Goal: Task Accomplishment & Management: Use online tool/utility

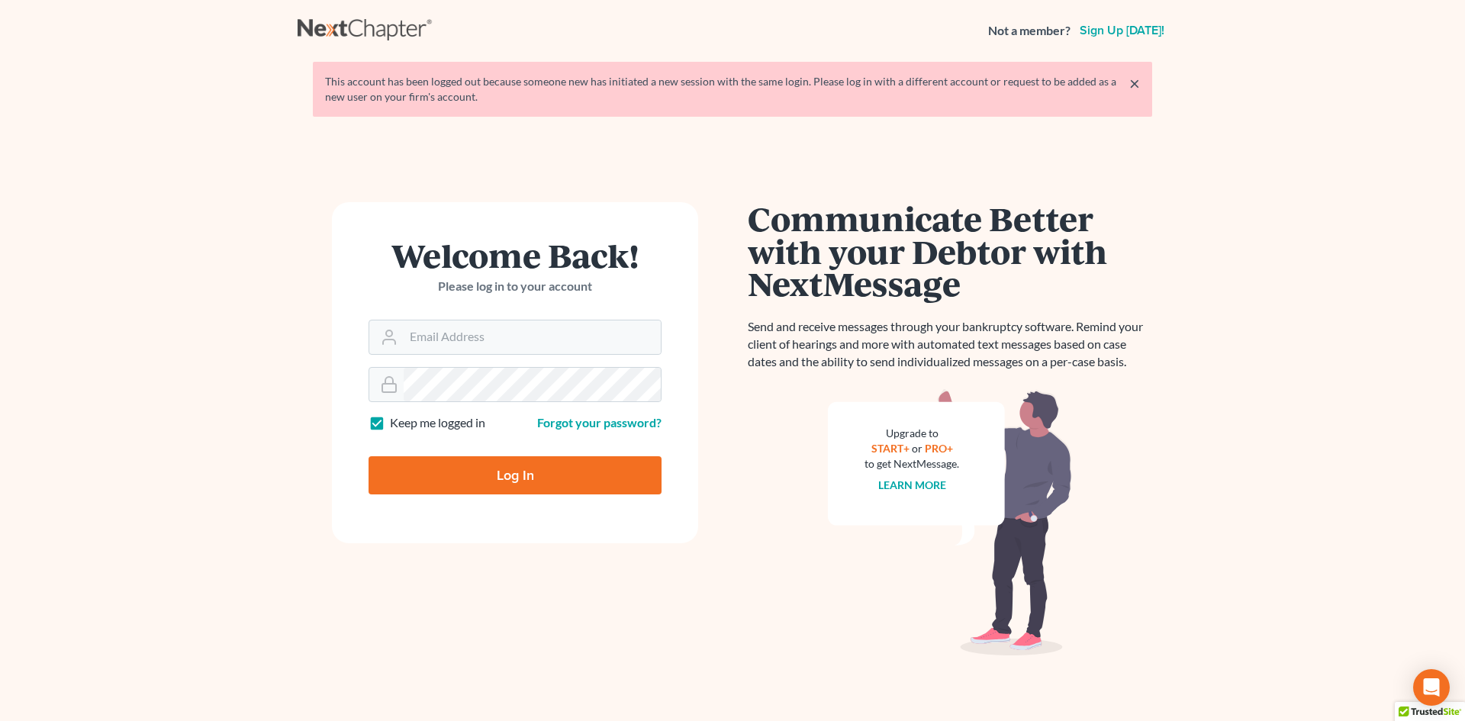
drag, startPoint x: 177, startPoint y: 476, endPoint x: 430, endPoint y: 428, distance: 257.8
click at [185, 475] on main "× This account has been logged out because someone new has initiated a new sess…" at bounding box center [732, 388] width 1465 height 655
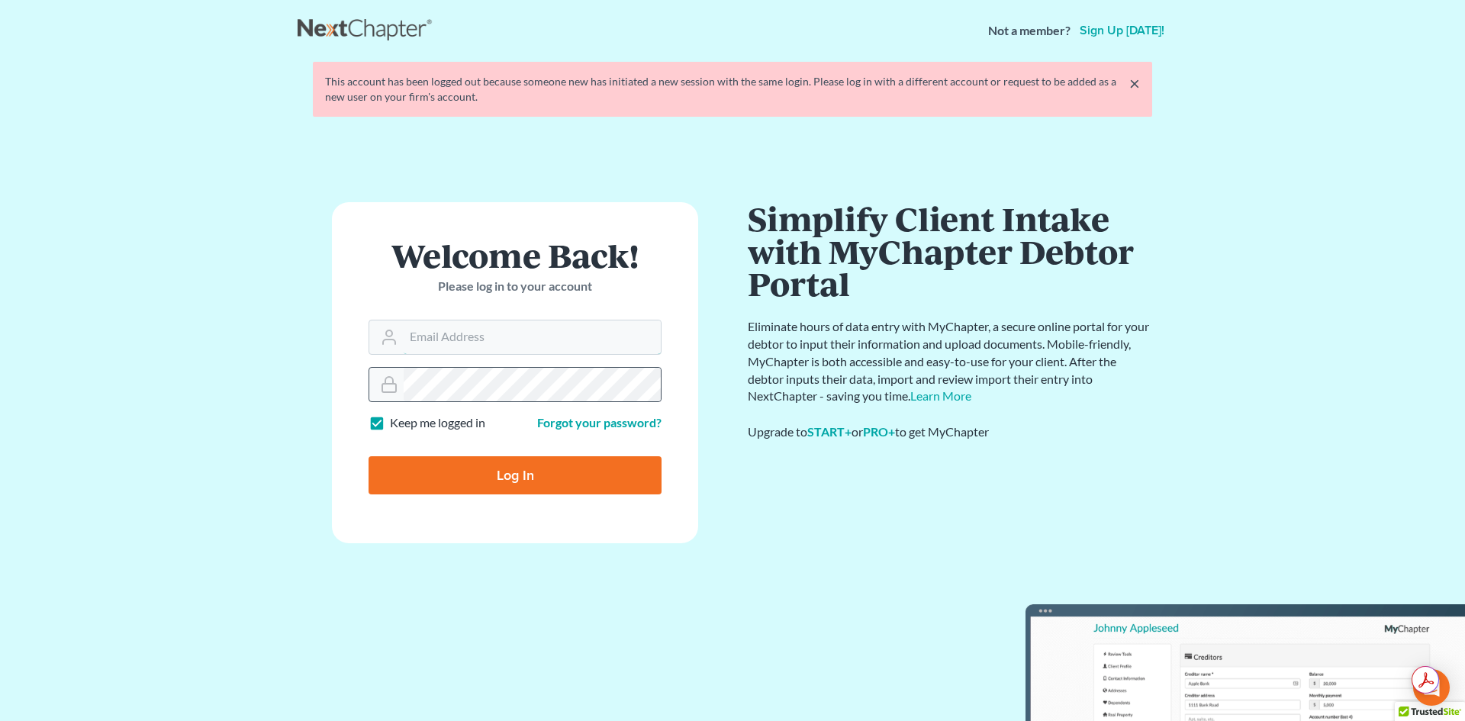
type input "sean@lawyersean.com"
click at [513, 474] on input "Log In" at bounding box center [514, 475] width 293 height 38
type input "Thinking..."
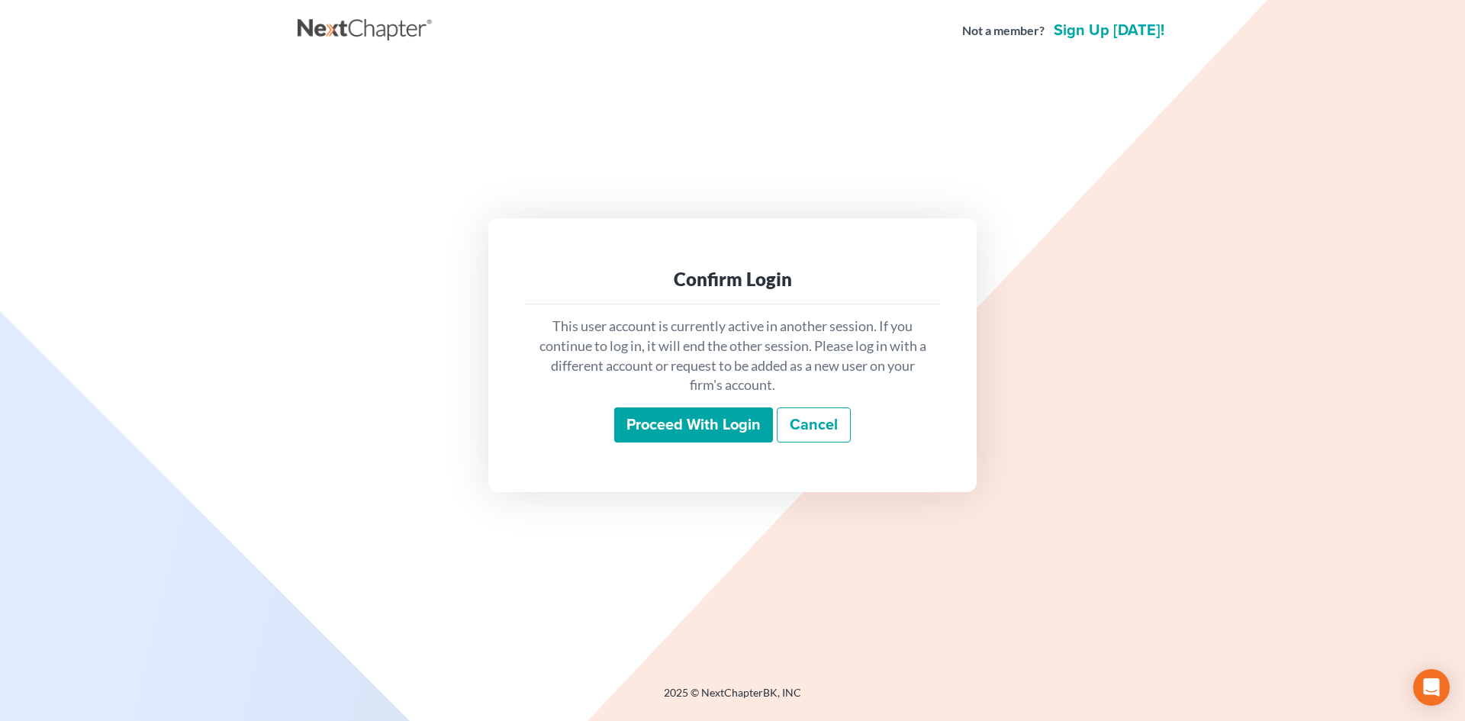
click at [691, 430] on input "Proceed with login" at bounding box center [693, 424] width 159 height 35
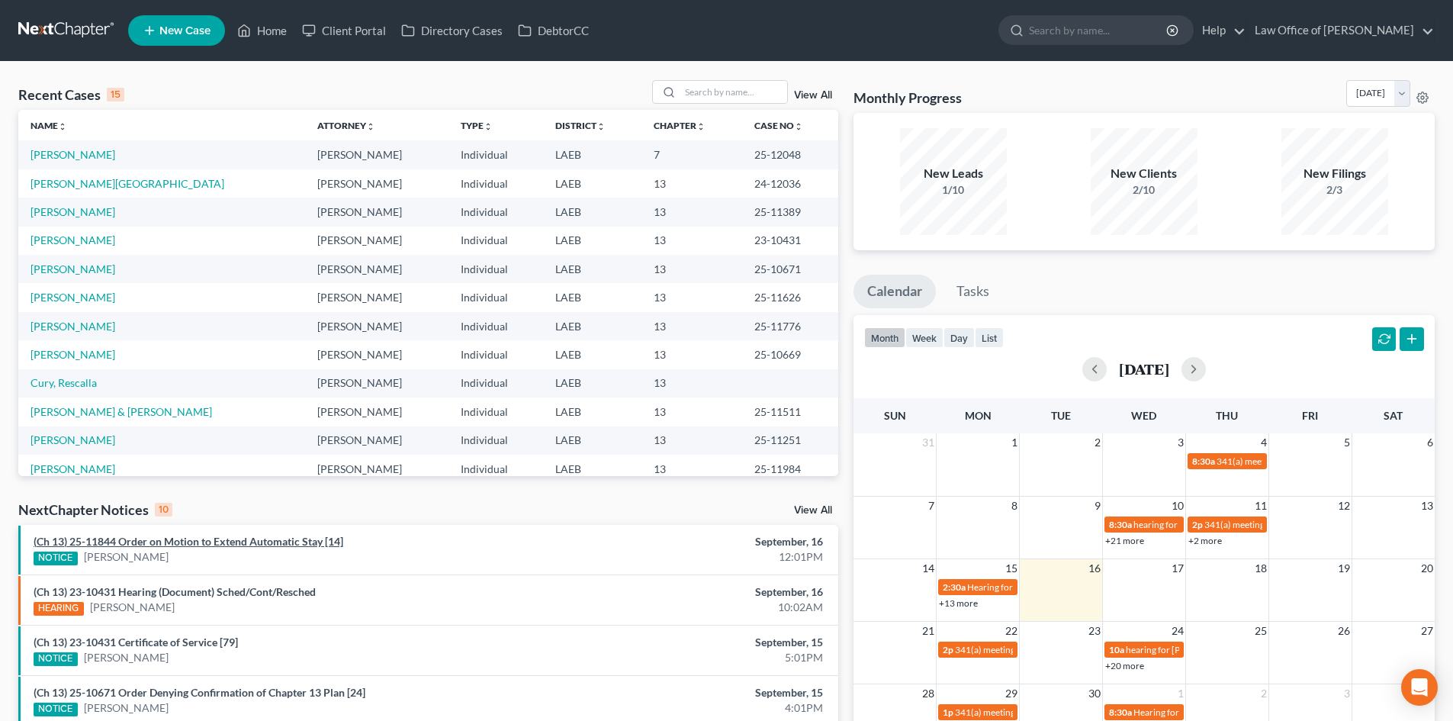
click at [272, 544] on link "(Ch 13) 25-11844 Order on Motion to Extend Automatic Stay [14]" at bounding box center [189, 541] width 310 height 13
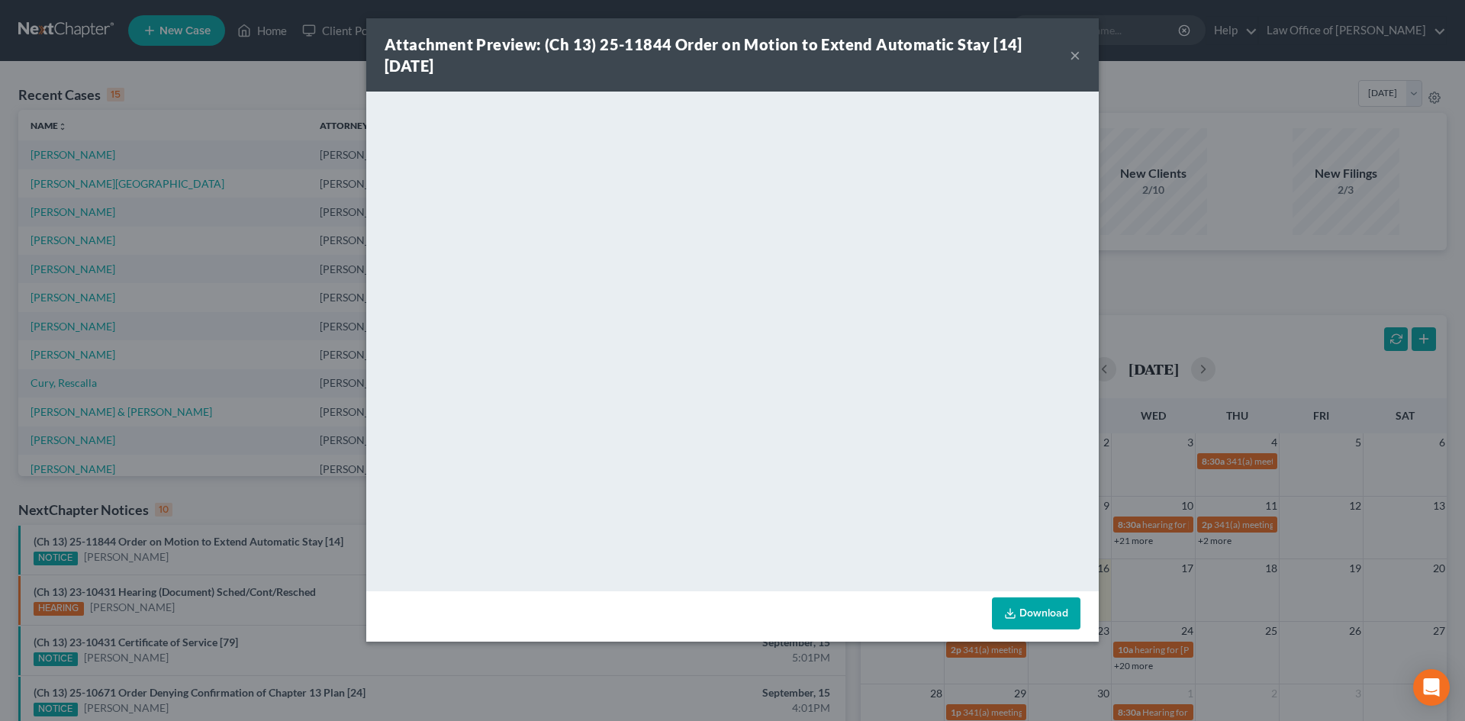
click at [1015, 606] on link "Download" at bounding box center [1036, 613] width 88 height 32
click at [1074, 57] on button "×" at bounding box center [1075, 55] width 11 height 18
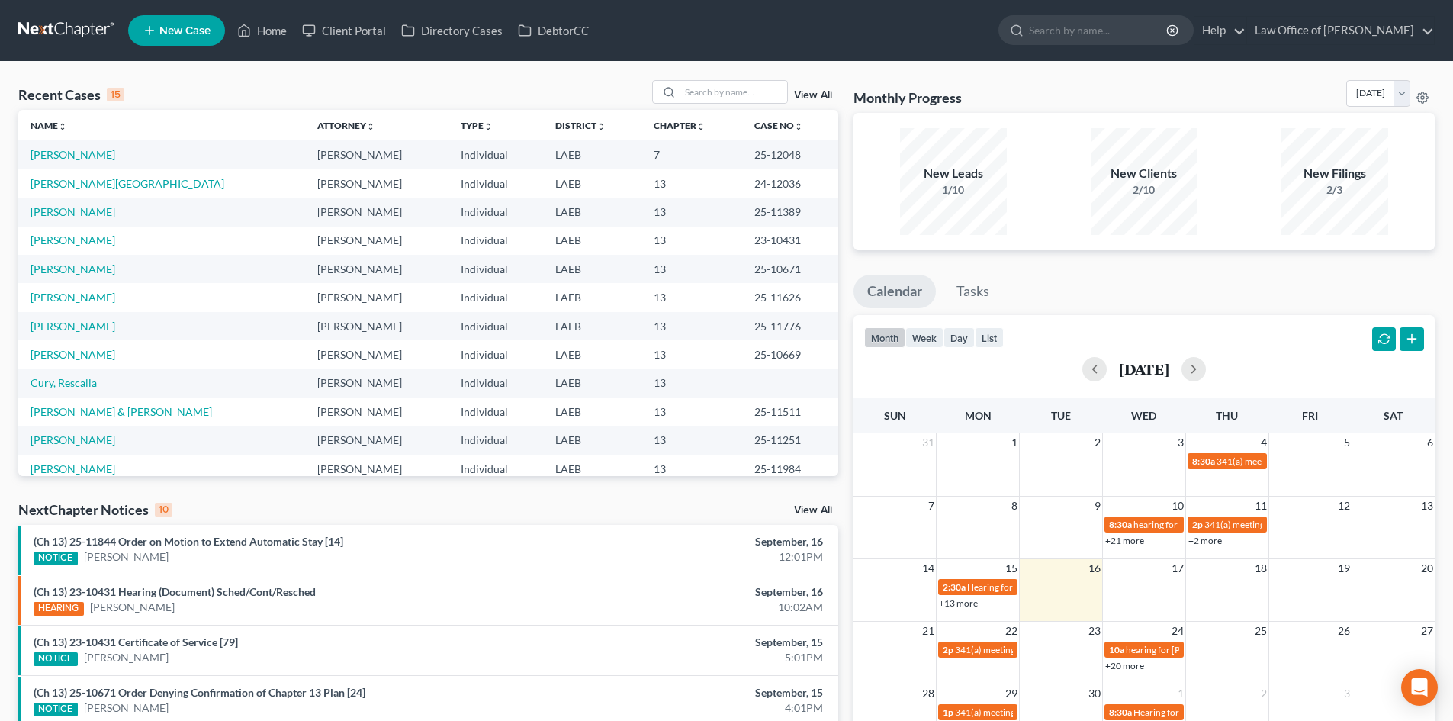
click at [120, 561] on link "[PERSON_NAME]" at bounding box center [126, 556] width 85 height 15
click at [102, 558] on link "[PERSON_NAME]" at bounding box center [126, 556] width 85 height 15
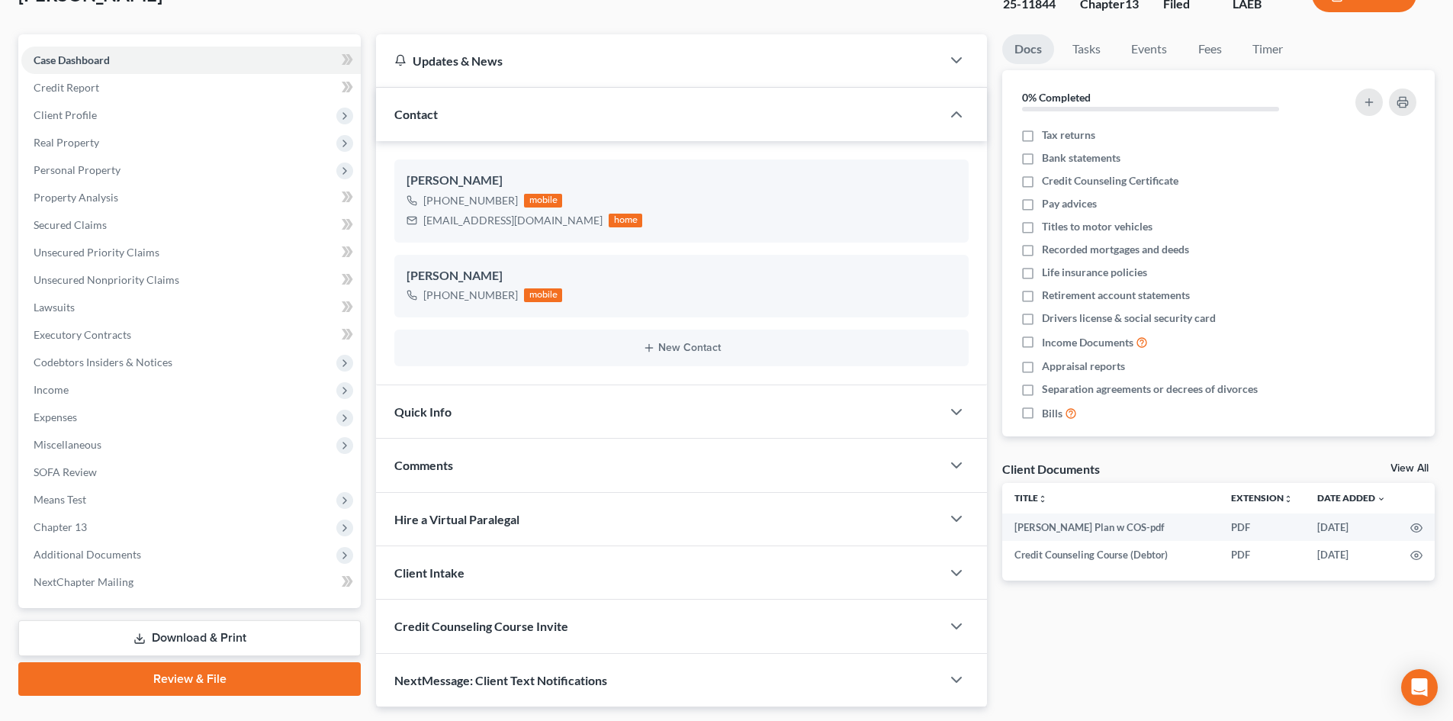
scroll to position [156, 0]
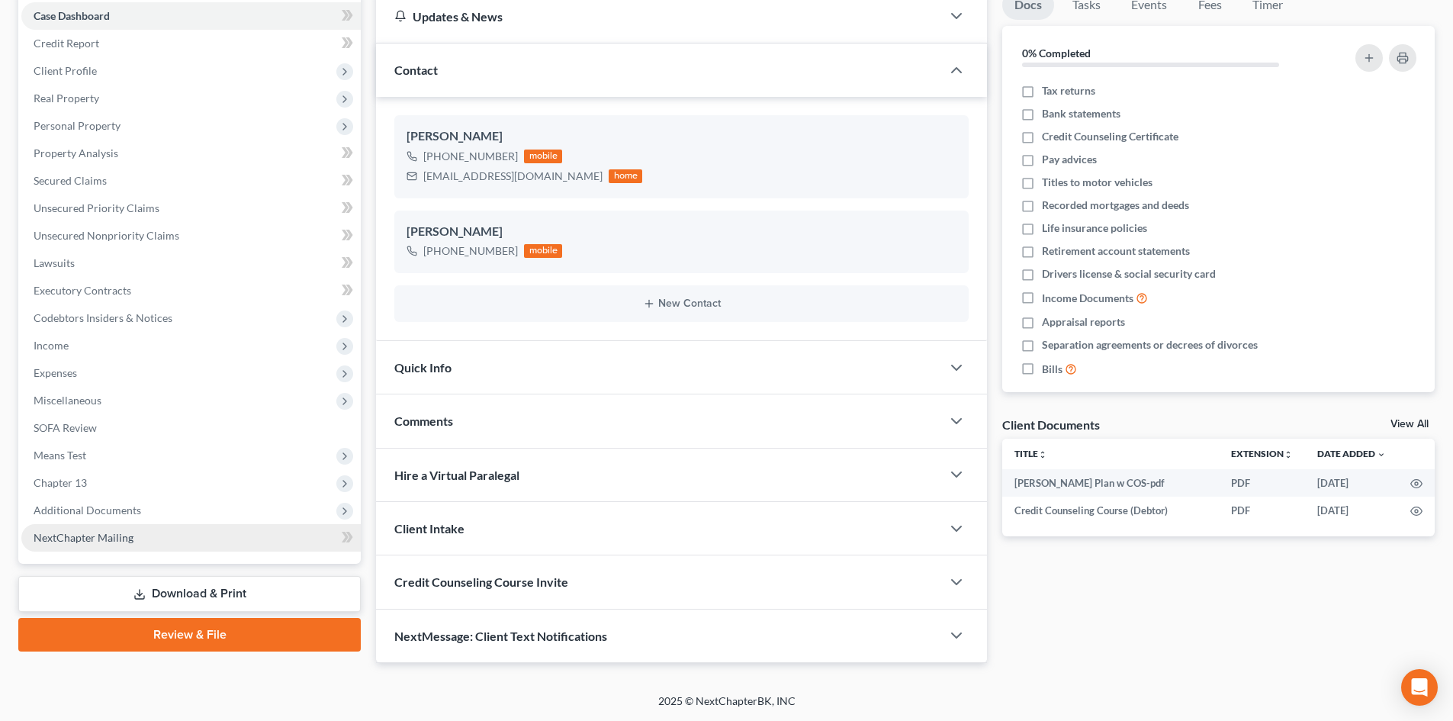
click at [95, 538] on span "NextChapter Mailing" at bounding box center [84, 537] width 100 height 13
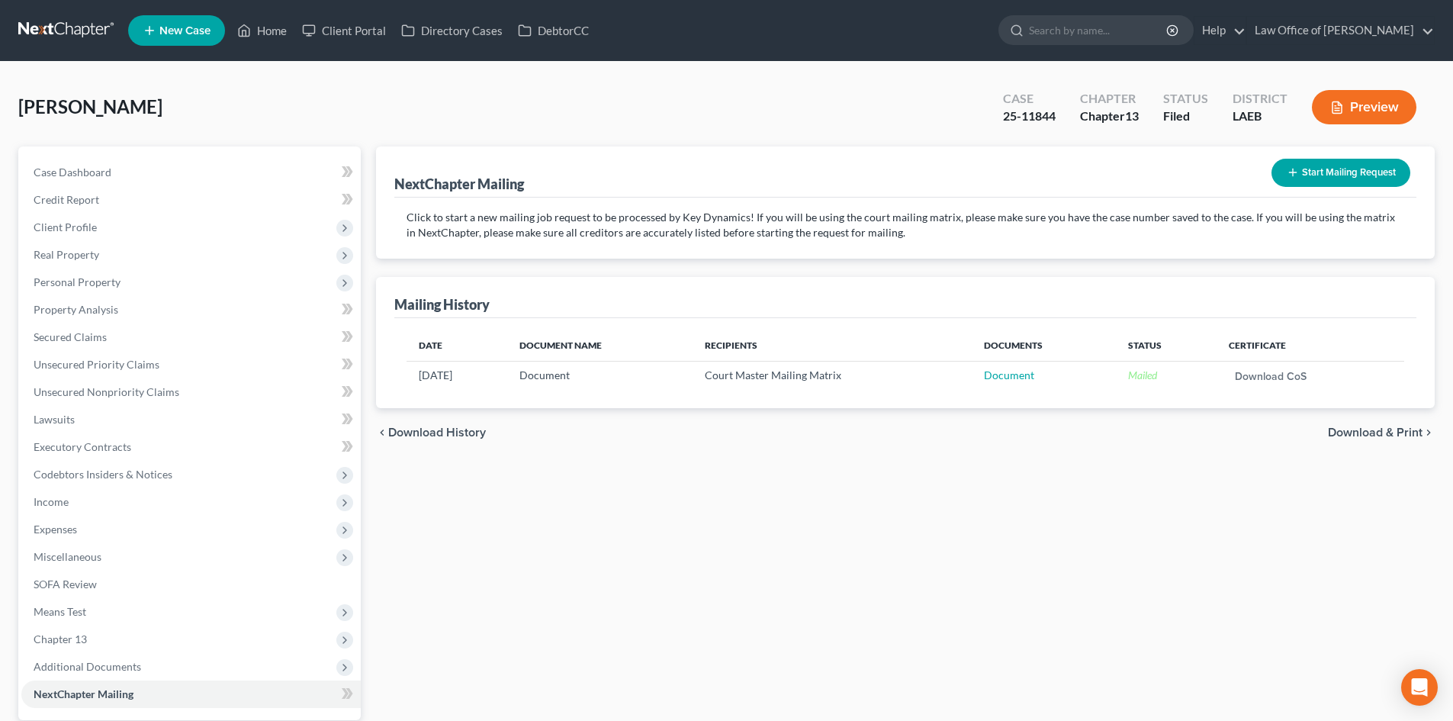
click at [1320, 170] on button "Start Mailing Request" at bounding box center [1341, 173] width 139 height 28
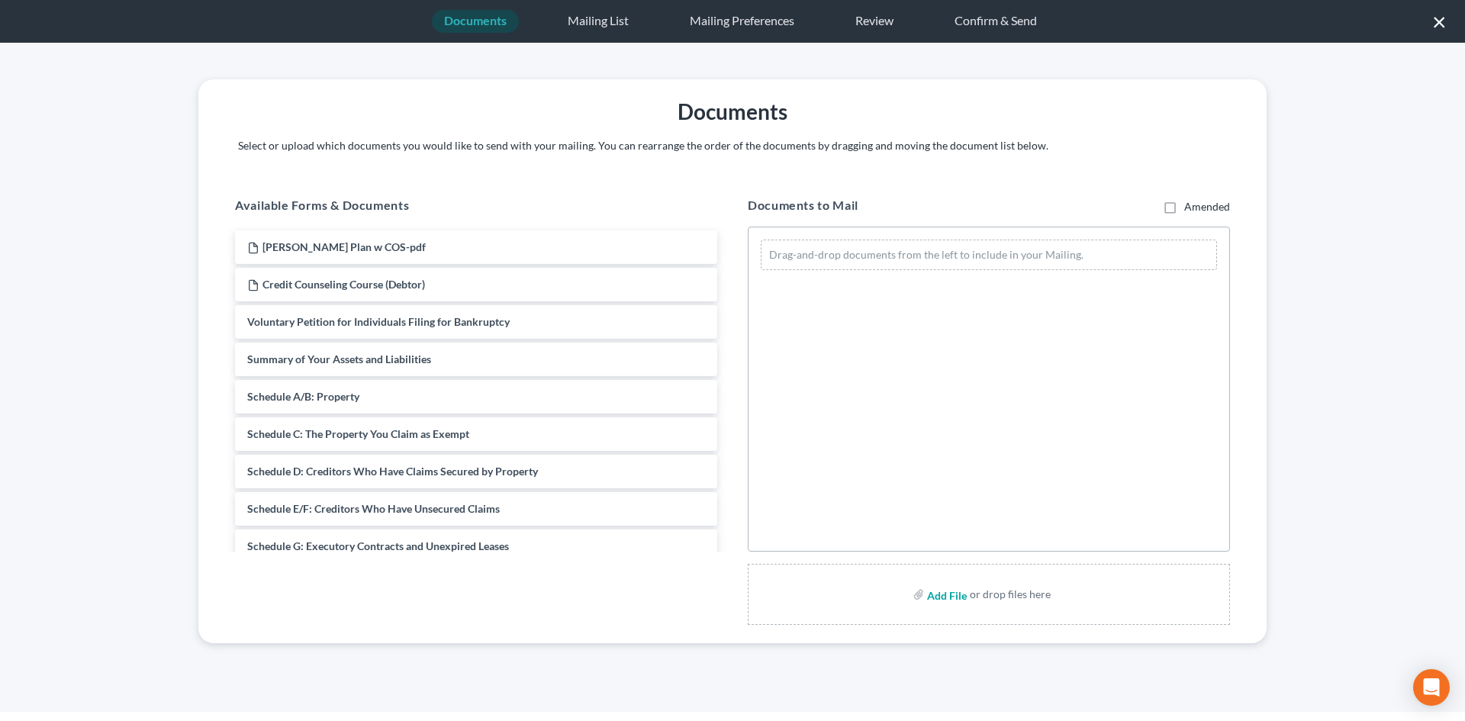
click at [946, 600] on input "file" at bounding box center [945, 594] width 37 height 27
type input "C:\fakepath\Williams ORder extend stay.pdf"
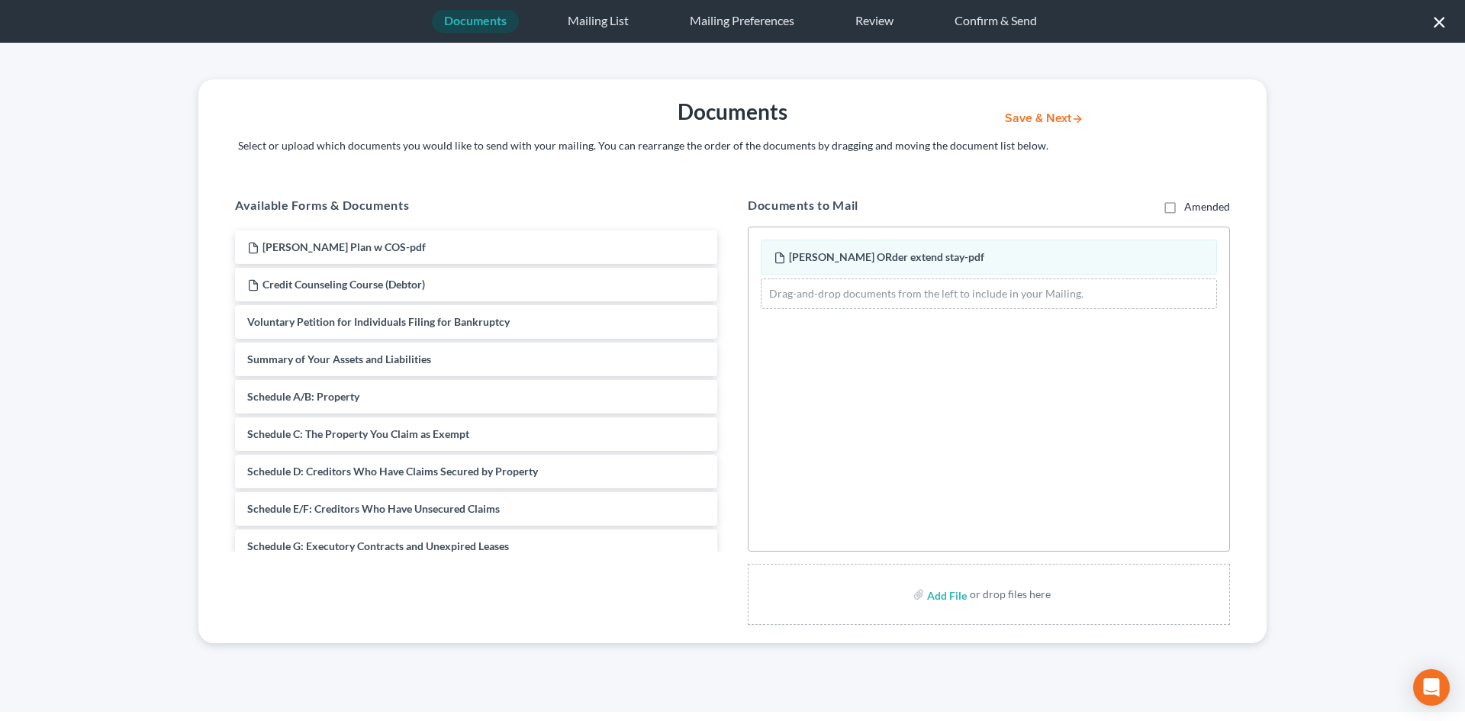
click at [1025, 116] on button "Save & Next" at bounding box center [1044, 118] width 103 height 13
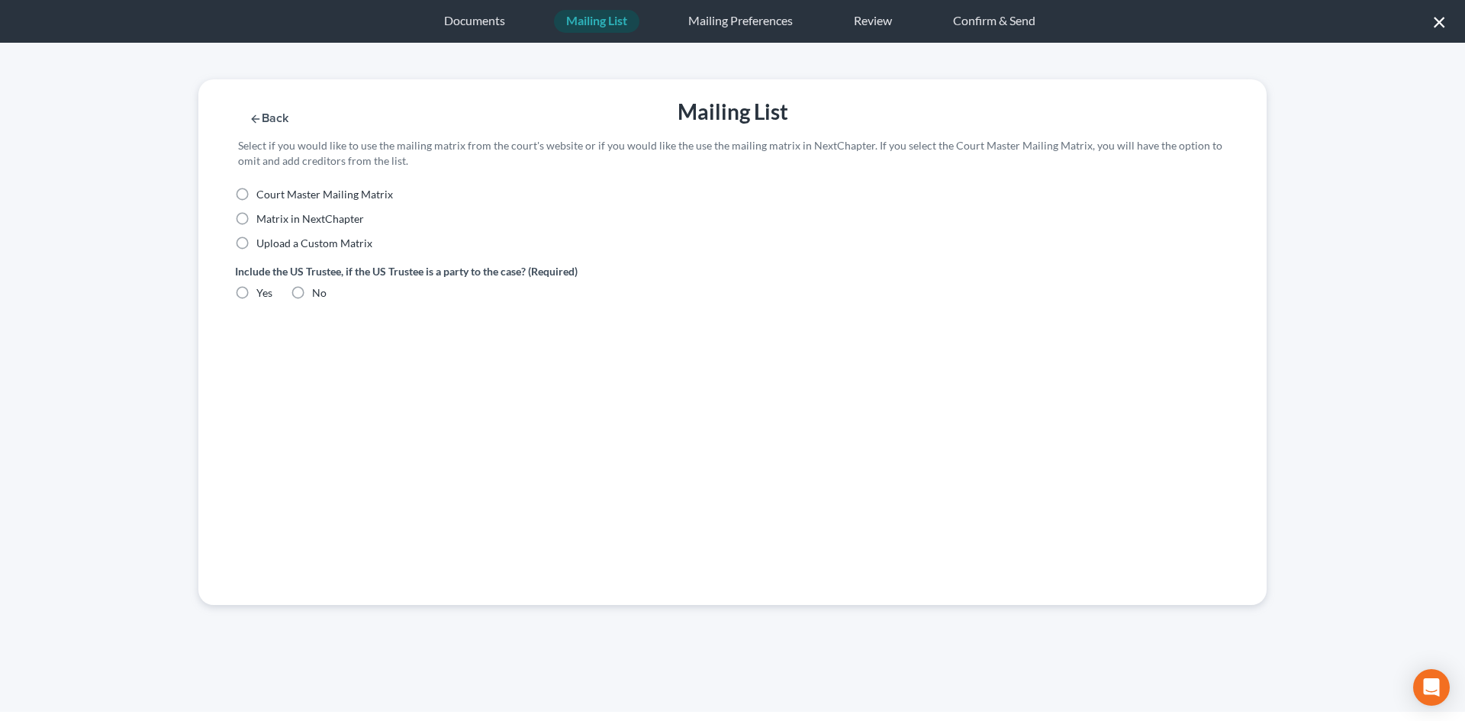
click at [349, 196] on span "Court Master Mailing Matrix" at bounding box center [324, 194] width 137 height 13
click at [272, 196] on input "Court Master Mailing Matrix" at bounding box center [267, 192] width 10 height 10
radio input "true"
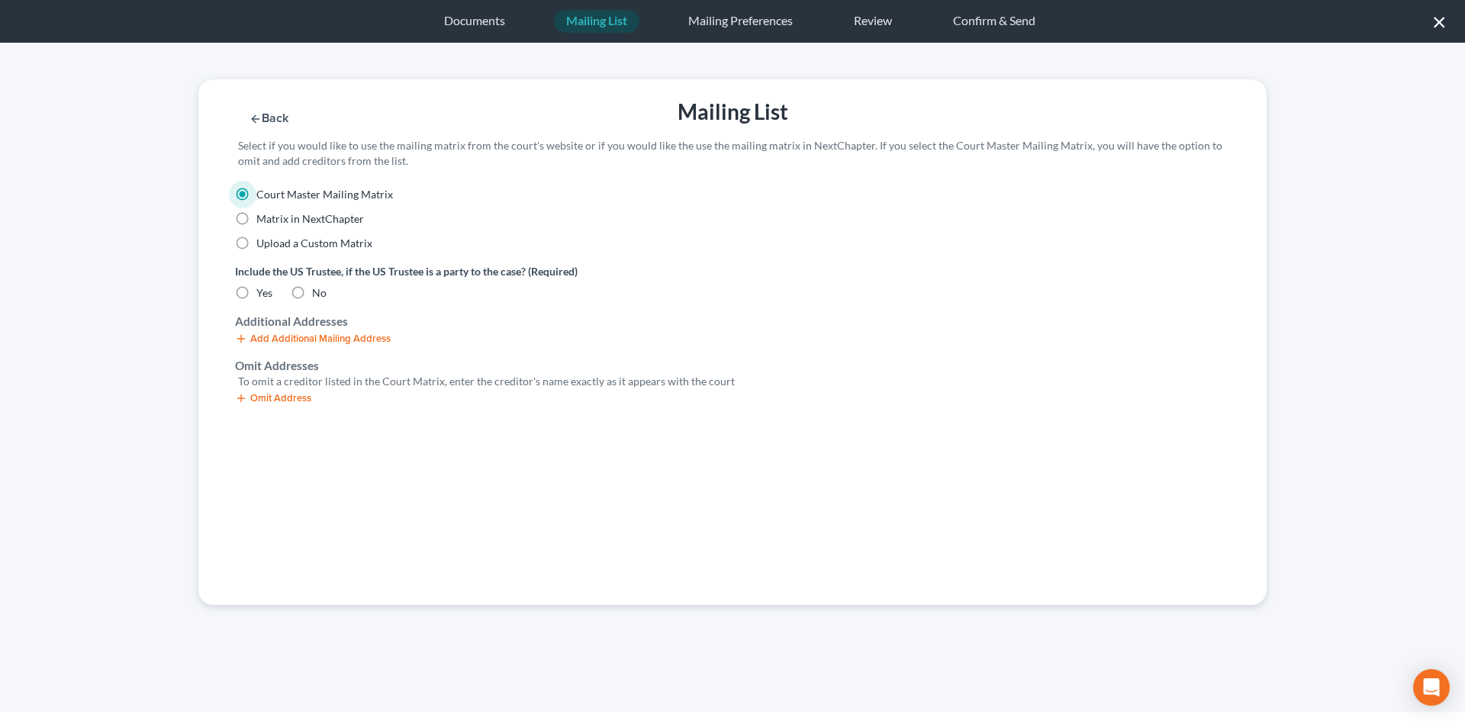
click at [312, 300] on label "No" at bounding box center [319, 292] width 14 height 15
click at [318, 295] on input "No" at bounding box center [323, 290] width 10 height 10
radio input "true"
click at [278, 397] on button "Omit Address" at bounding box center [273, 398] width 76 height 12
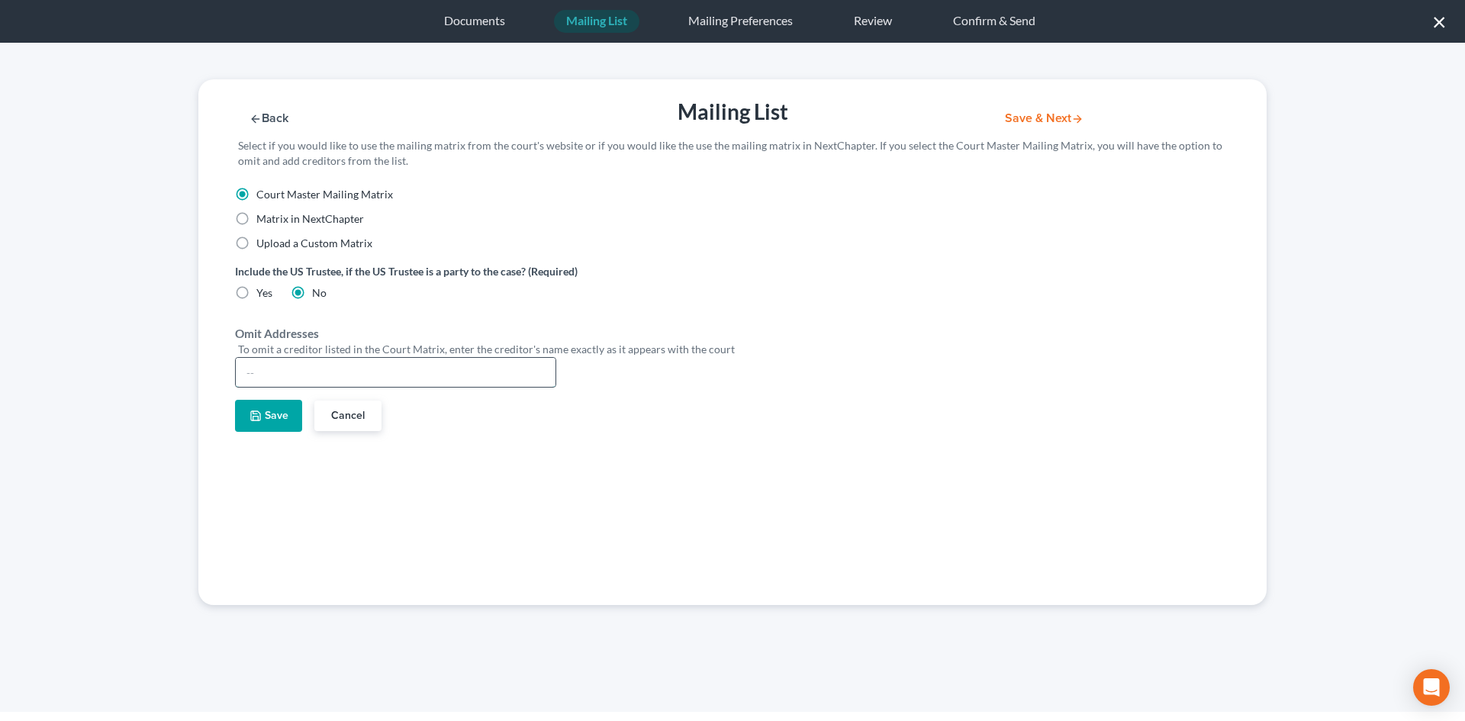
click at [322, 382] on input "text" at bounding box center [396, 372] width 320 height 29
type input "[PERSON_NAME]"
click at [256, 422] on button "Save" at bounding box center [268, 416] width 67 height 32
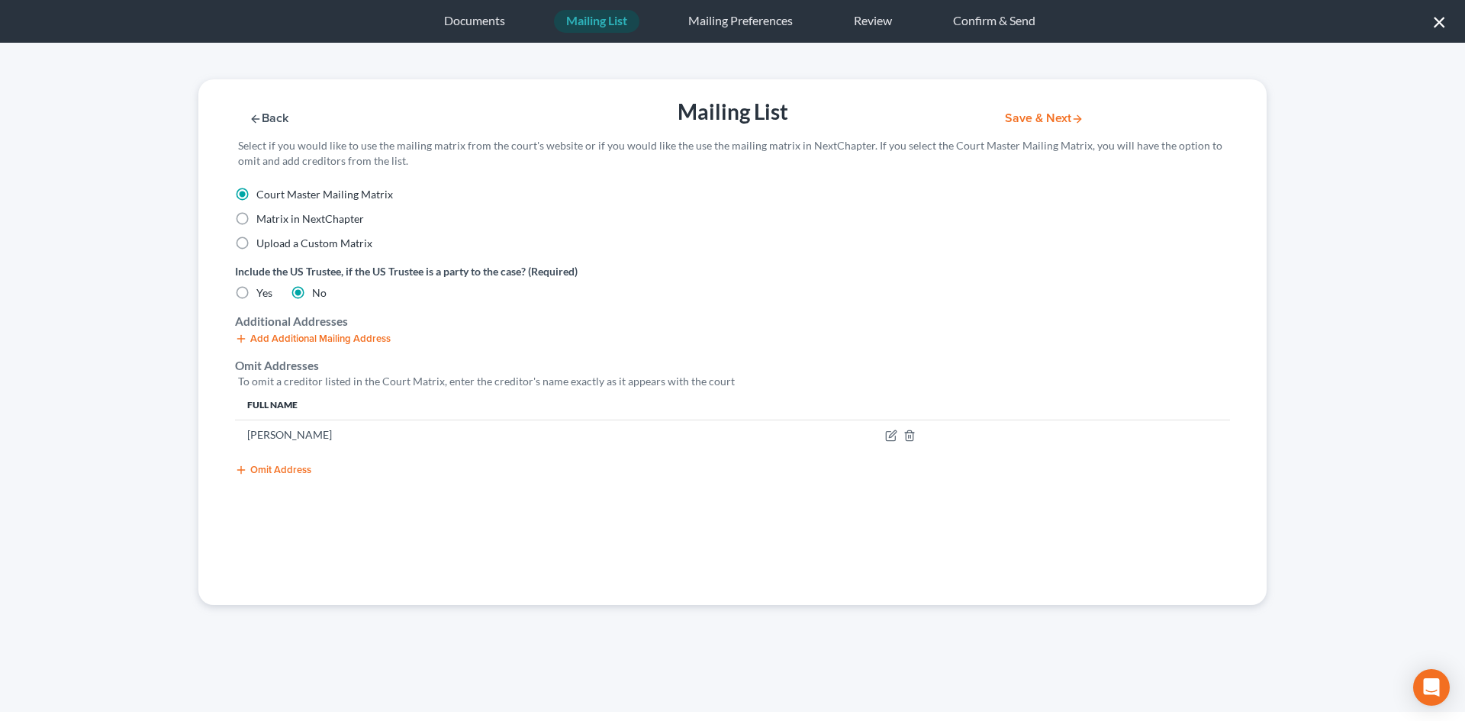
click at [1017, 129] on div "Back Mailing List Save & Next Select if you would like to use the mailing matri…" at bounding box center [732, 133] width 1083 height 108
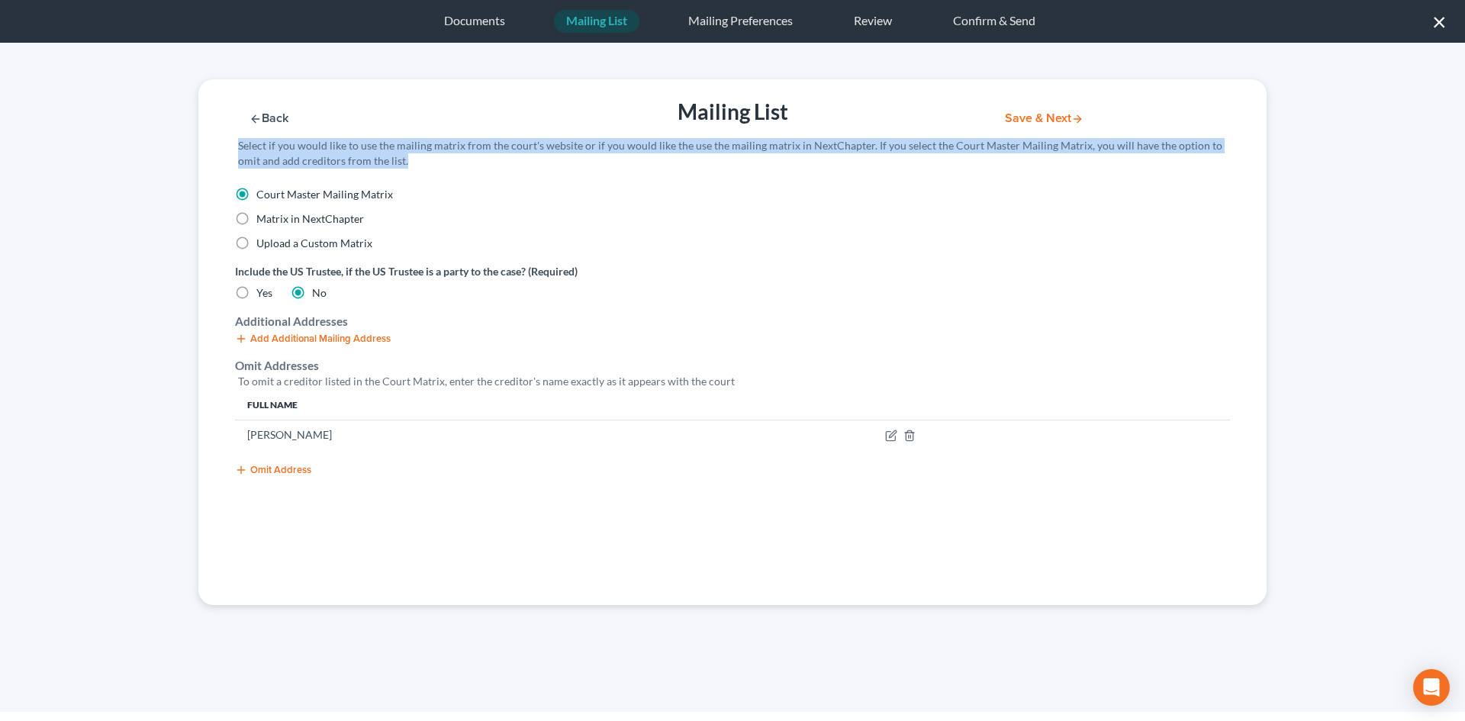
click at [1017, 128] on div "Back Mailing List Save & Next Select if you would like to use the mailing matri…" at bounding box center [732, 133] width 1083 height 108
click at [1017, 123] on button "Save & Next" at bounding box center [1044, 118] width 103 height 13
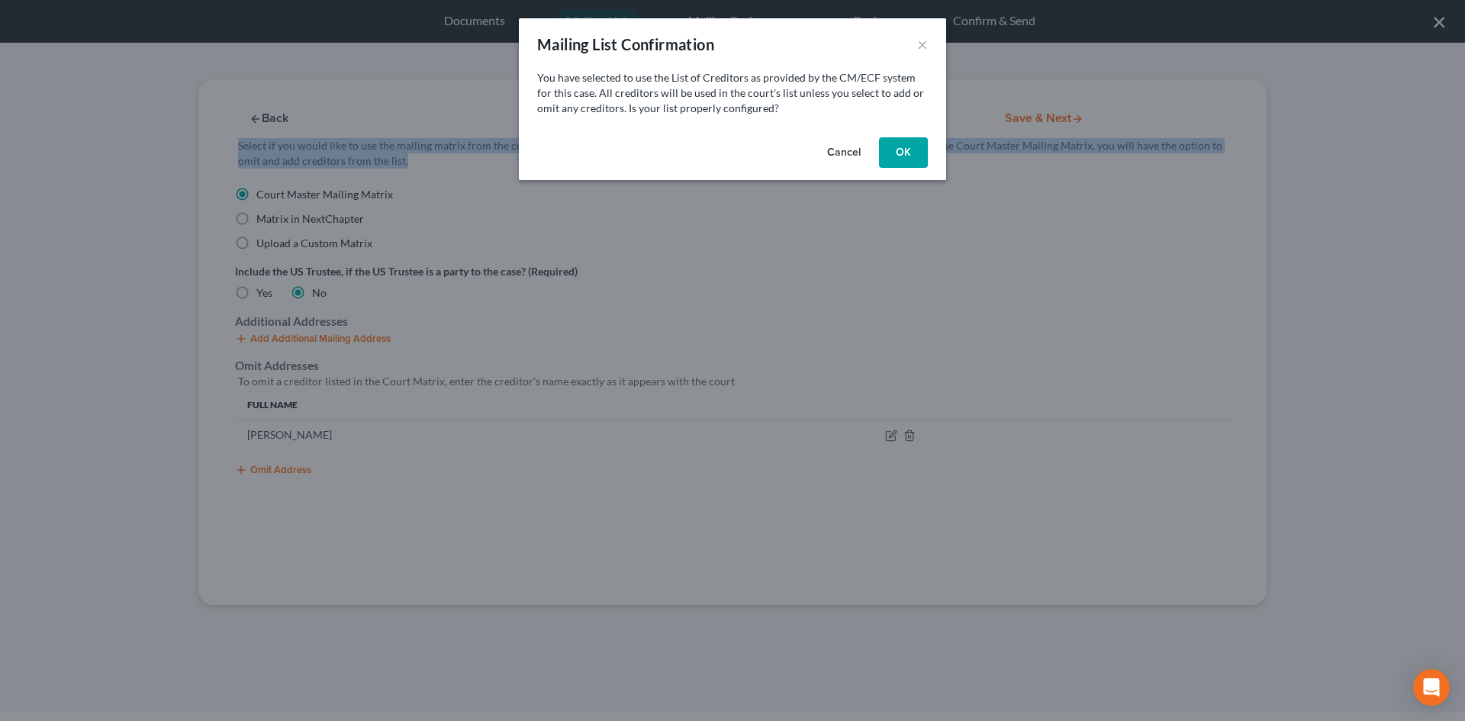
click at [906, 151] on button "OK" at bounding box center [903, 152] width 49 height 31
select select "19"
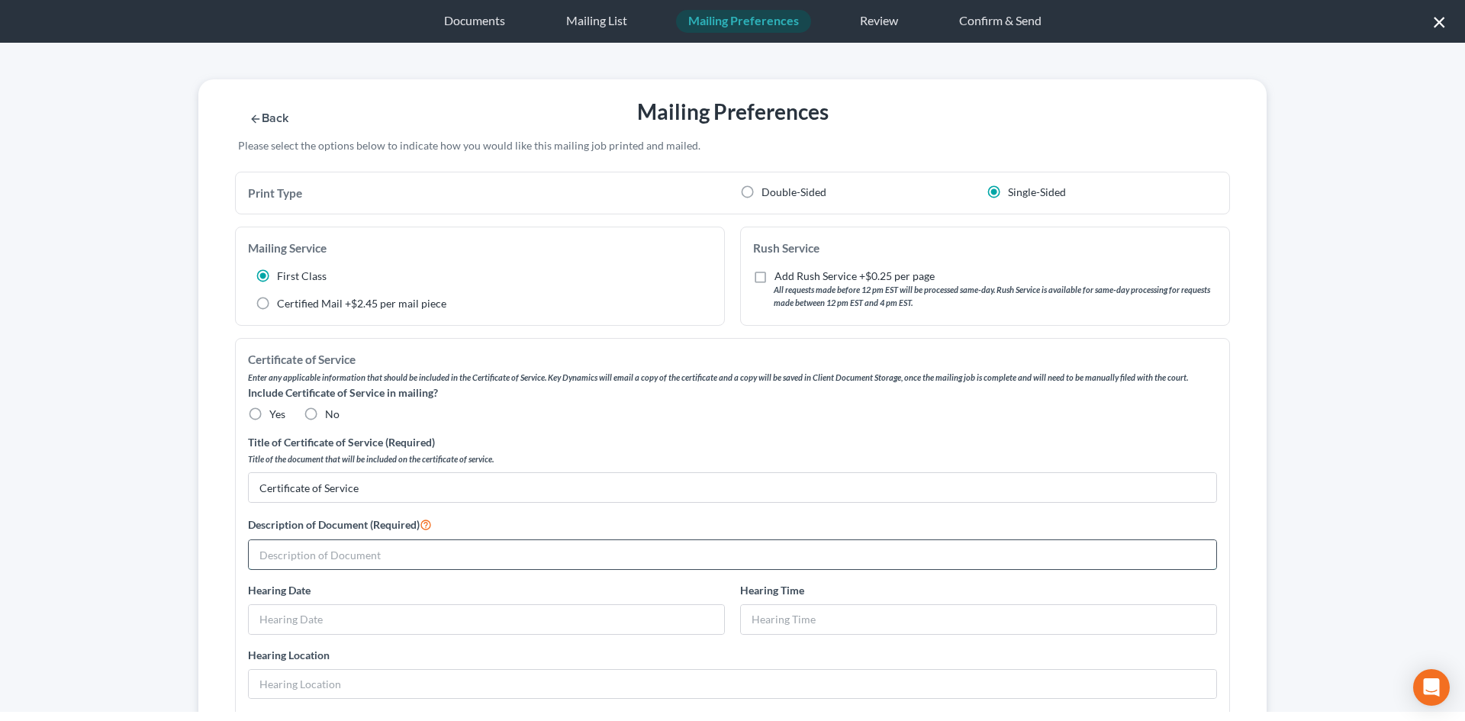
click at [339, 552] on input "text" at bounding box center [732, 554] width 967 height 29
click at [433, 562] on input "Order Extending Automatic Stay [Doc 14]" at bounding box center [732, 554] width 967 height 29
type input "Order Extending Automatic Stay [Doc. 14]"
click at [325, 416] on label "No" at bounding box center [332, 414] width 14 height 15
click at [331, 416] on input "No" at bounding box center [336, 412] width 10 height 10
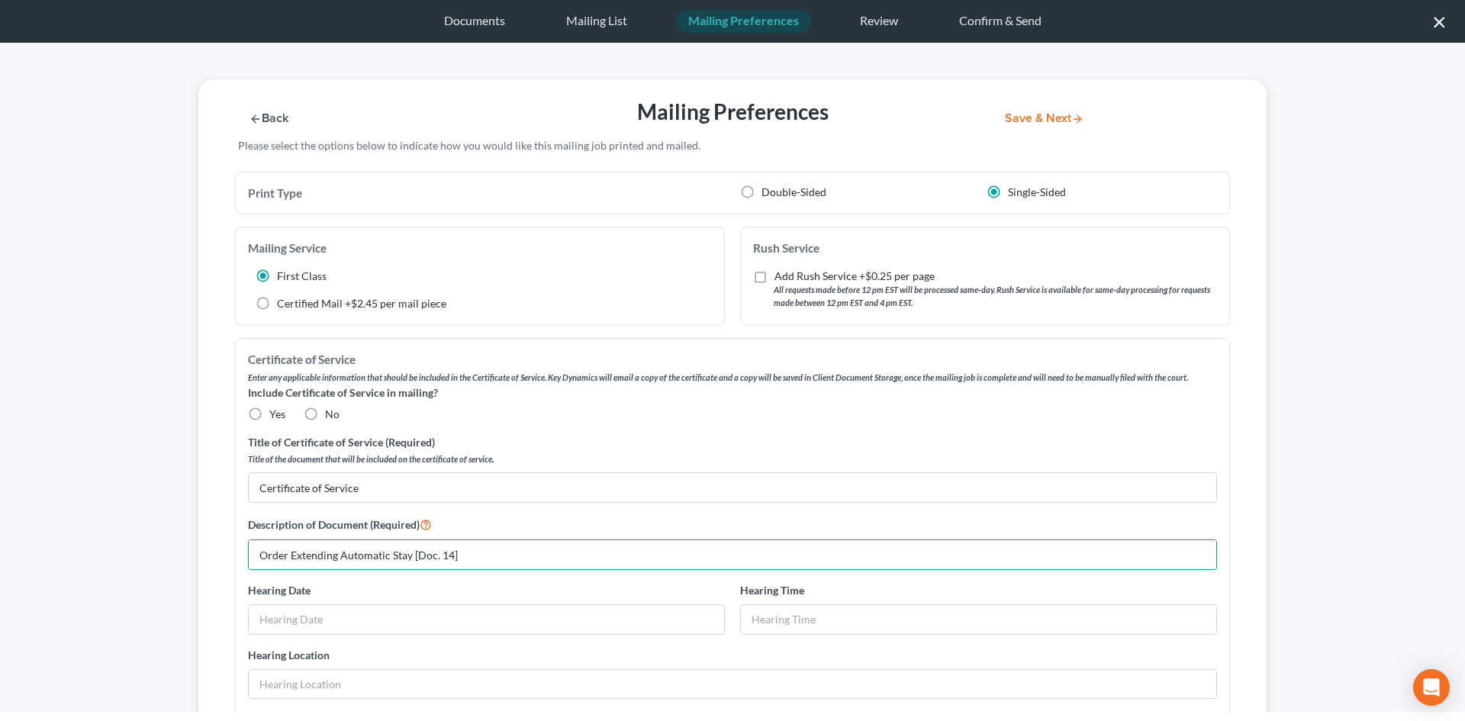
radio input "true"
click at [1044, 116] on button "Save & Next" at bounding box center [1044, 118] width 103 height 13
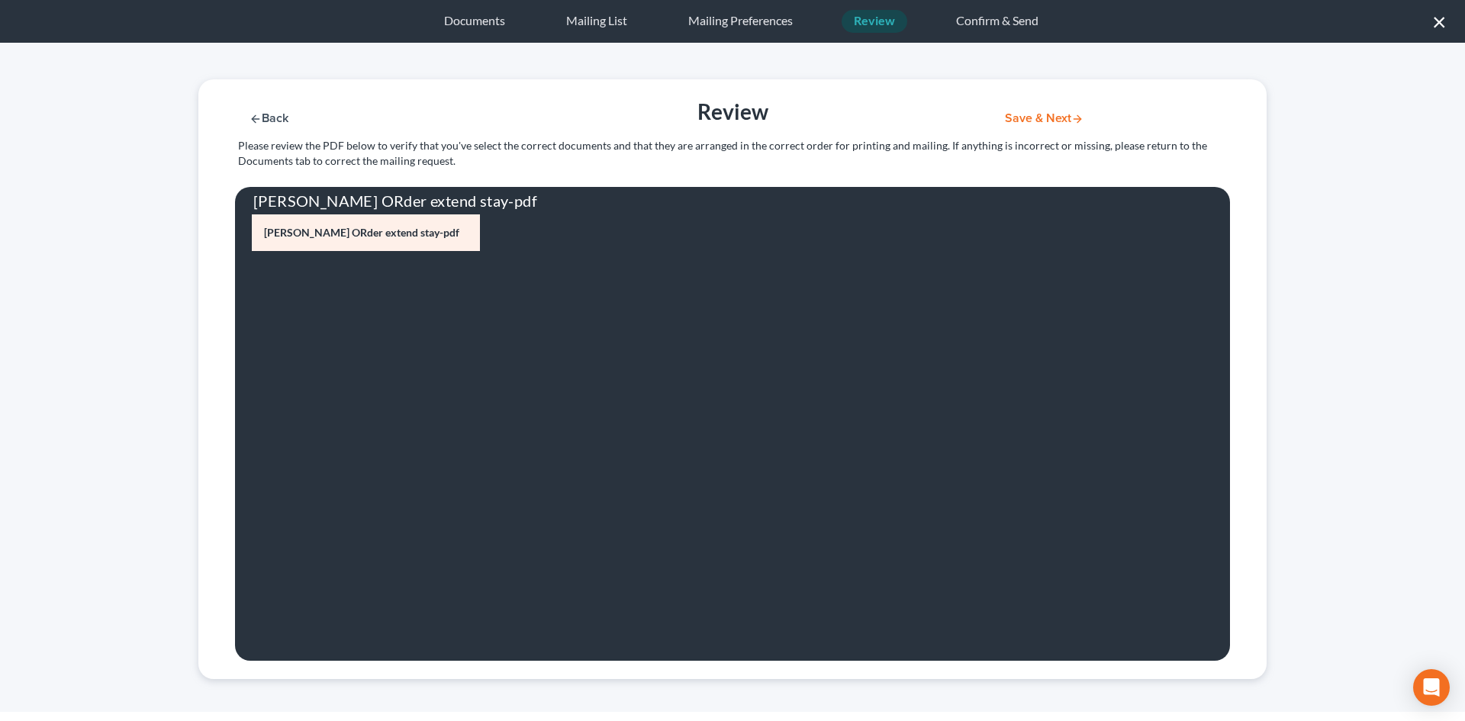
click at [1054, 114] on button "Save & Next" at bounding box center [1044, 118] width 103 height 13
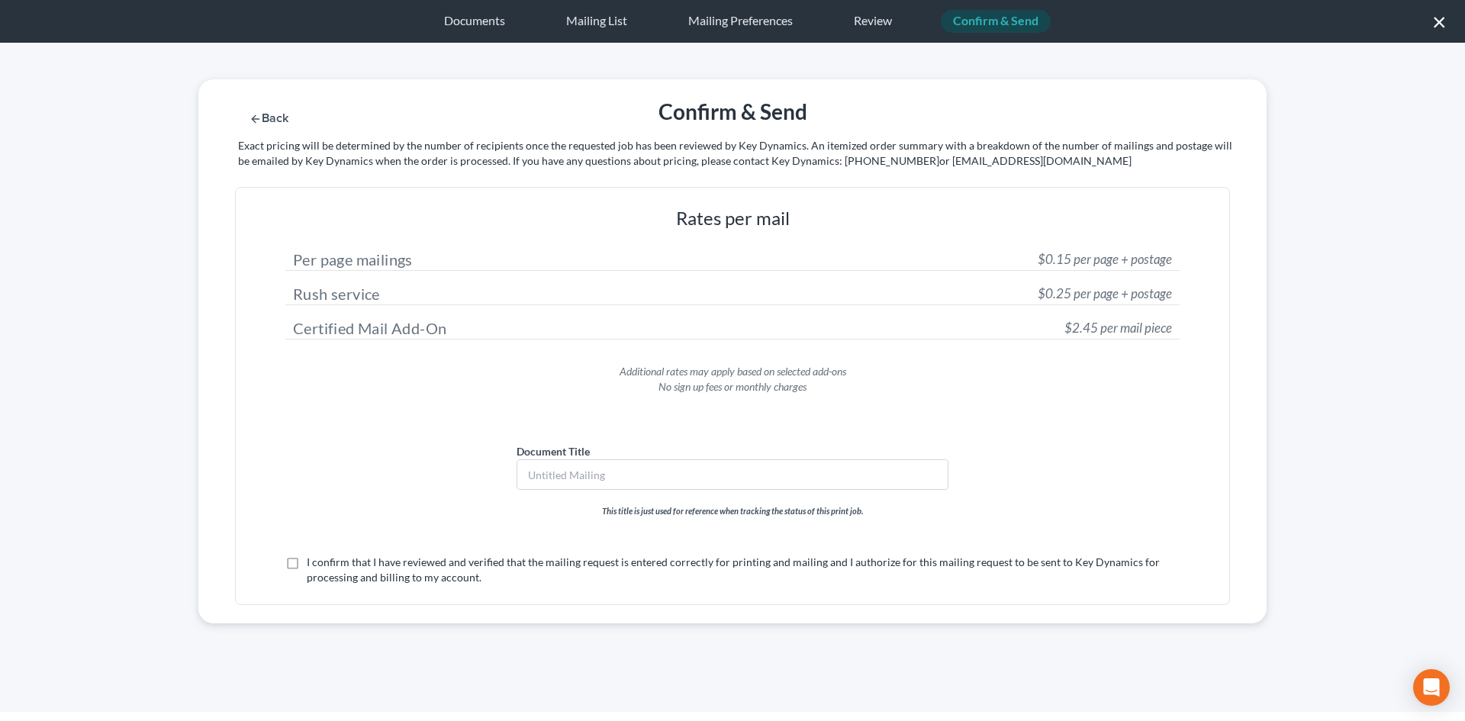
click at [339, 574] on label "I confirm that I have reviewed and verified that the mailing request is entered…" at bounding box center [743, 570] width 873 height 31
click at [323, 565] on input "I confirm that I have reviewed and verified that the mailing request is entered…" at bounding box center [318, 560] width 10 height 10
checkbox input "true"
click at [1095, 117] on button "Submit for Mailing" at bounding box center [1064, 118] width 142 height 13
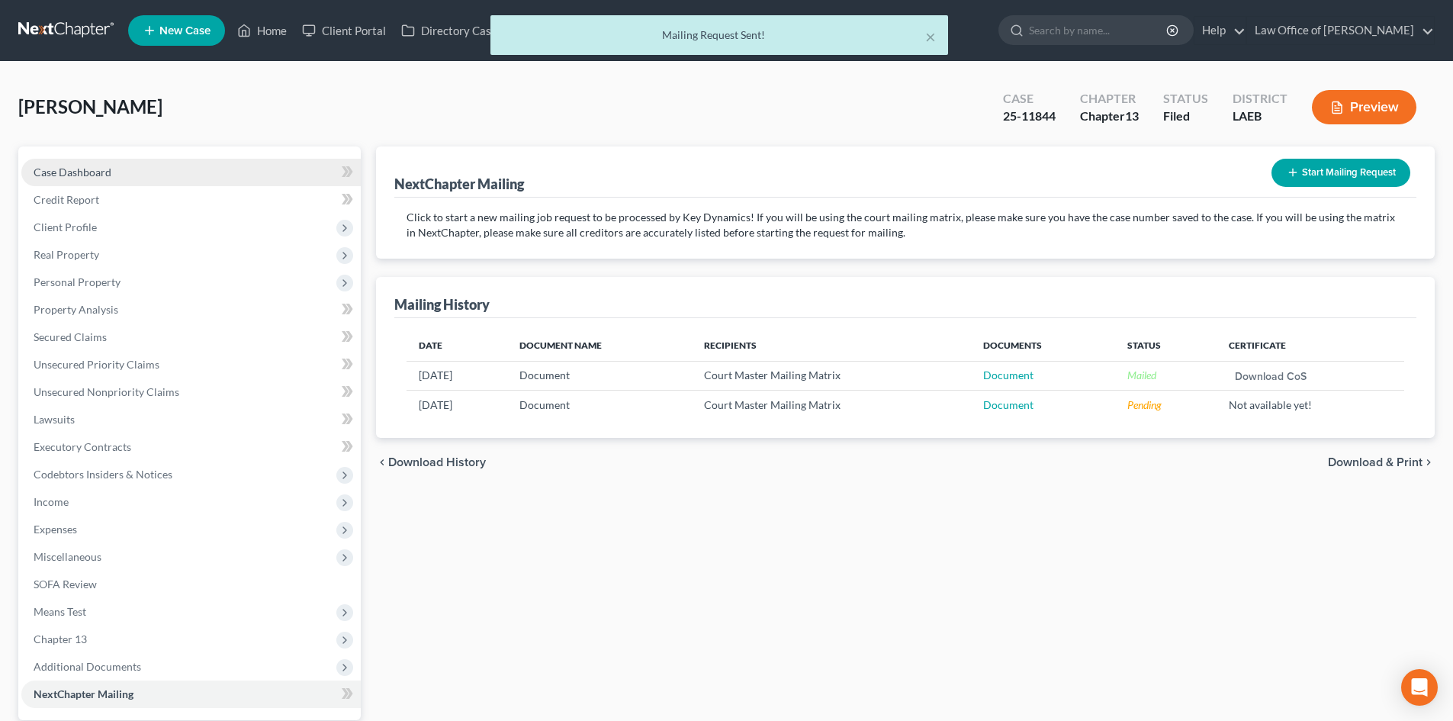
click at [56, 177] on span "Case Dashboard" at bounding box center [73, 172] width 78 height 13
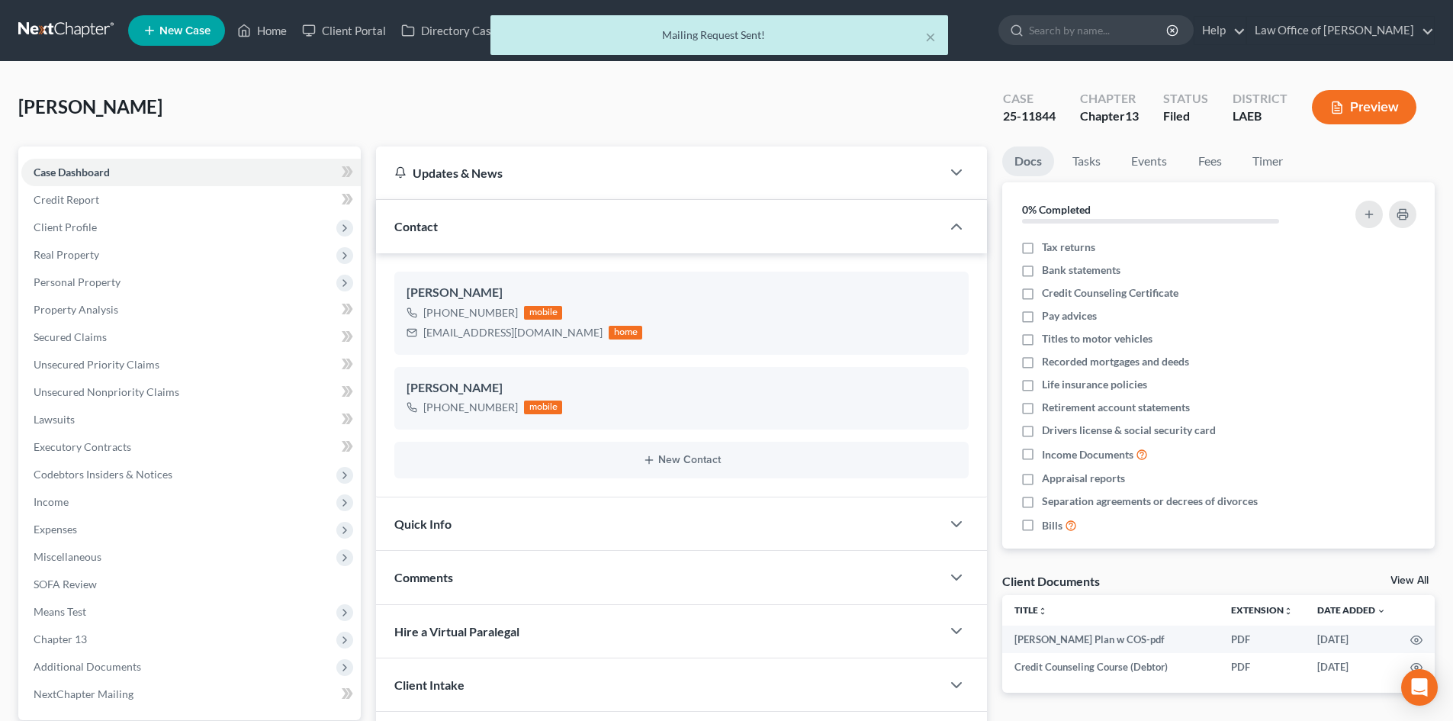
click at [60, 38] on div "× Mailing Request Sent!" at bounding box center [718, 38] width 1453 height 47
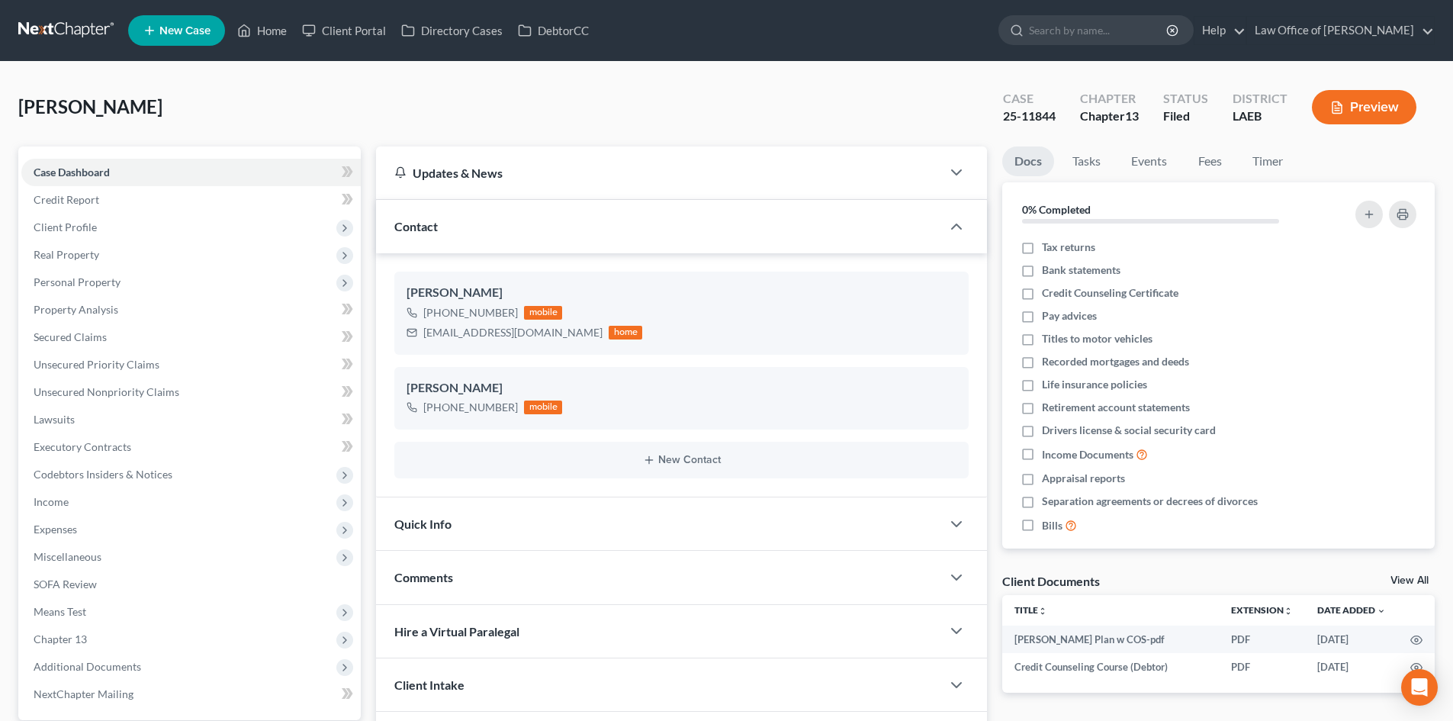
click at [60, 26] on link at bounding box center [67, 30] width 98 height 27
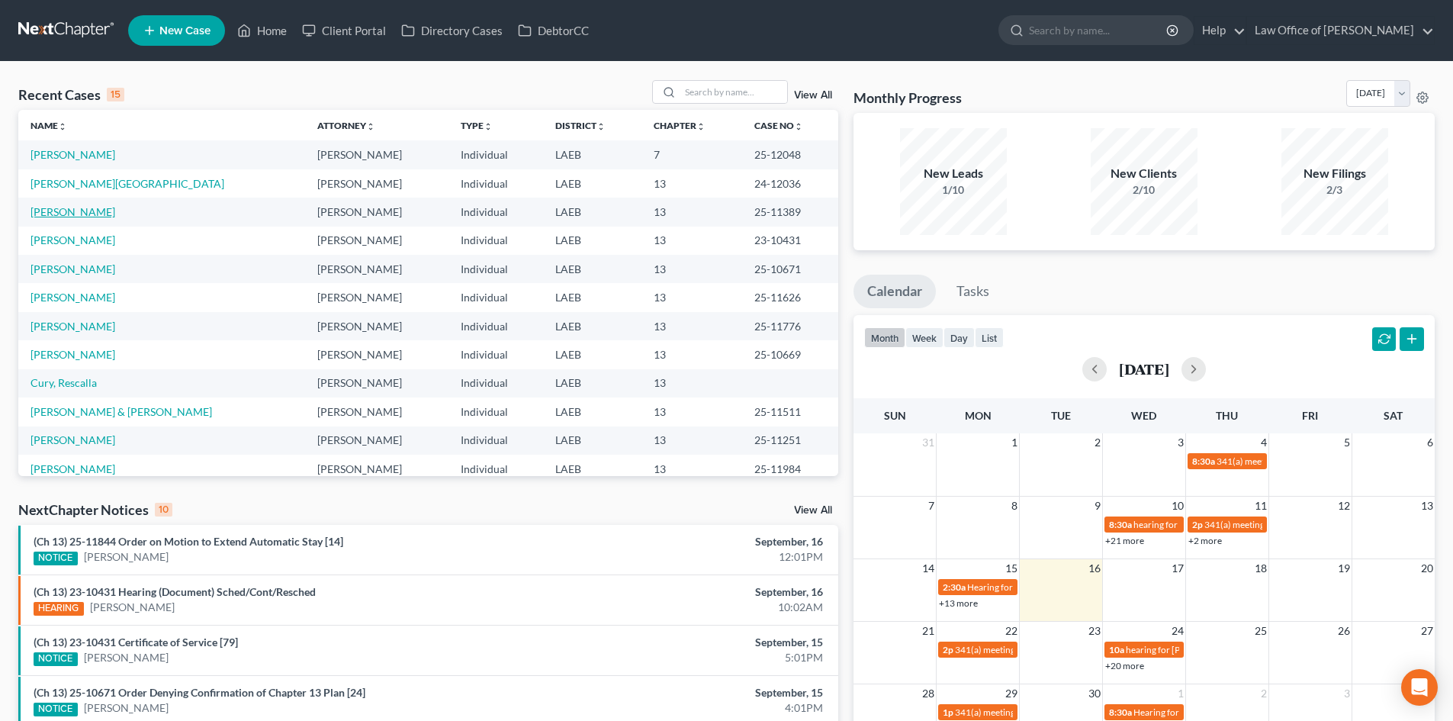
drag, startPoint x: 66, startPoint y: 211, endPoint x: 88, endPoint y: 209, distance: 22.2
click at [66, 211] on link "[PERSON_NAME]" at bounding box center [73, 211] width 85 height 13
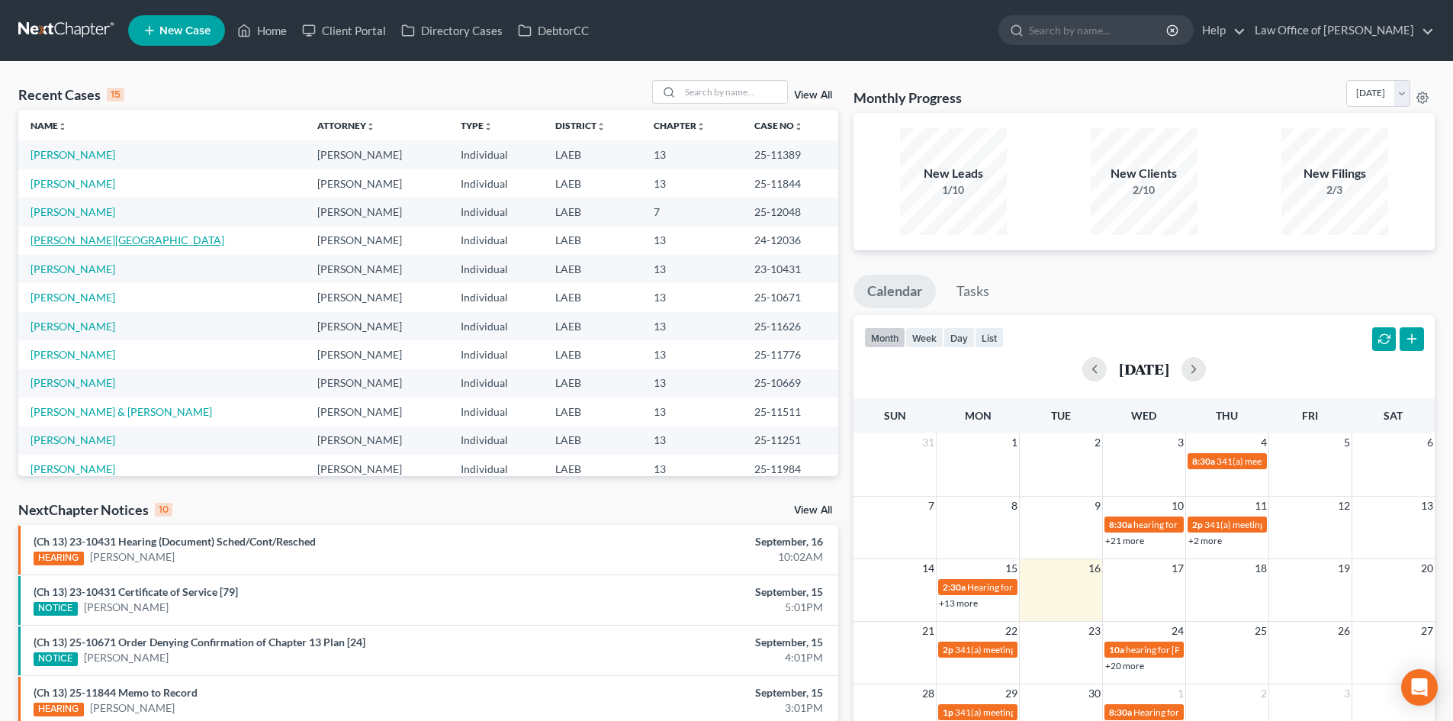
click at [35, 246] on link "[PERSON_NAME][GEOGRAPHIC_DATA]" at bounding box center [128, 239] width 194 height 13
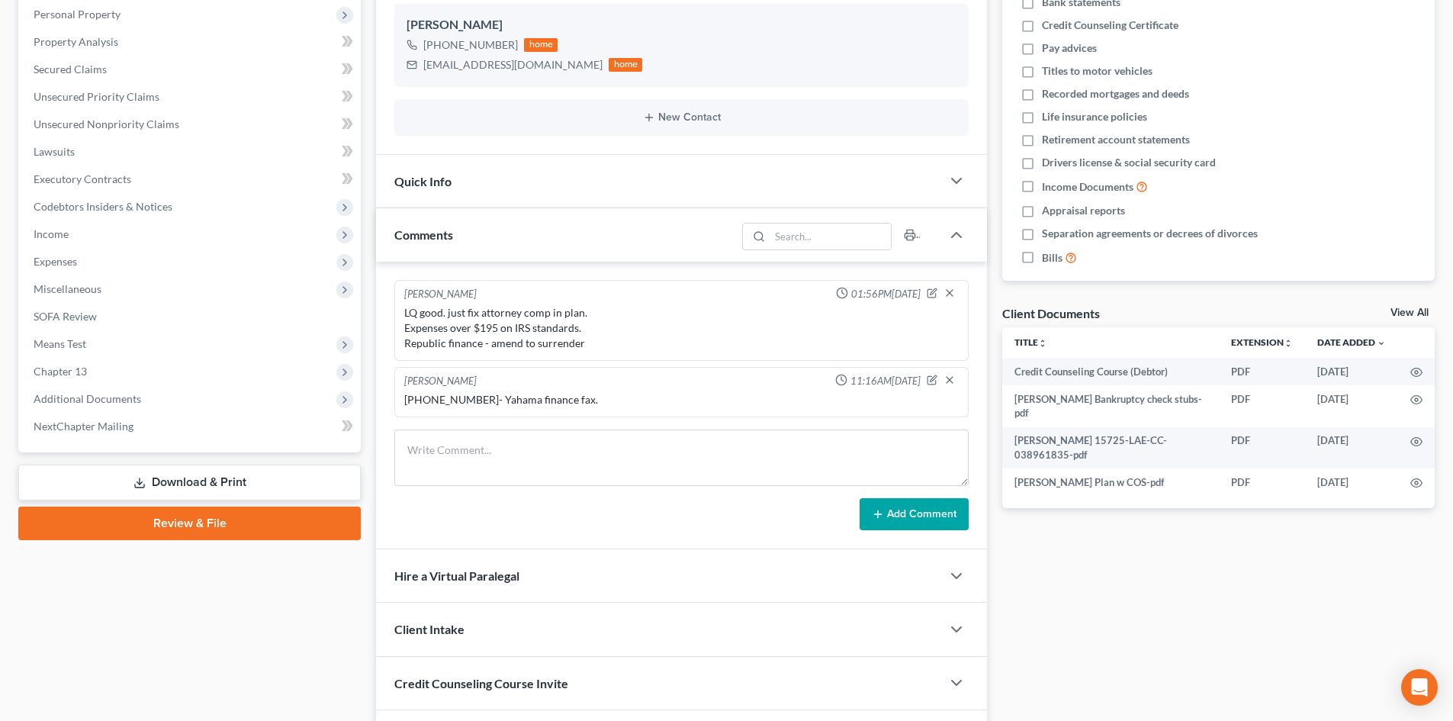
scroll to position [305, 0]
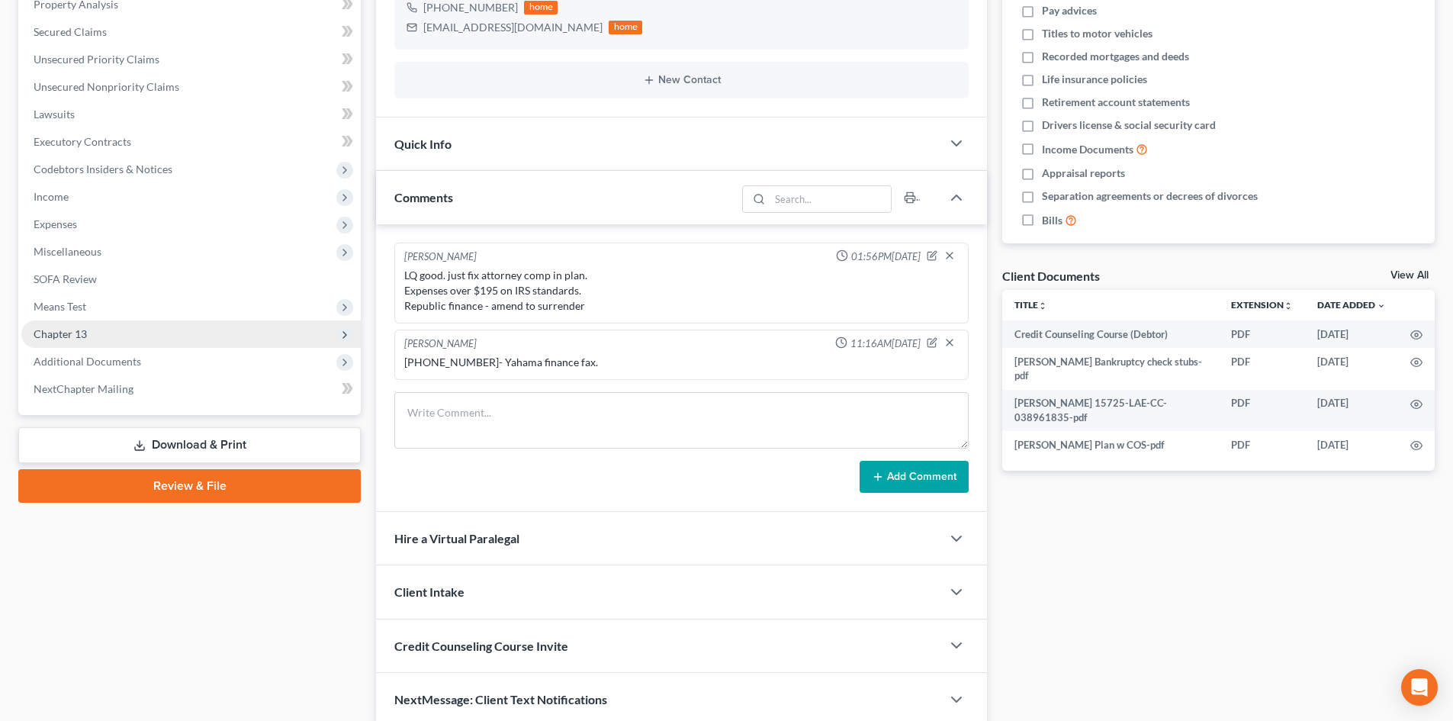
click at [82, 339] on span "Chapter 13" at bounding box center [60, 333] width 53 height 13
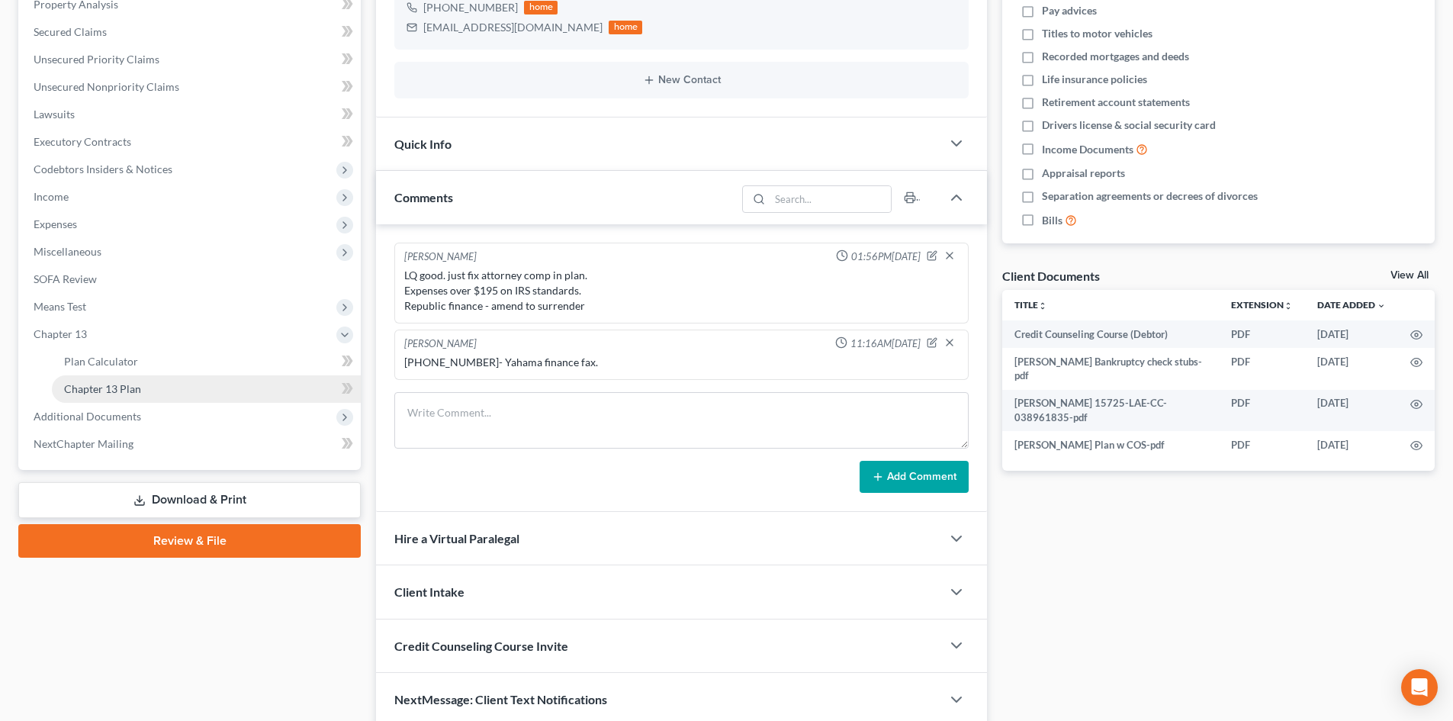
click at [100, 386] on span "Chapter 13 Plan" at bounding box center [102, 388] width 77 height 13
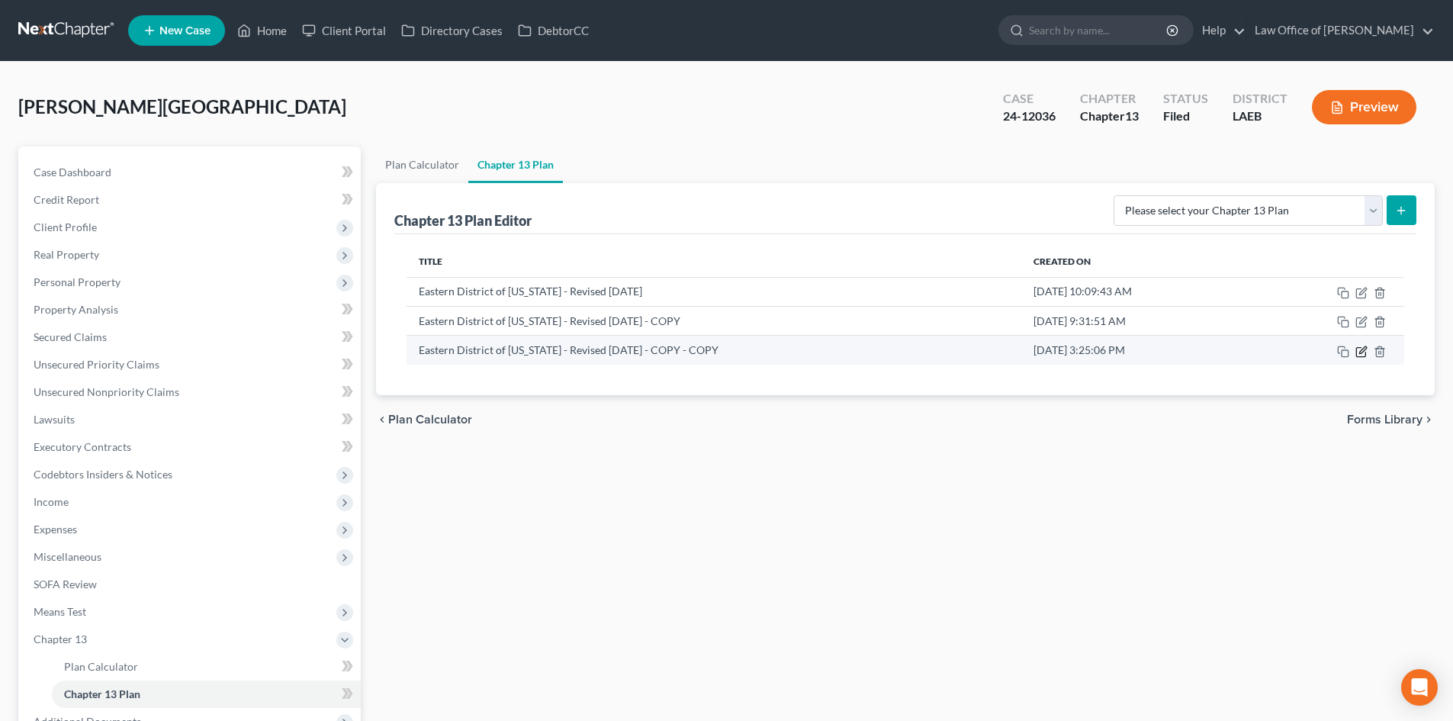
click at [1362, 353] on icon "button" at bounding box center [1362, 349] width 7 height 7
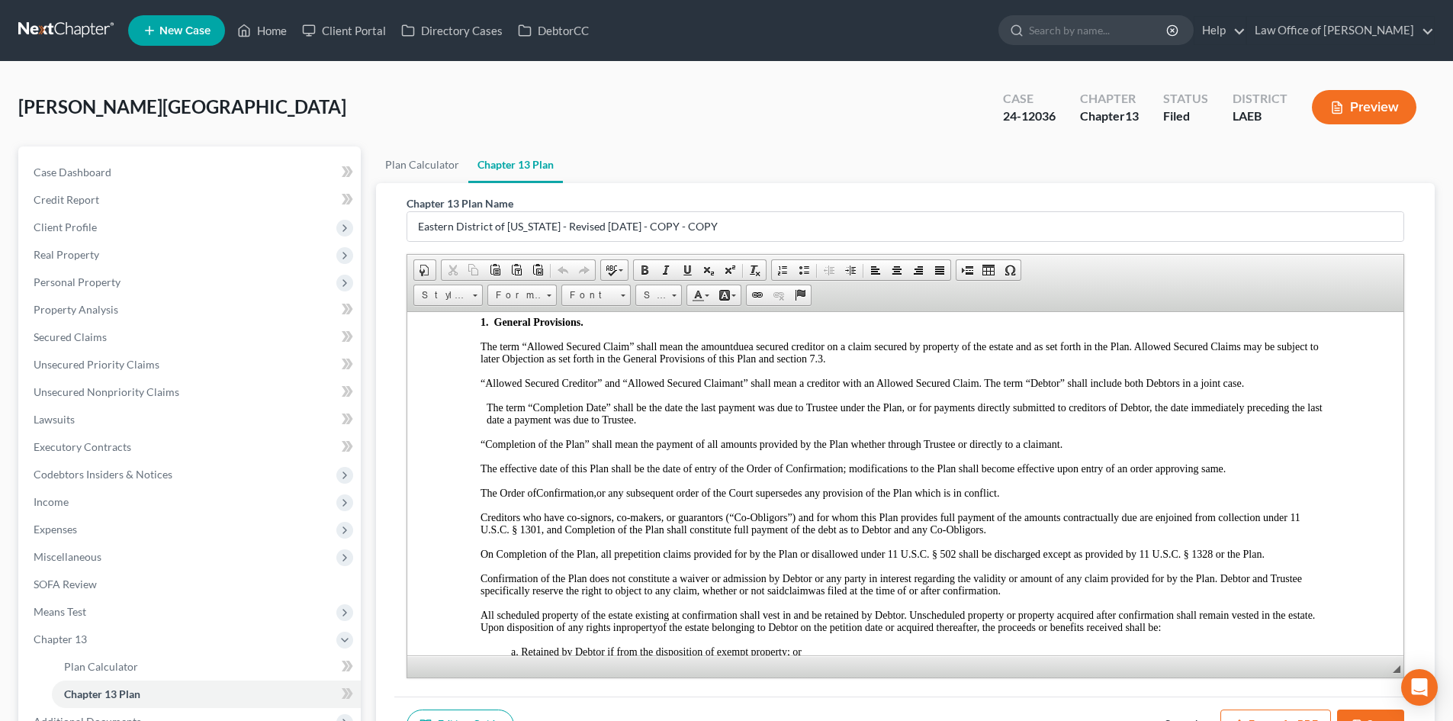
scroll to position [153, 0]
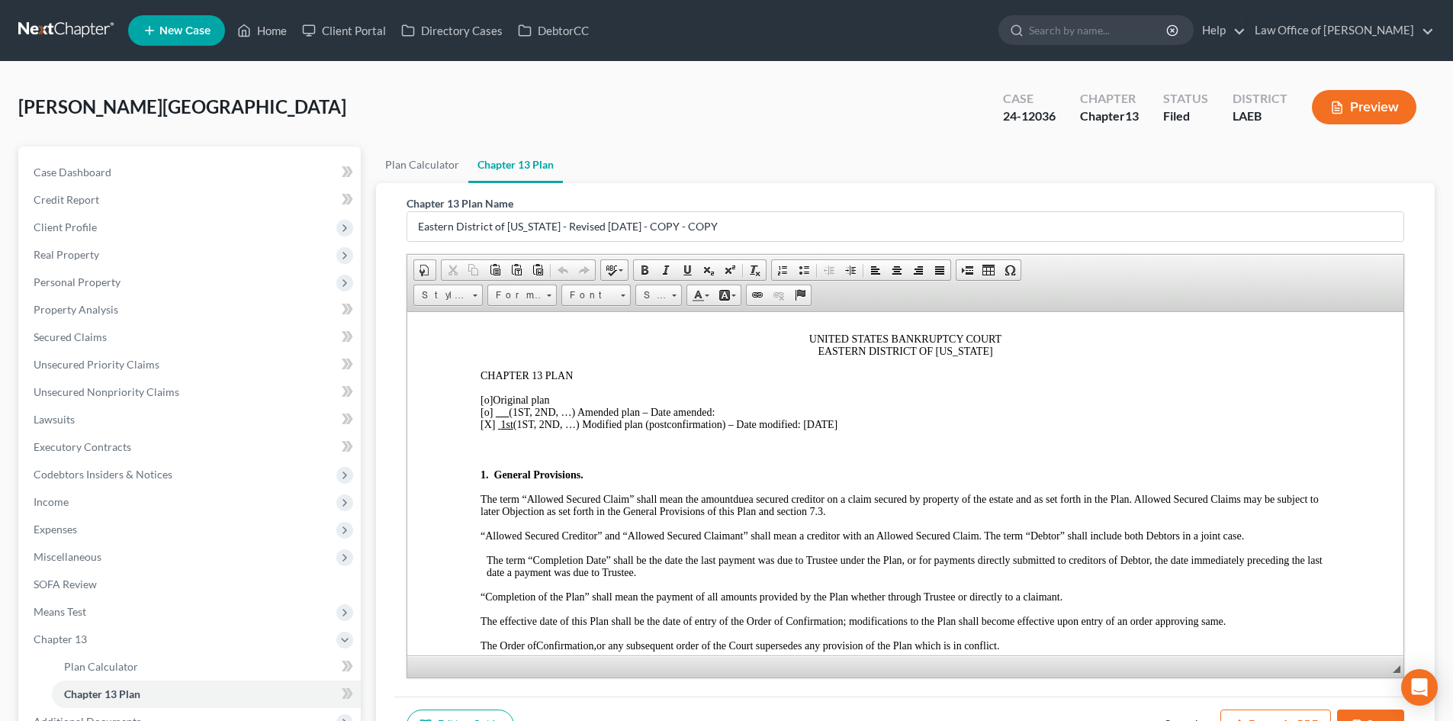
click at [510, 422] on u "1st" at bounding box center [506, 423] width 12 height 11
click at [838, 420] on span ") – Date modified: 8/12/2025" at bounding box center [792, 423] width 116 height 11
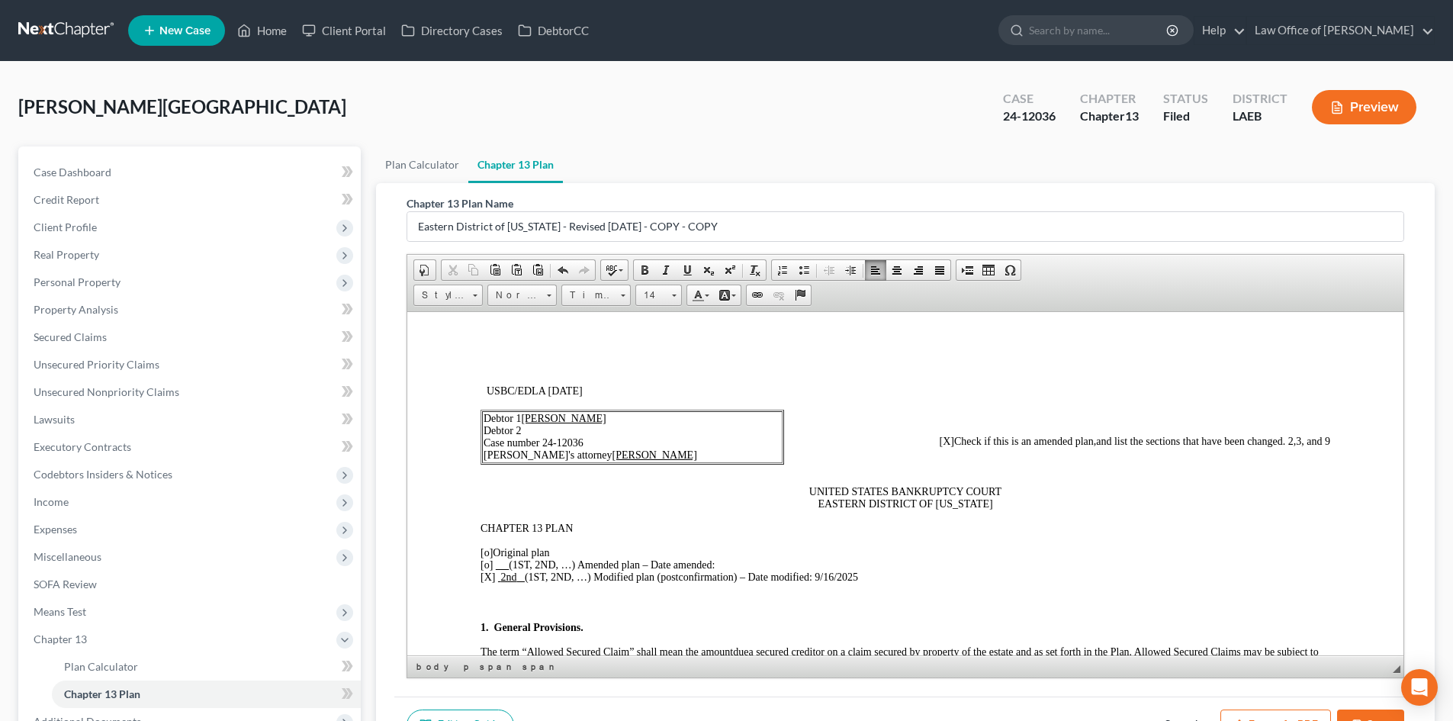
click at [1006, 548] on p "[o] Original plan [o] (1ST, 2ND, …) Amended plan – Date amended: [X] 2nd (1ST, …" at bounding box center [906, 564] width 850 height 37
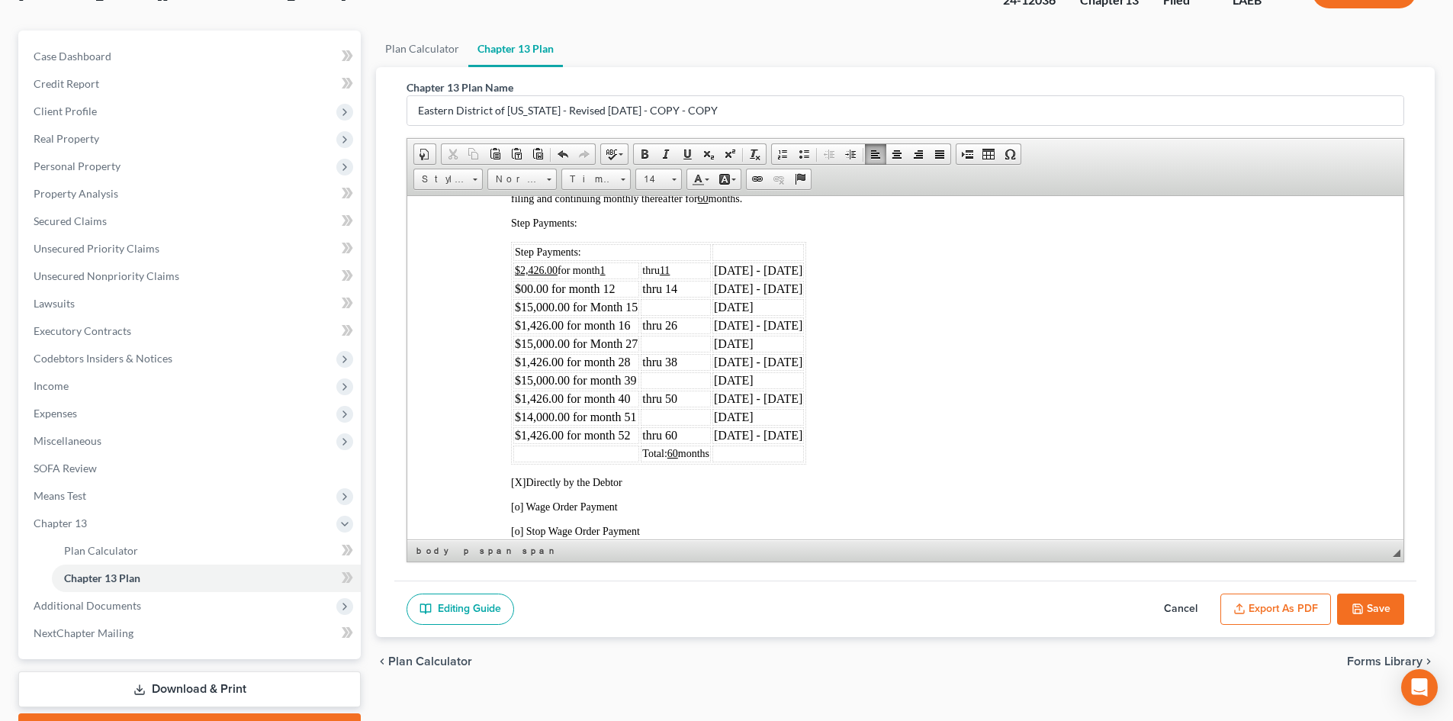
scroll to position [153, 0]
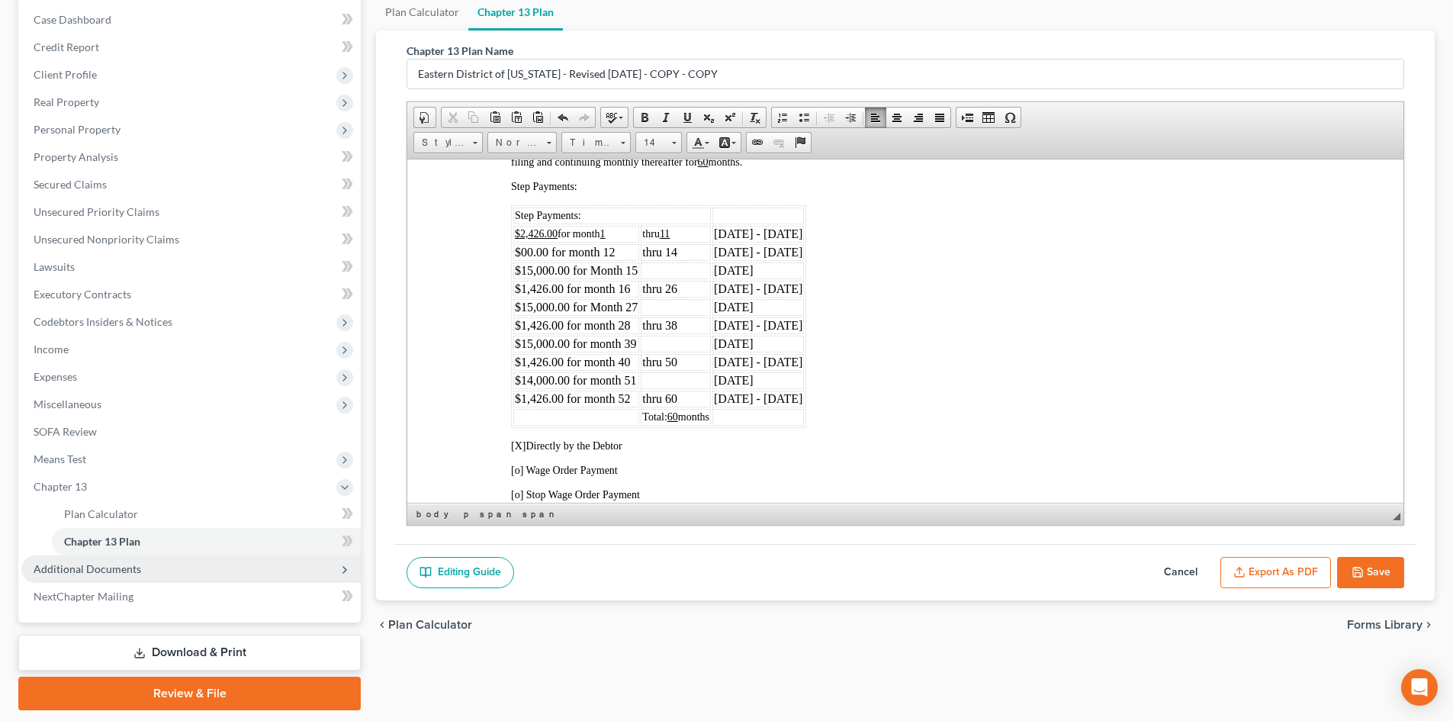
click at [77, 567] on span "Additional Documents" at bounding box center [88, 568] width 108 height 13
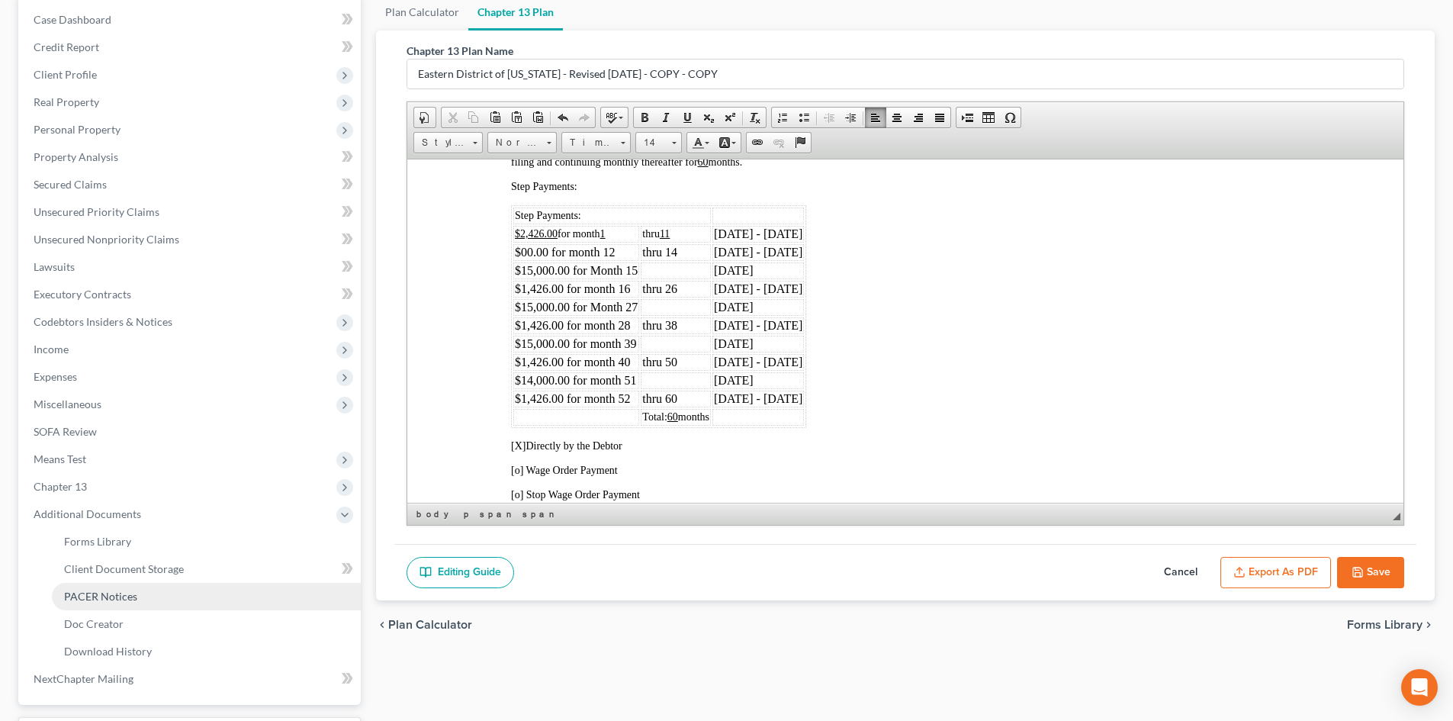
click at [122, 600] on span "PACER Notices" at bounding box center [100, 596] width 73 height 13
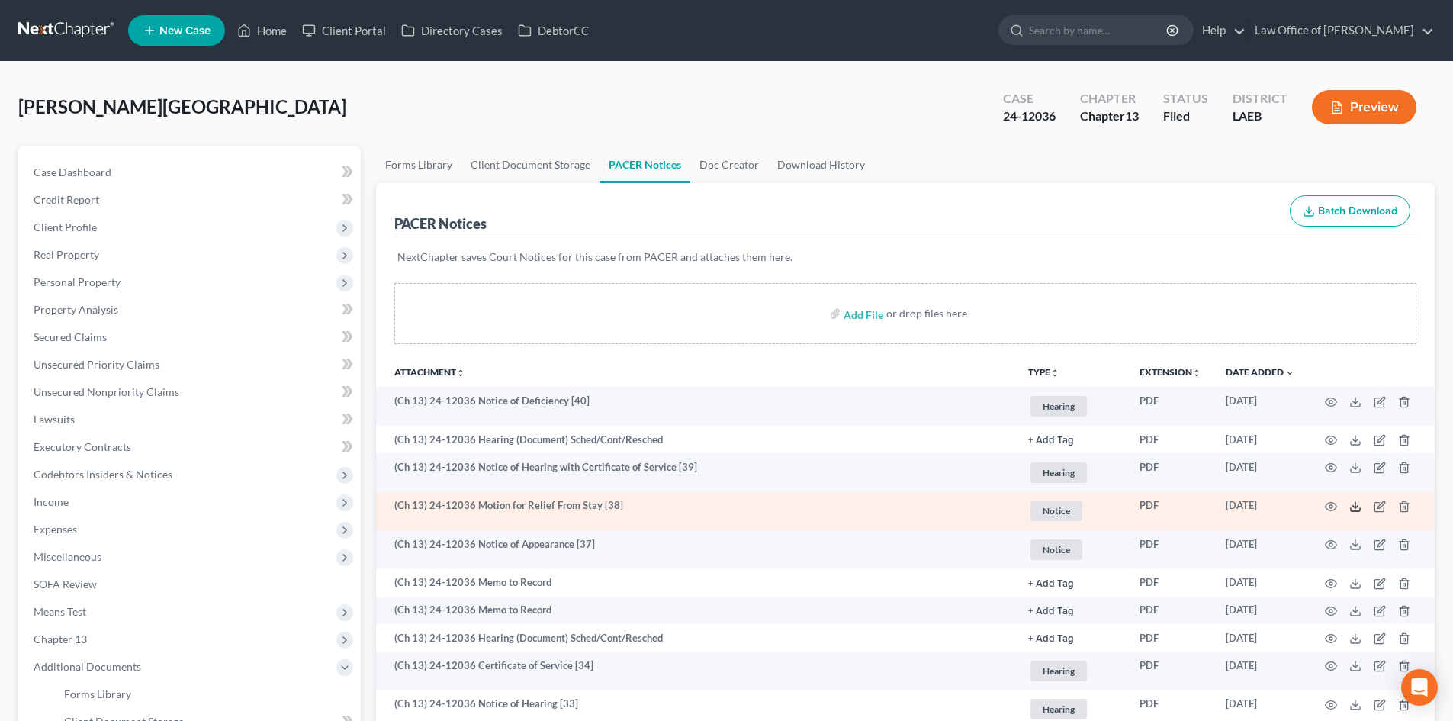
click at [1355, 506] on icon at bounding box center [1356, 506] width 12 height 12
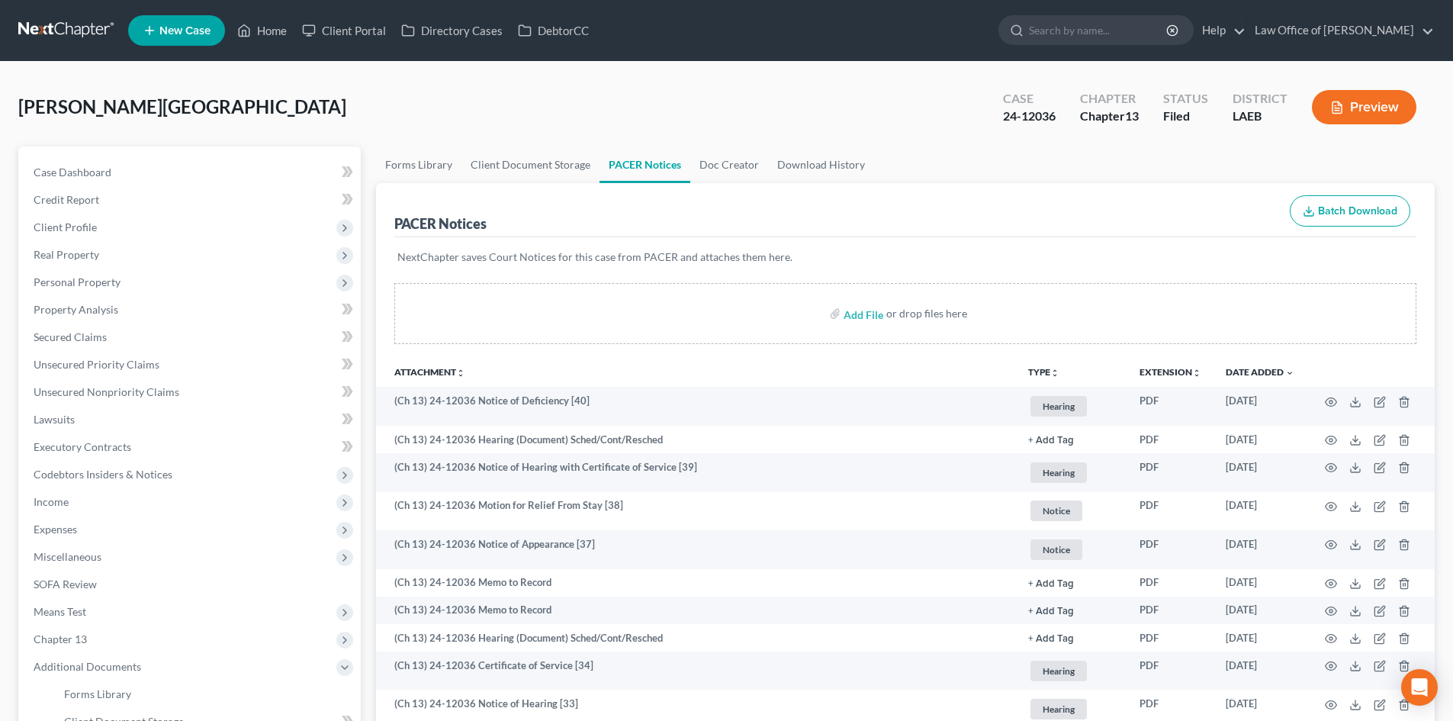
click at [62, 23] on link at bounding box center [67, 30] width 98 height 27
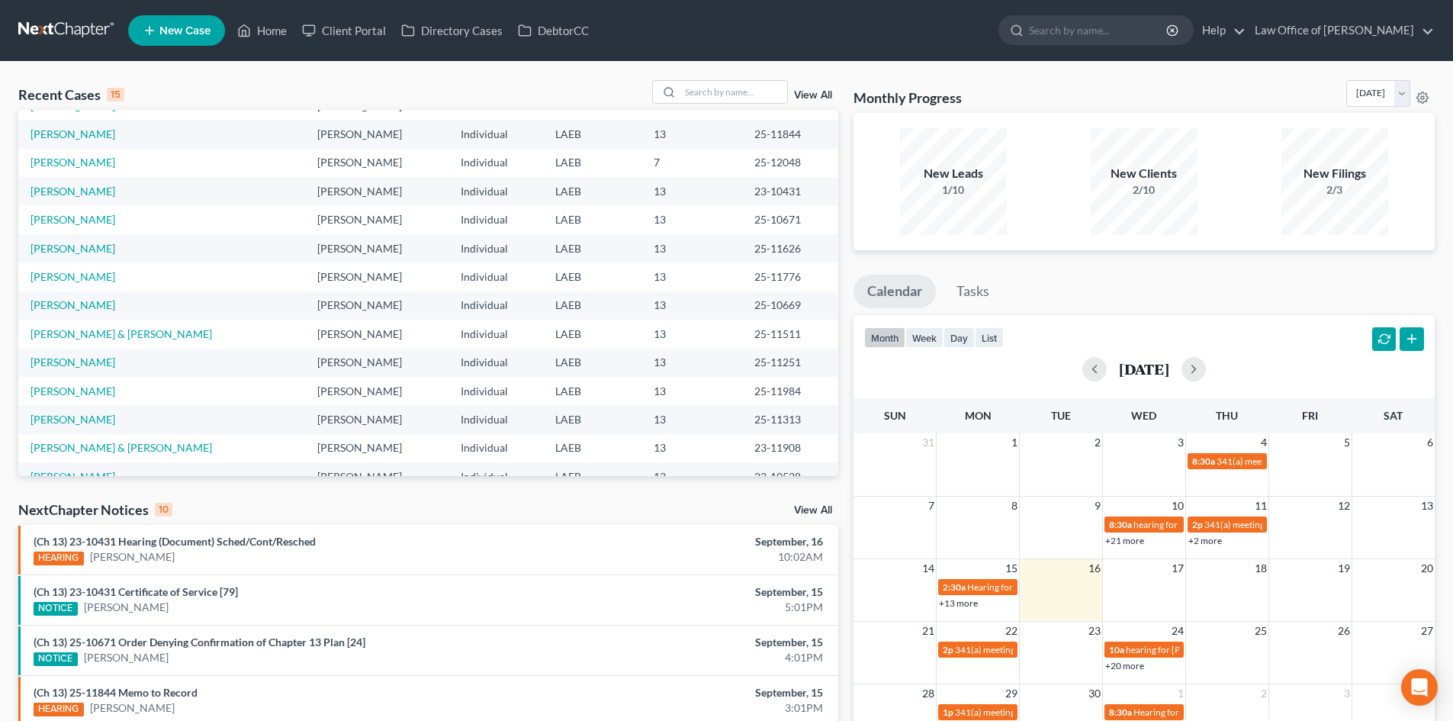
scroll to position [105, 0]
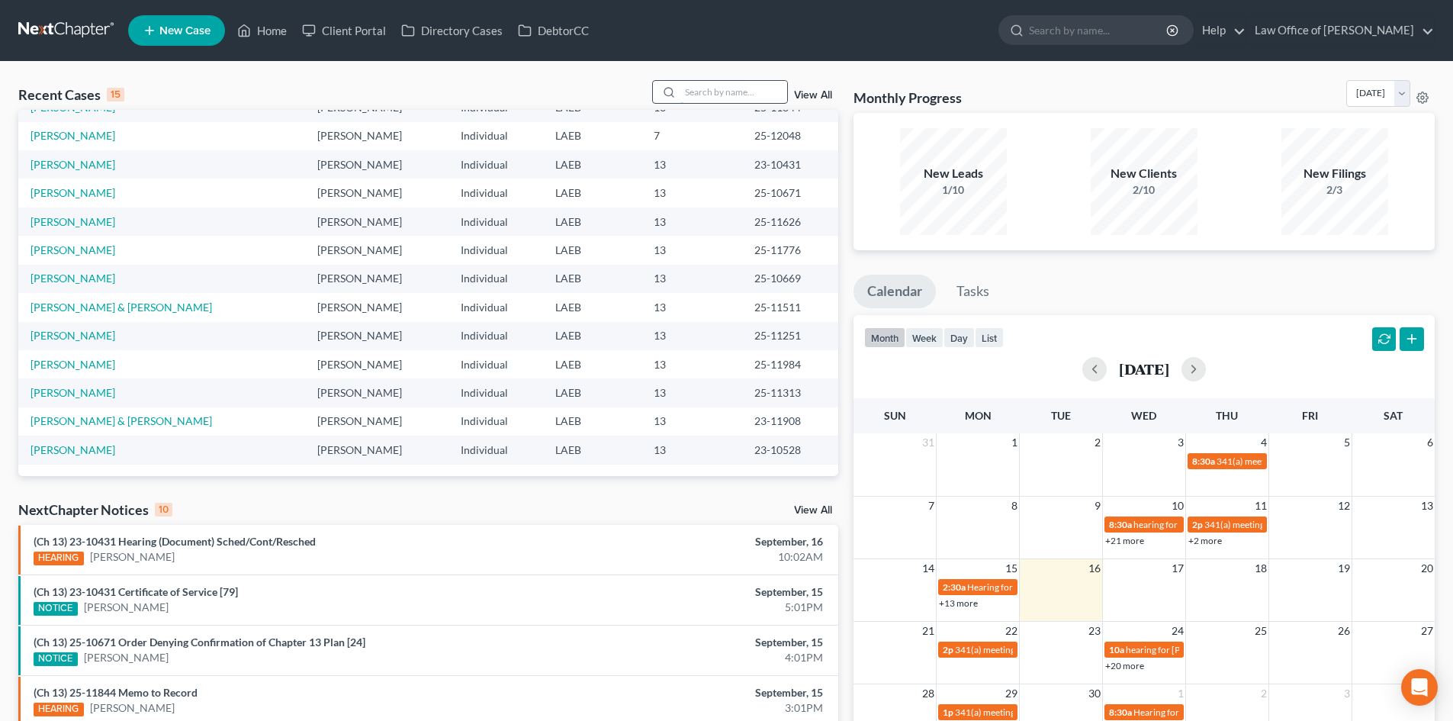
click at [742, 100] on input "search" at bounding box center [734, 92] width 107 height 22
type input "[PERSON_NAME]"
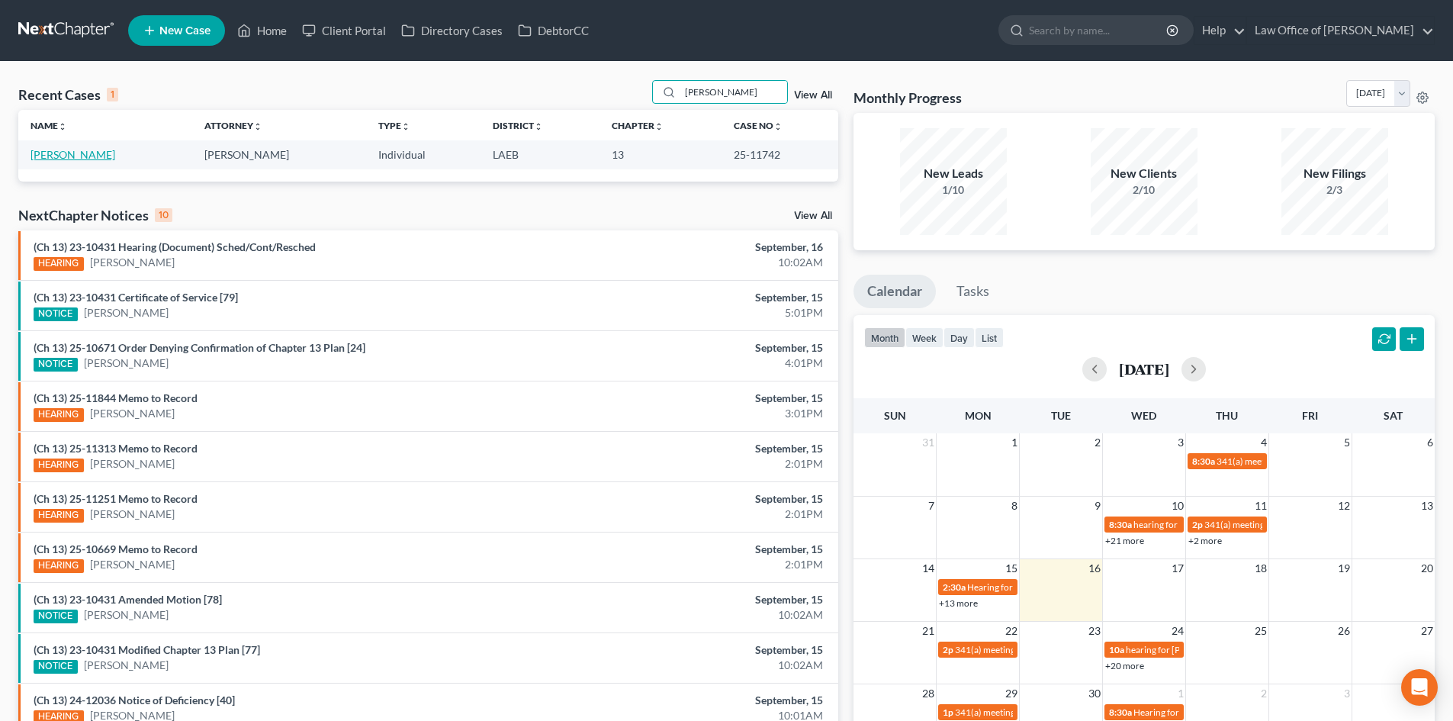
click at [66, 156] on link "[PERSON_NAME]" at bounding box center [73, 154] width 85 height 13
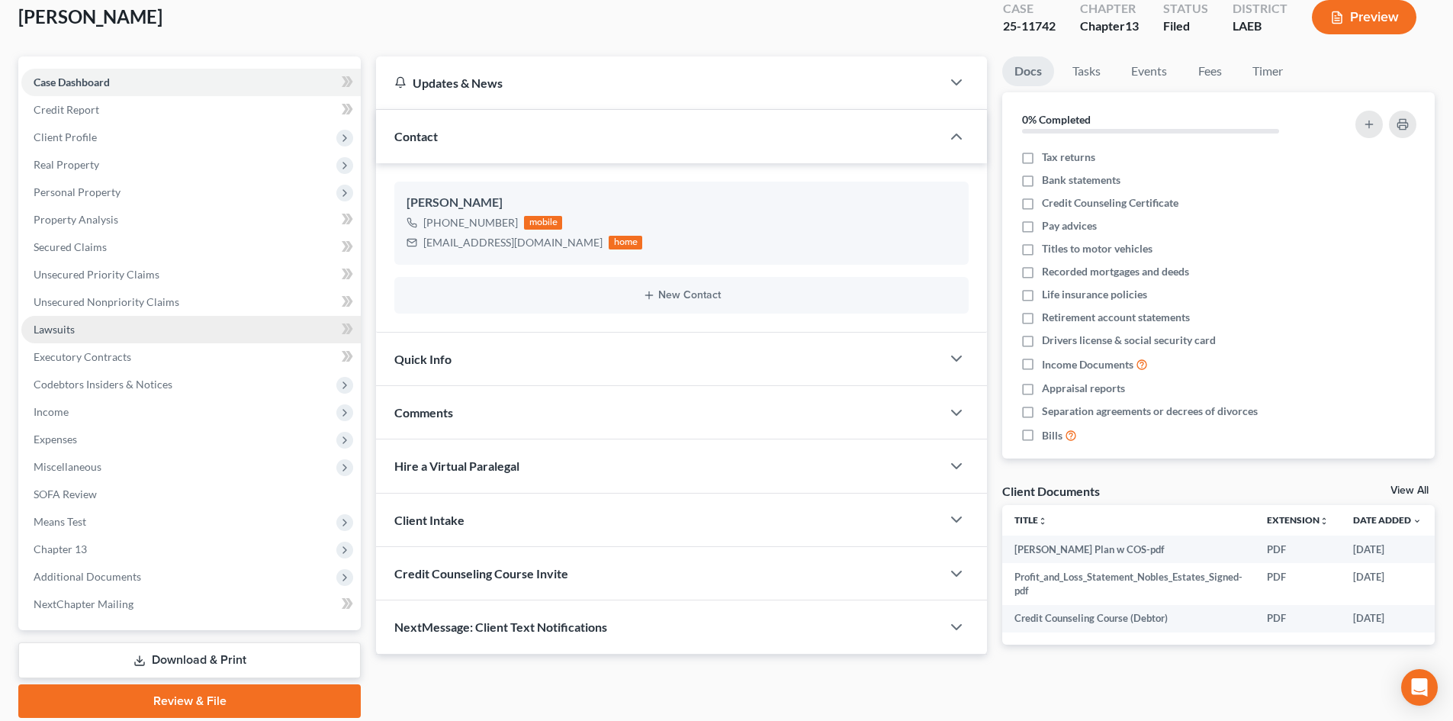
scroll to position [145, 0]
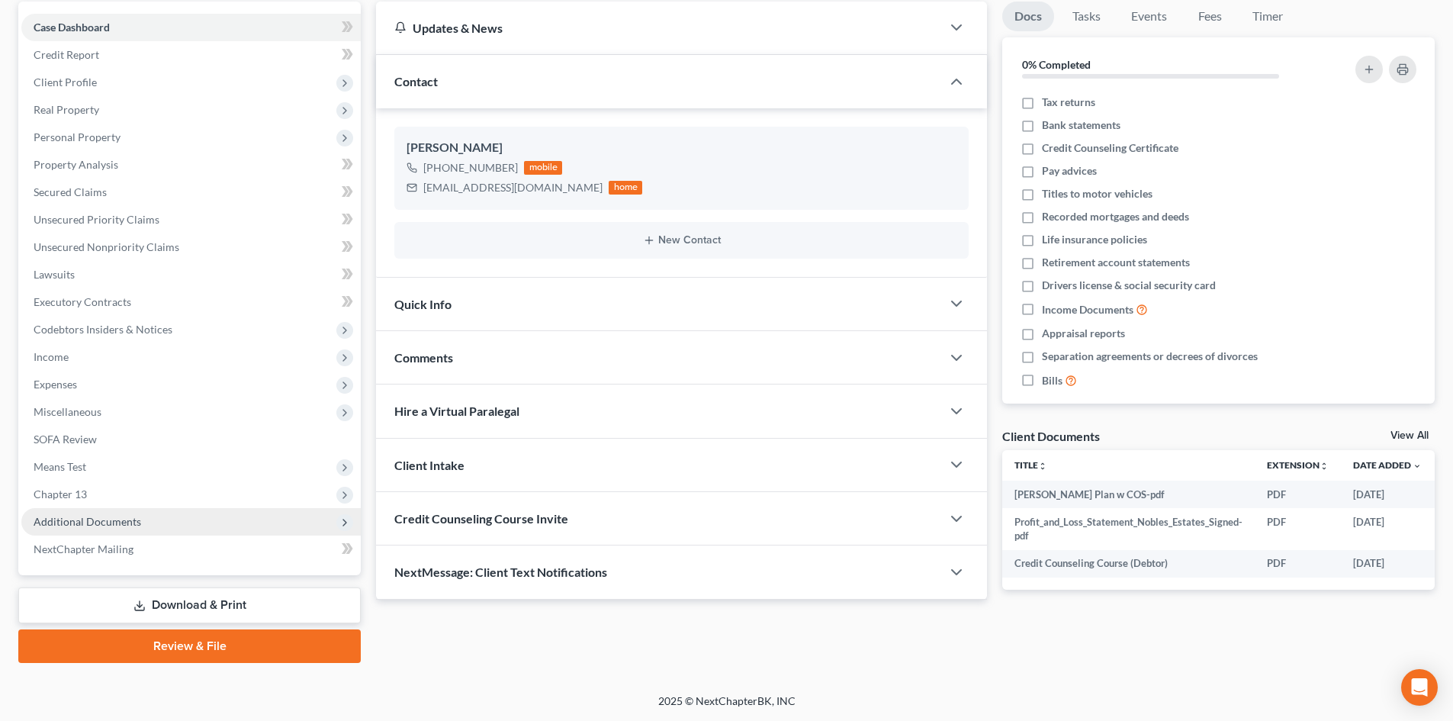
click at [87, 521] on span "Additional Documents" at bounding box center [88, 521] width 108 height 13
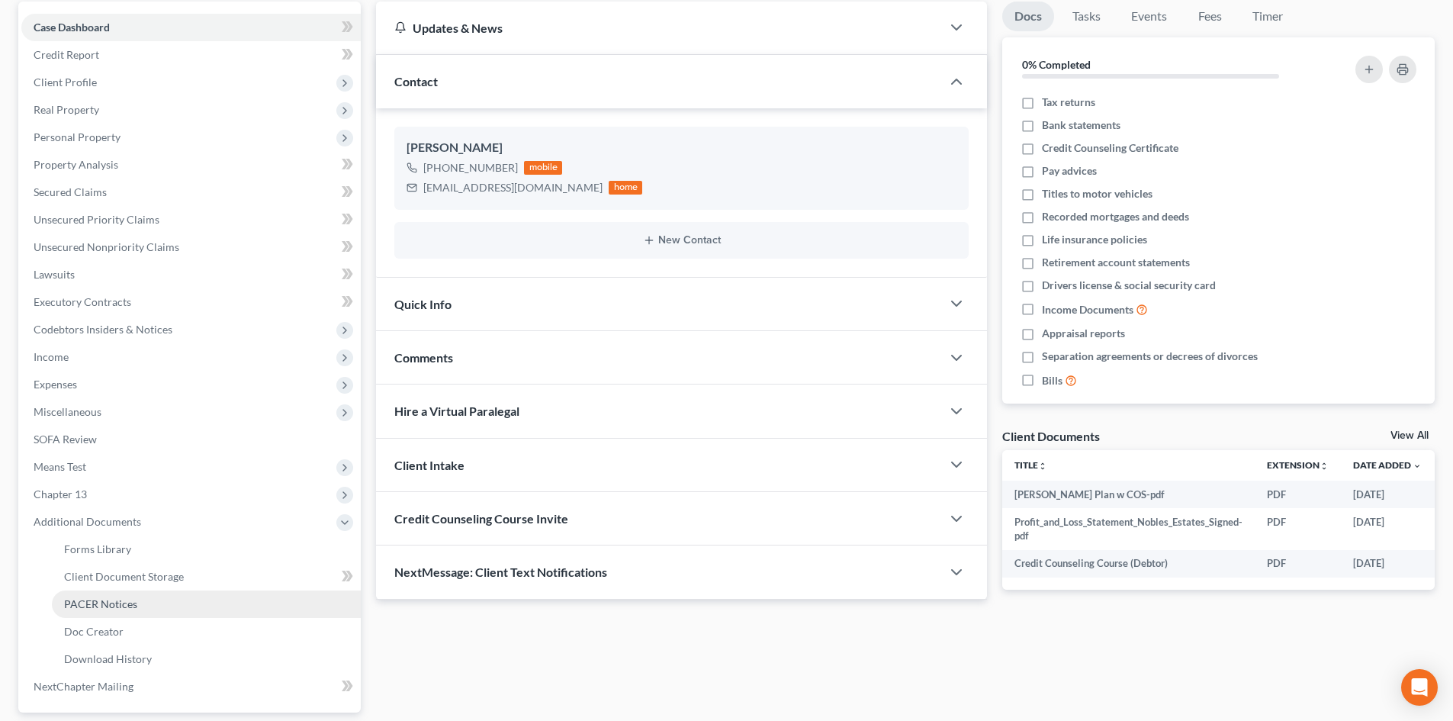
click at [105, 599] on span "PACER Notices" at bounding box center [100, 603] width 73 height 13
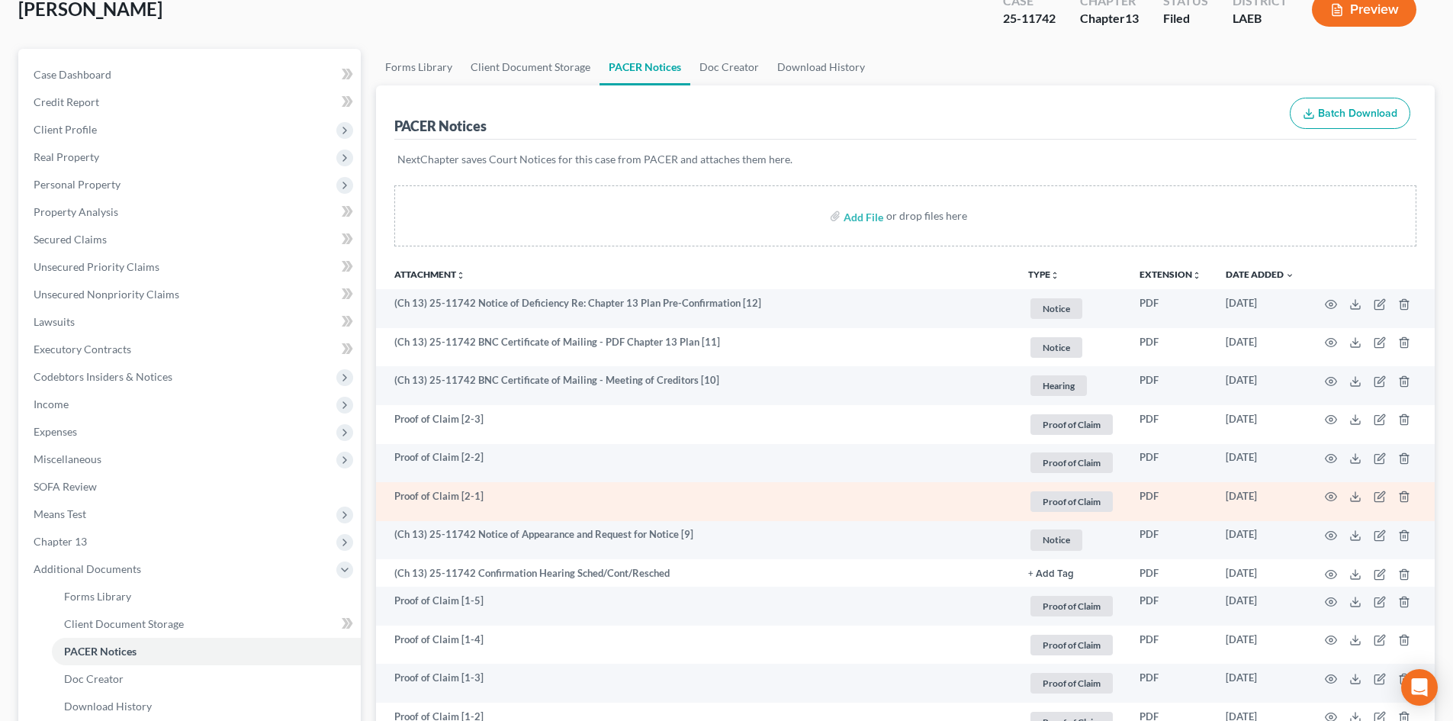
scroll to position [153, 0]
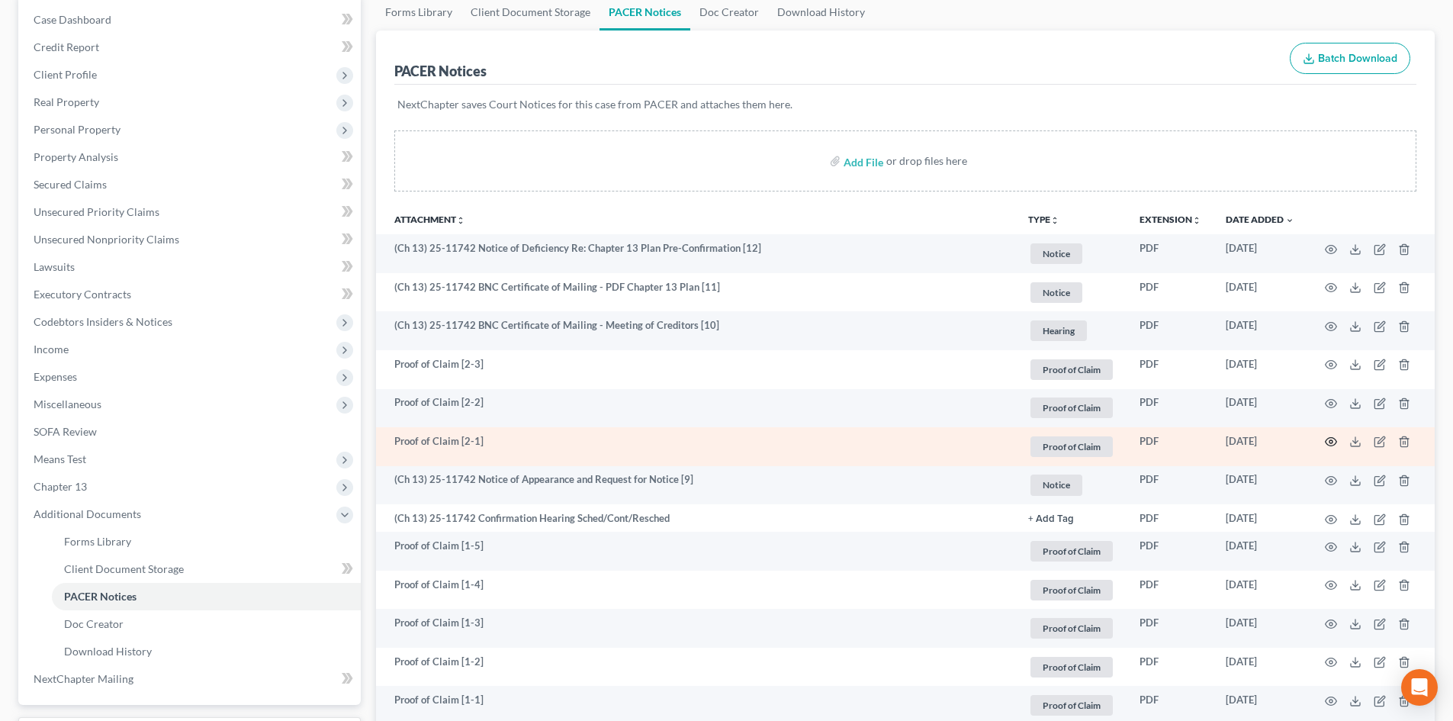
click at [1330, 446] on icon "button" at bounding box center [1331, 442] width 11 height 8
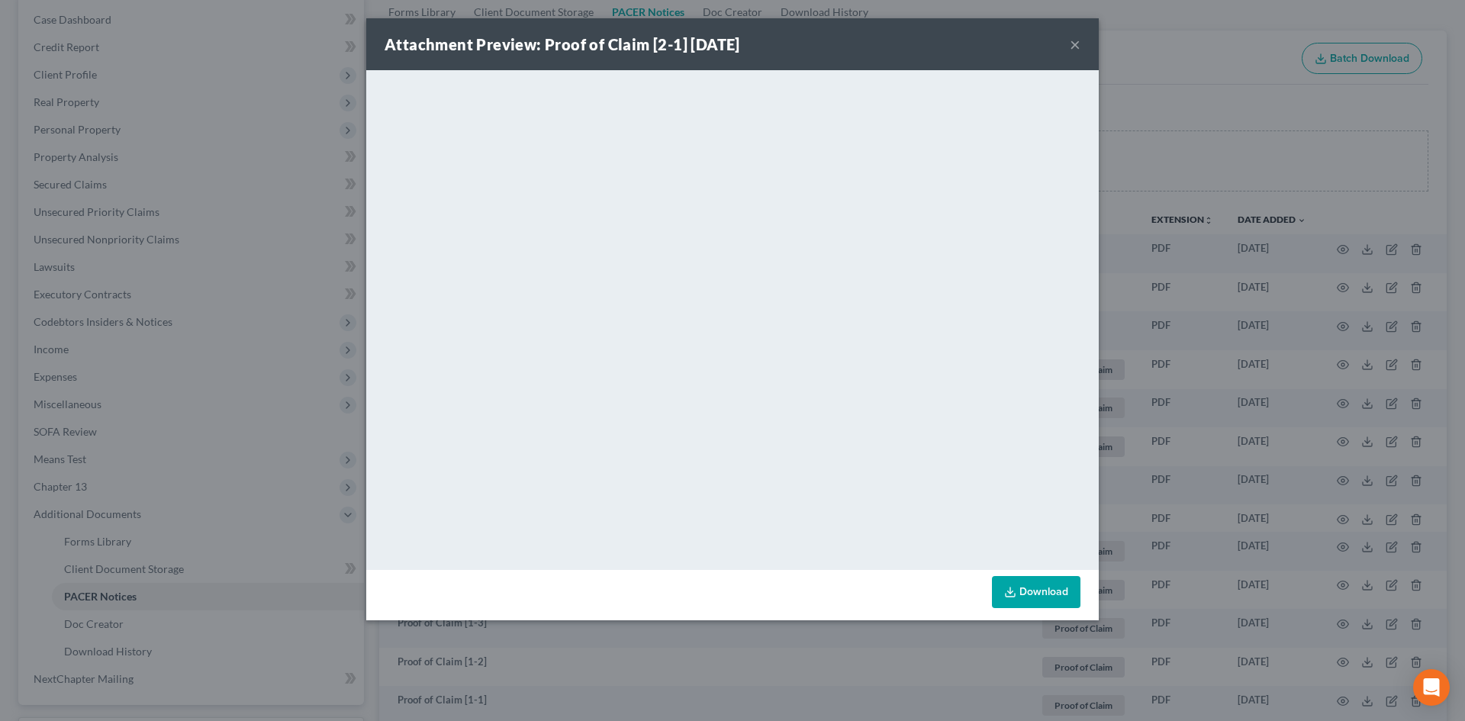
click at [1071, 47] on button "×" at bounding box center [1075, 44] width 11 height 18
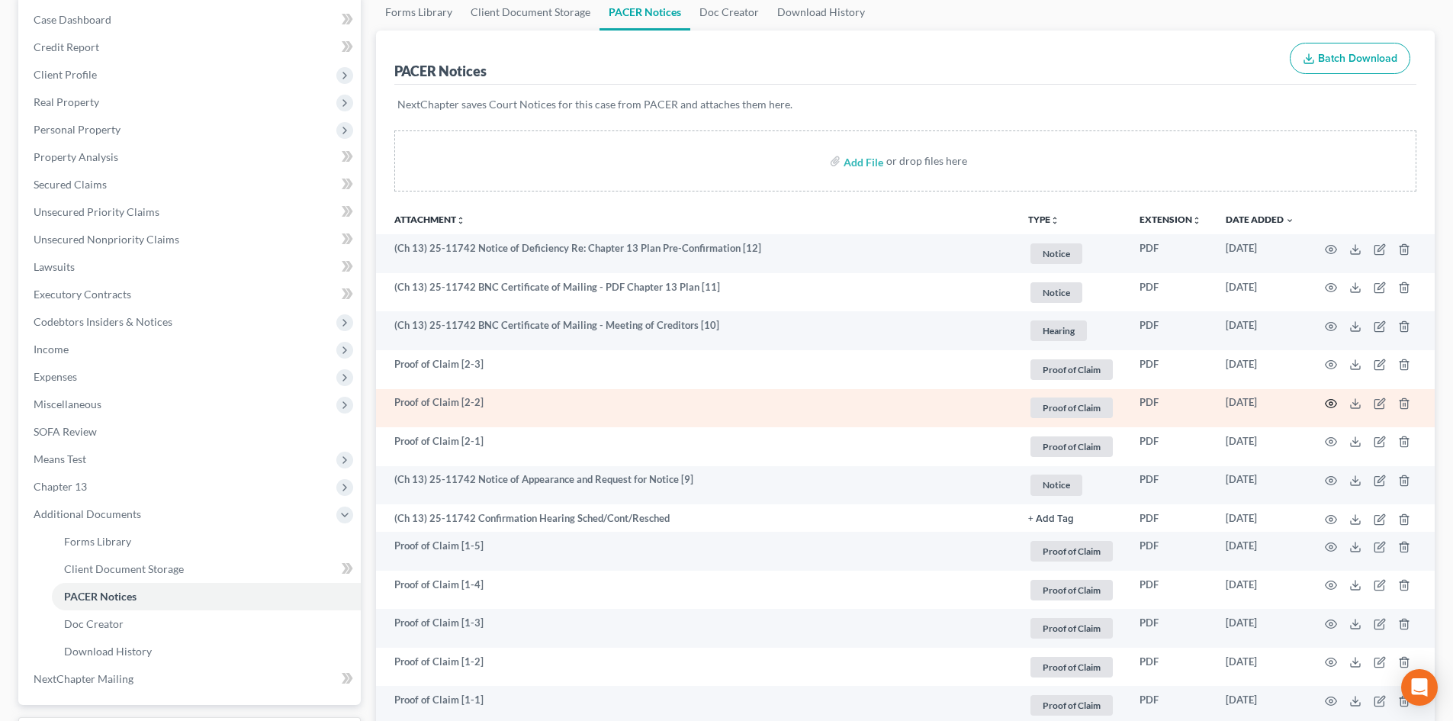
click at [1334, 398] on icon "button" at bounding box center [1331, 403] width 12 height 12
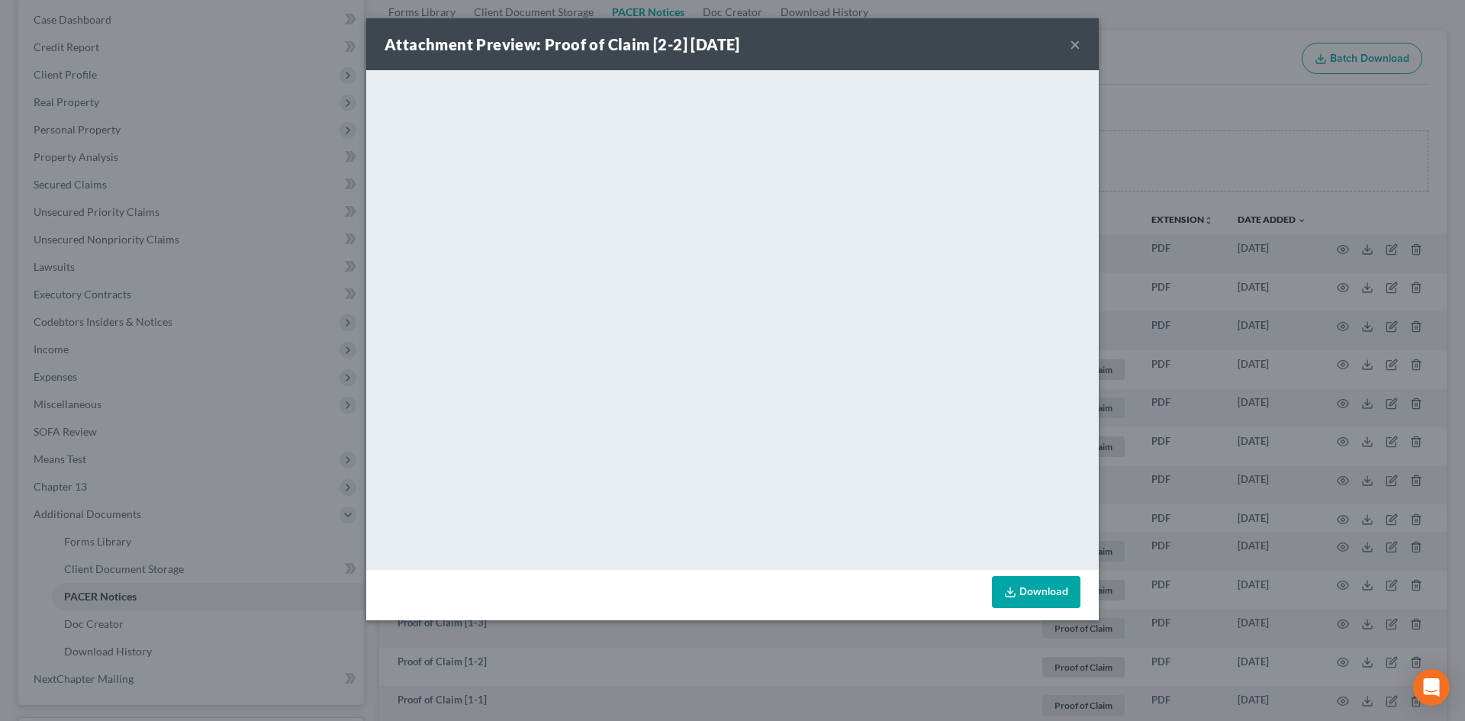
click at [1073, 53] on button "×" at bounding box center [1075, 44] width 11 height 18
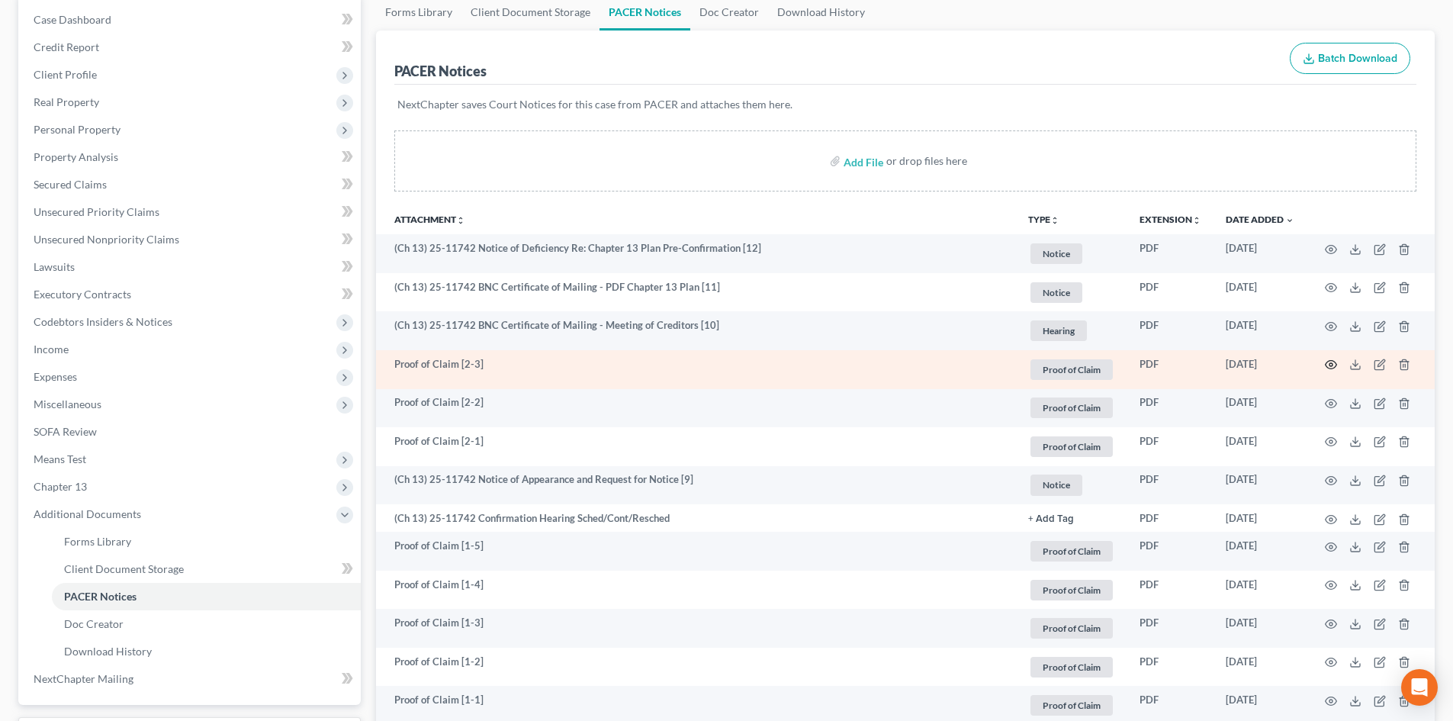
click at [1336, 359] on icon "button" at bounding box center [1331, 365] width 12 height 12
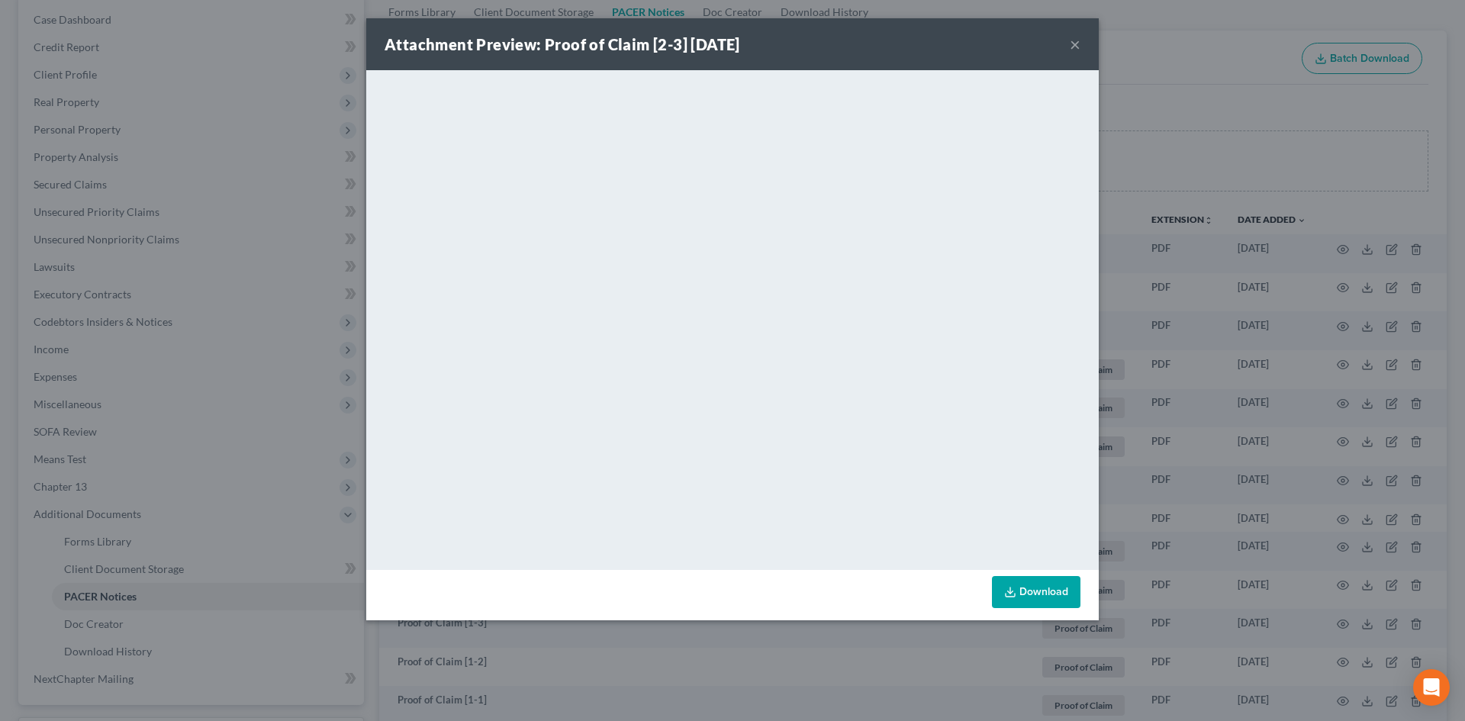
click at [1076, 47] on button "×" at bounding box center [1075, 44] width 11 height 18
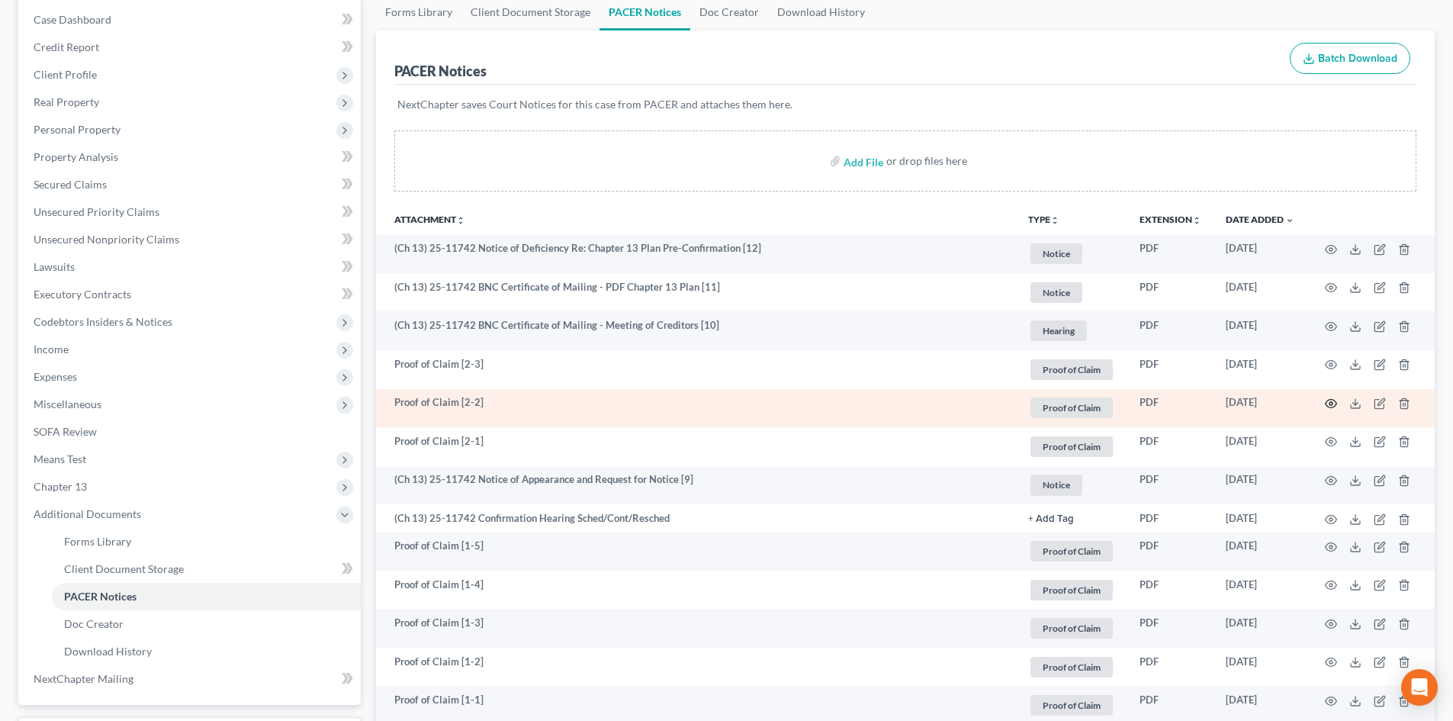
click at [1329, 407] on icon "button" at bounding box center [1331, 404] width 11 height 8
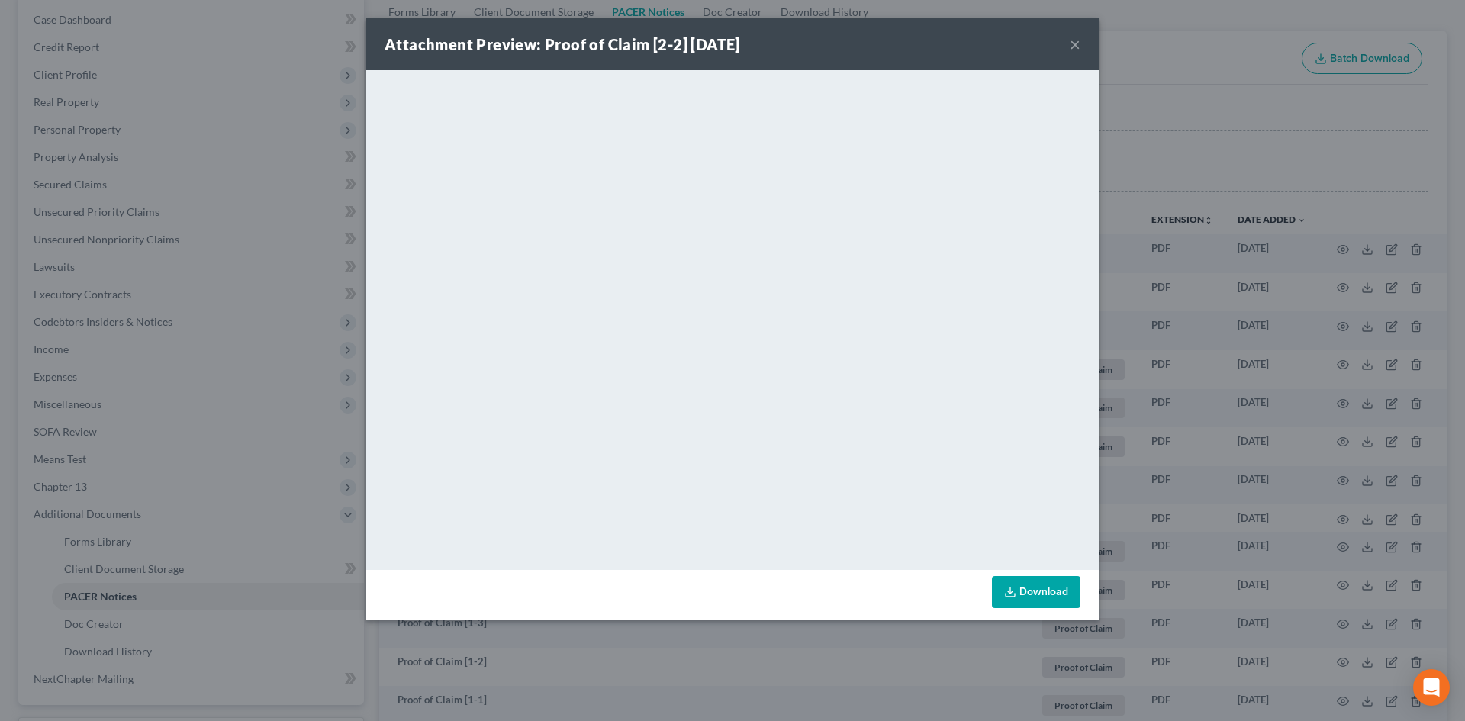
click at [1076, 48] on button "×" at bounding box center [1075, 44] width 11 height 18
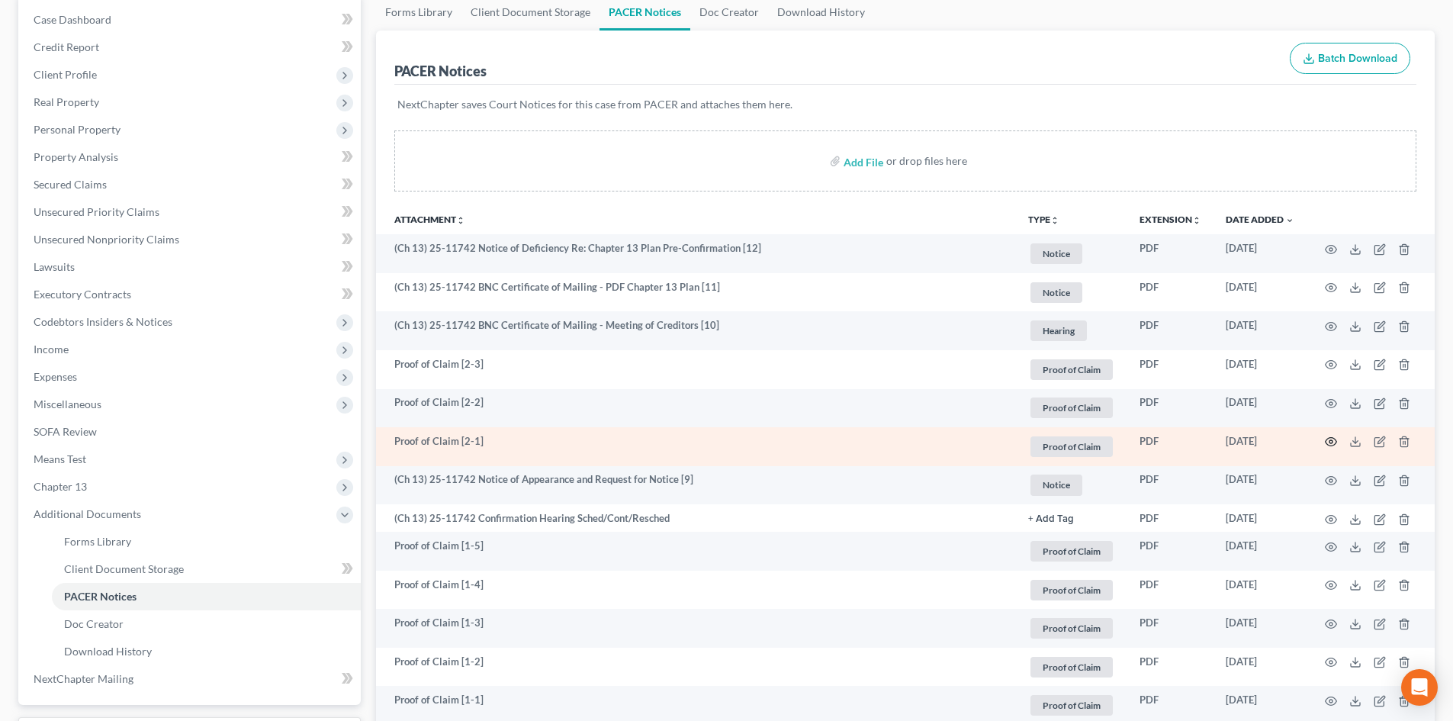
click at [1327, 439] on icon "button" at bounding box center [1331, 442] width 12 height 12
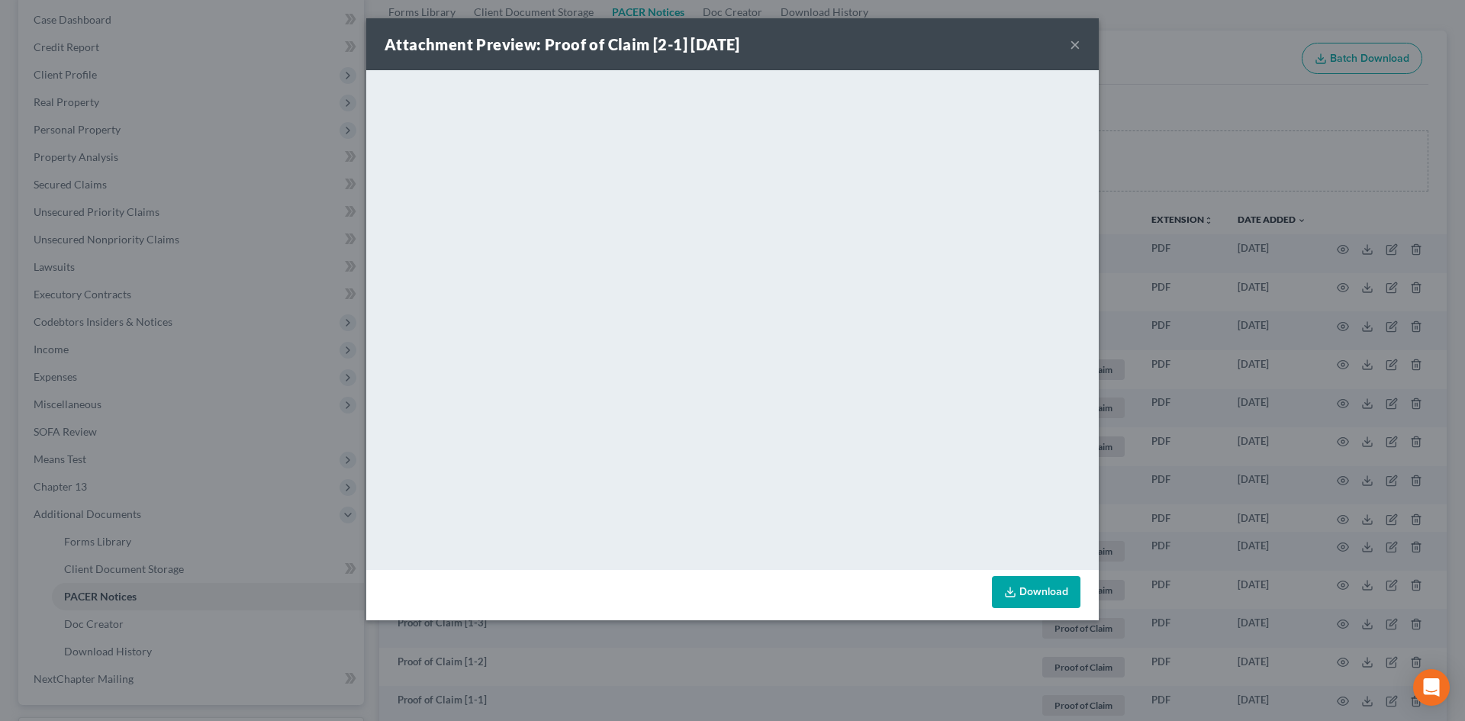
click at [1076, 45] on button "×" at bounding box center [1075, 44] width 11 height 18
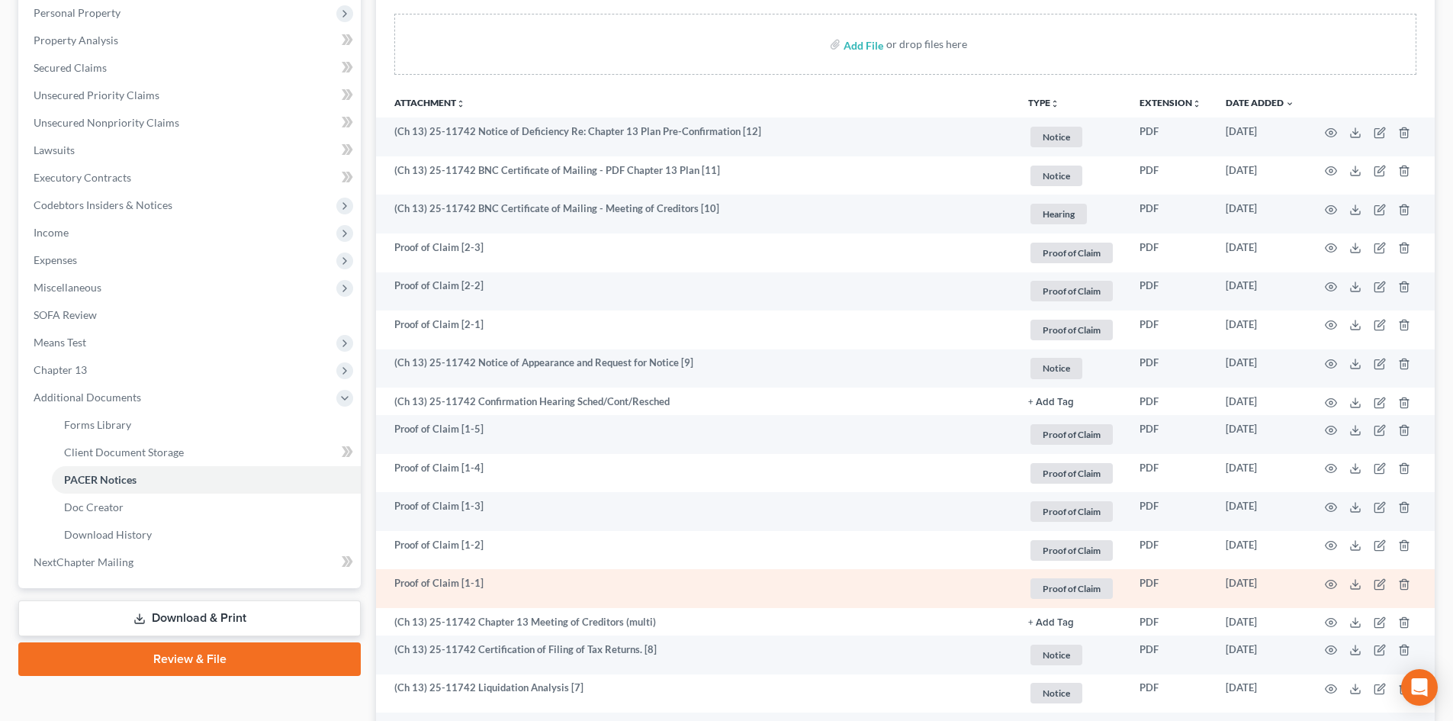
scroll to position [305, 0]
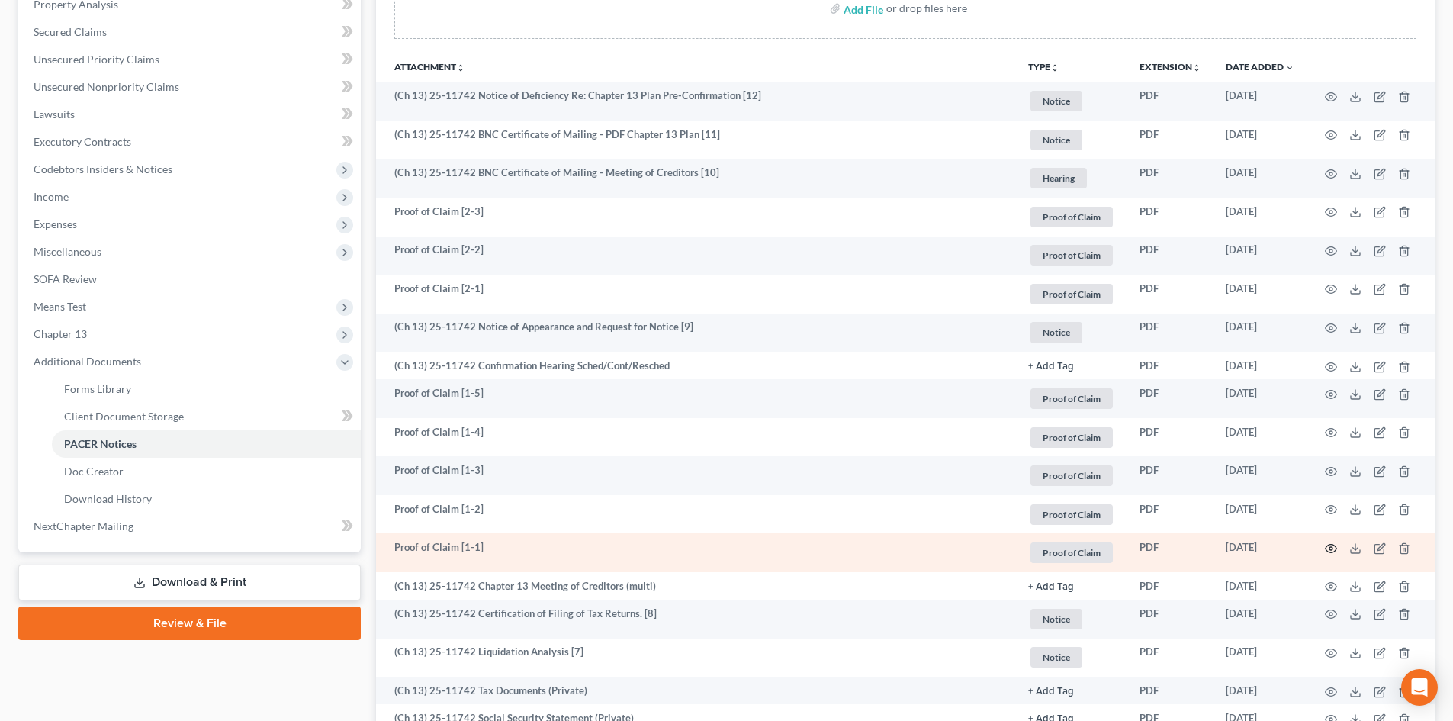
click at [1331, 548] on icon "button" at bounding box center [1331, 548] width 12 height 12
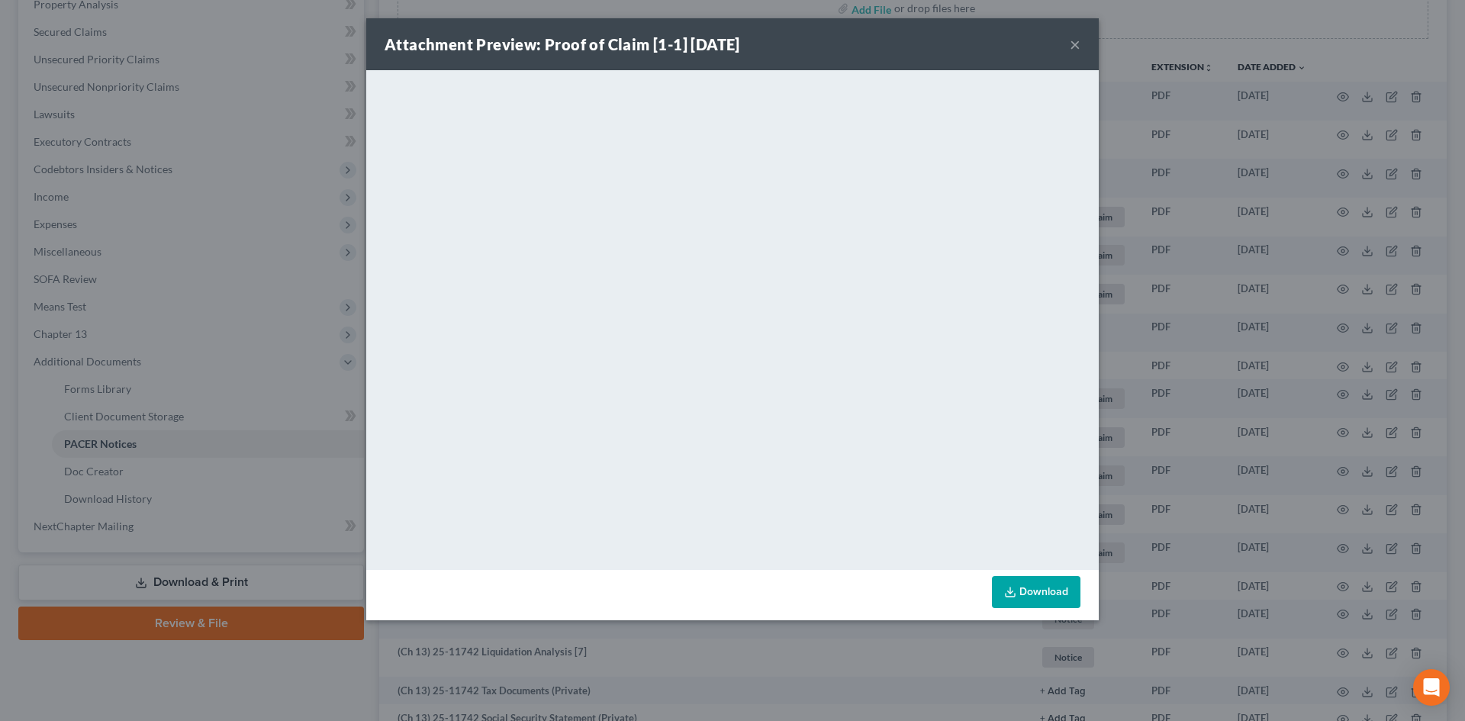
click at [1073, 49] on button "×" at bounding box center [1075, 44] width 11 height 18
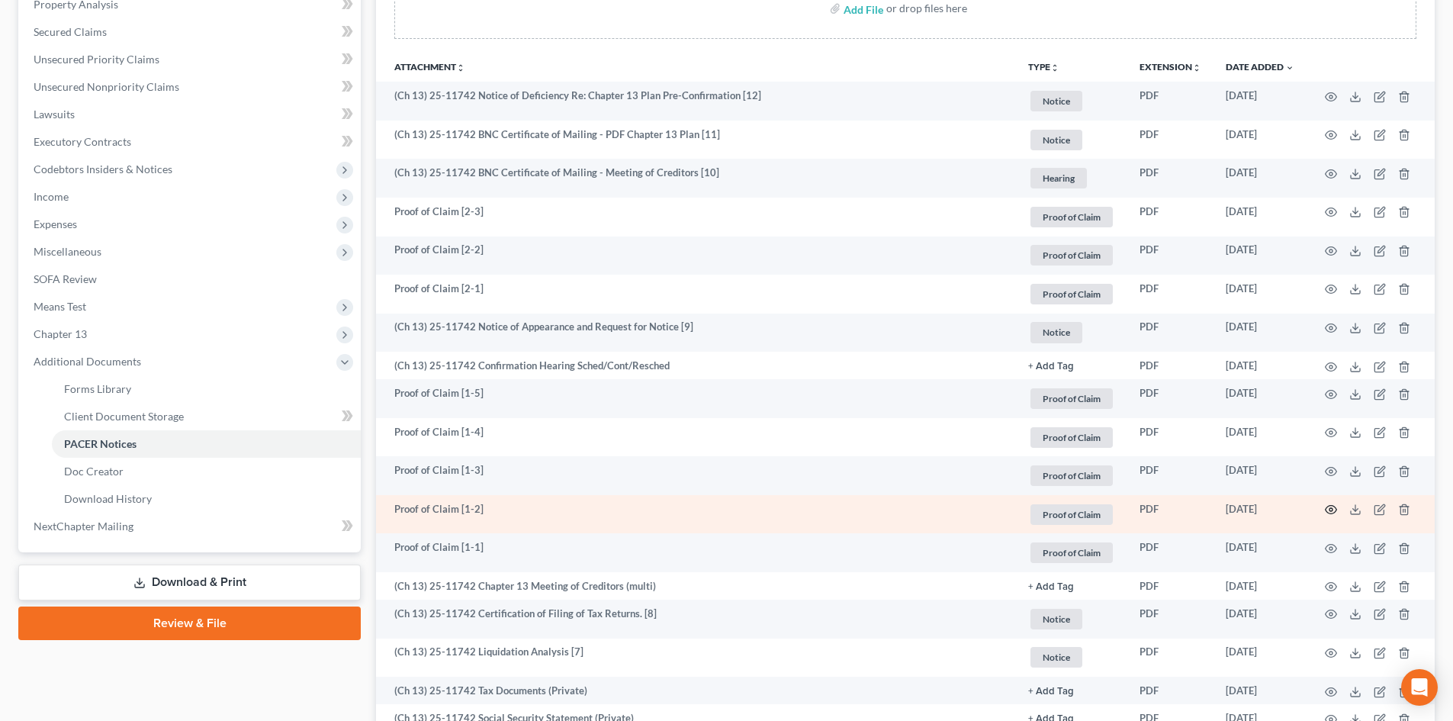
click at [1330, 513] on icon "button" at bounding box center [1331, 510] width 11 height 8
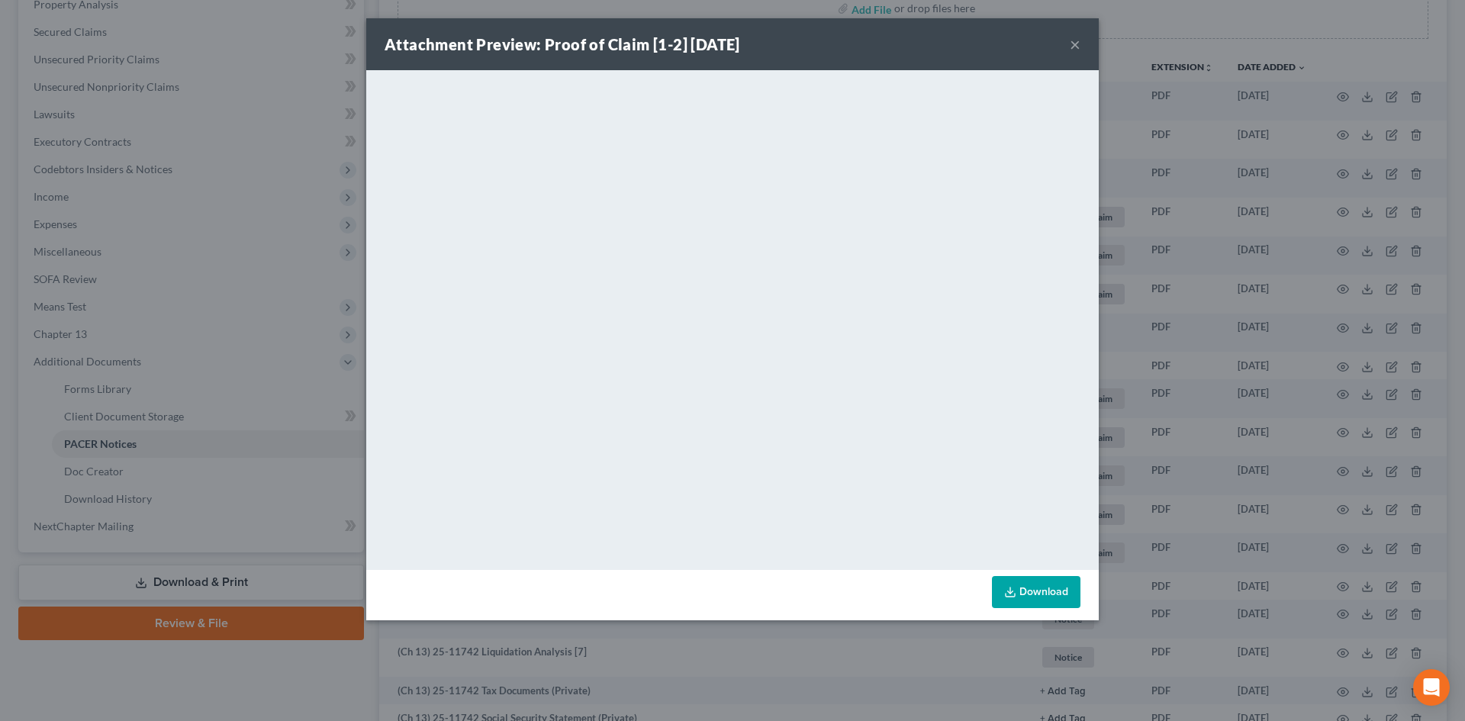
click at [1080, 43] on div "Attachment Preview: Proof of Claim [1-2] [DATE] ×" at bounding box center [732, 44] width 732 height 52
click at [1076, 43] on button "×" at bounding box center [1075, 44] width 11 height 18
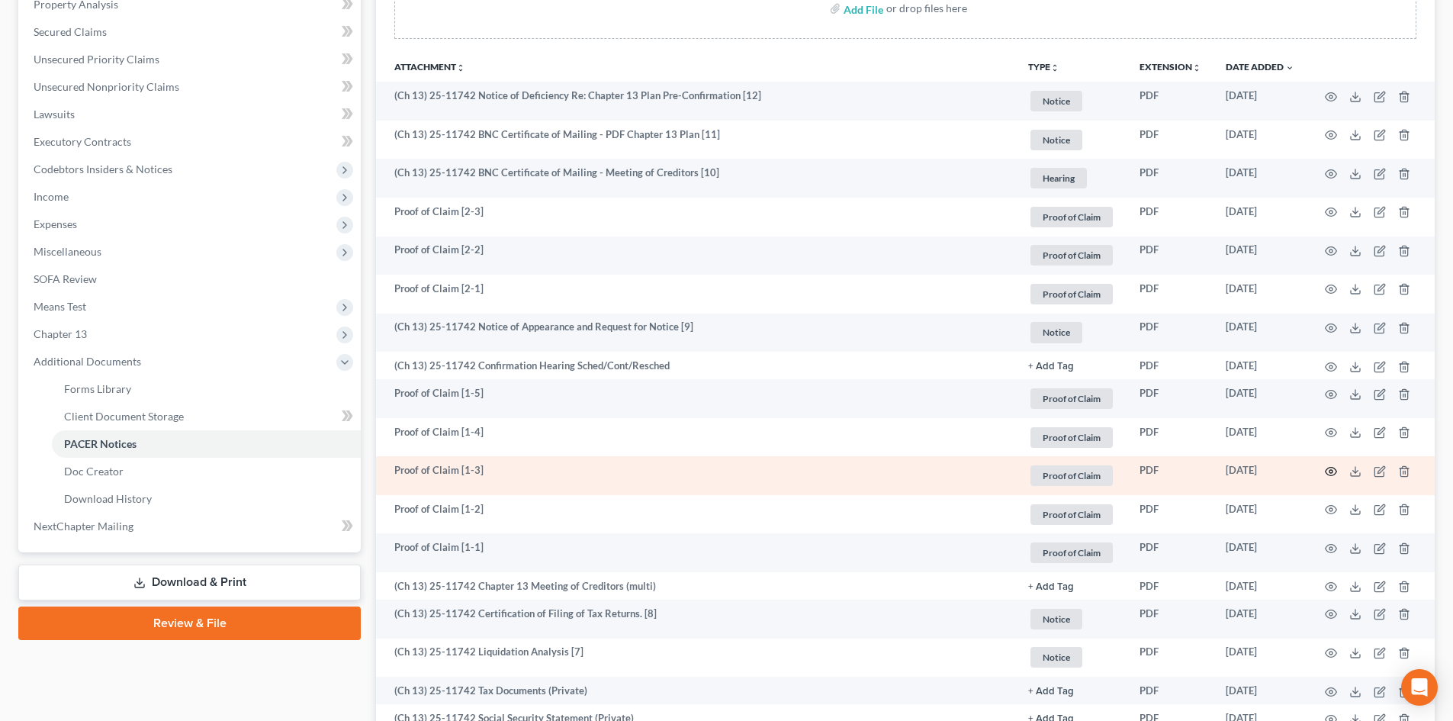
click at [1331, 467] on icon "button" at bounding box center [1331, 471] width 11 height 8
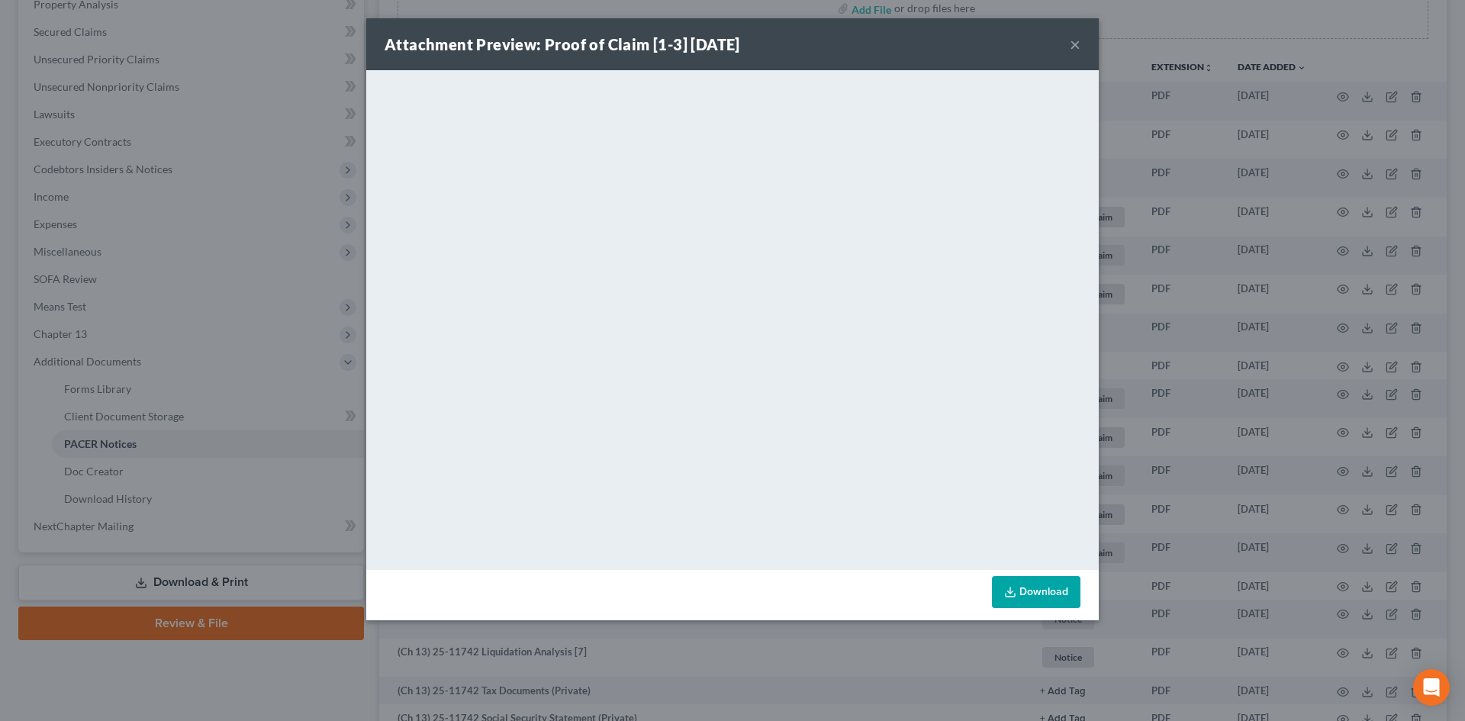
click at [1080, 47] on div "Attachment Preview: Proof of Claim [1-3] [DATE] ×" at bounding box center [732, 44] width 732 height 52
click at [1076, 43] on button "×" at bounding box center [1075, 44] width 11 height 18
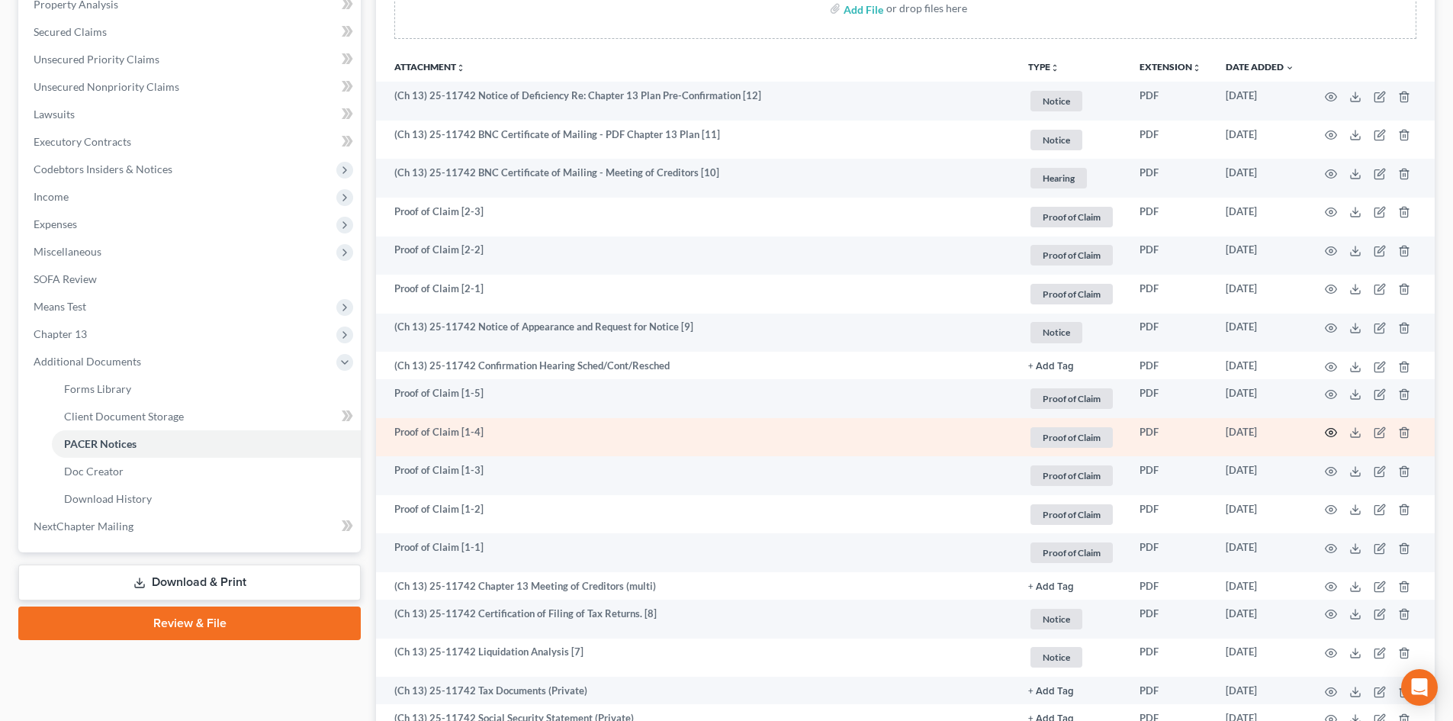
click at [1327, 429] on icon "button" at bounding box center [1331, 432] width 12 height 12
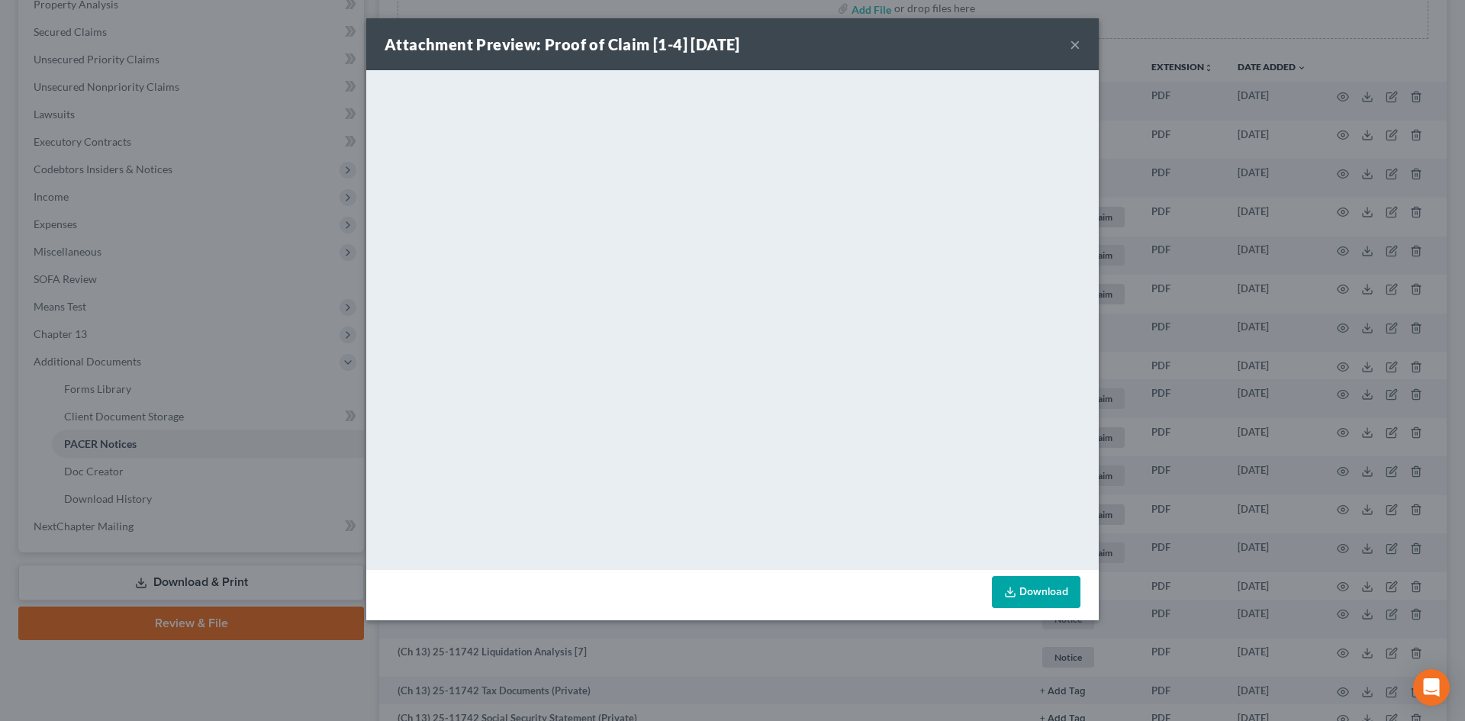
click at [1068, 45] on div "Attachment Preview: Proof of Claim [1-4] [DATE] ×" at bounding box center [732, 44] width 732 height 52
click at [1073, 47] on button "×" at bounding box center [1075, 44] width 11 height 18
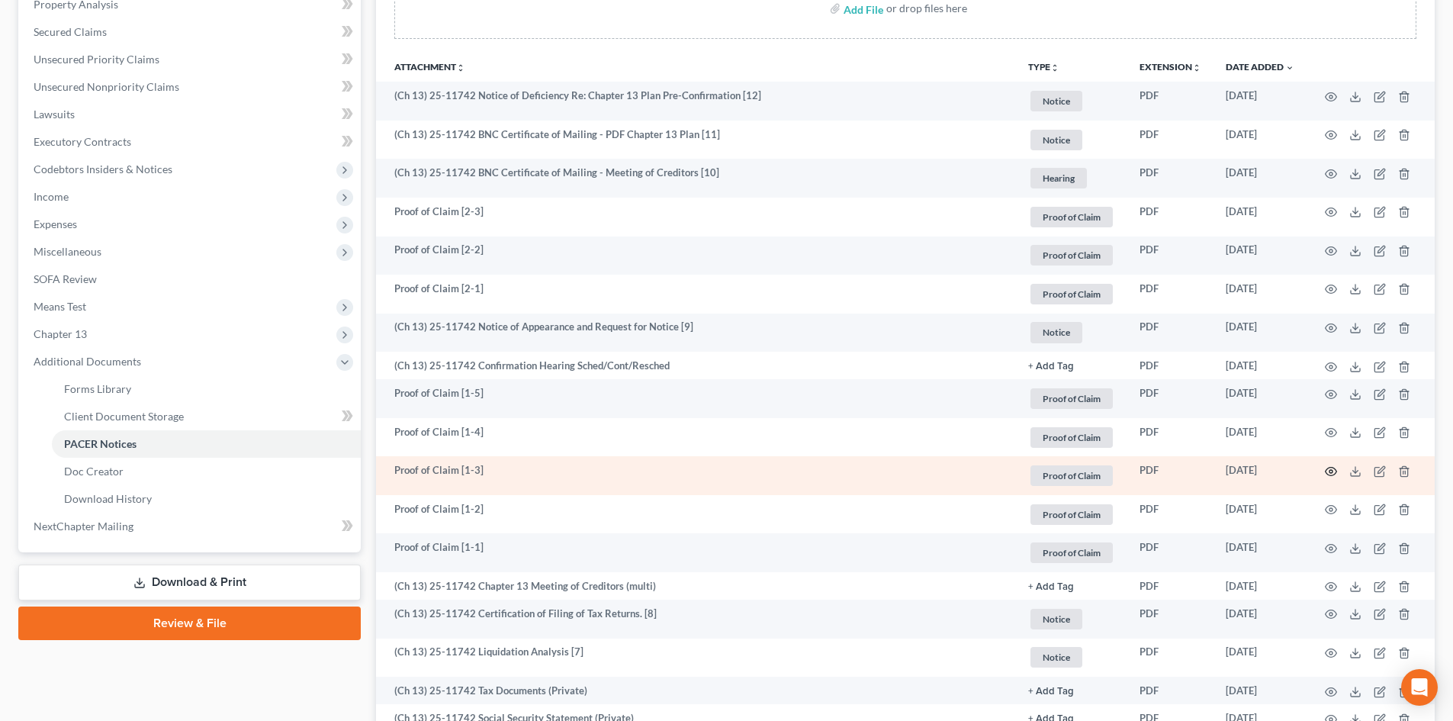
click at [1337, 473] on icon "button" at bounding box center [1331, 471] width 12 height 12
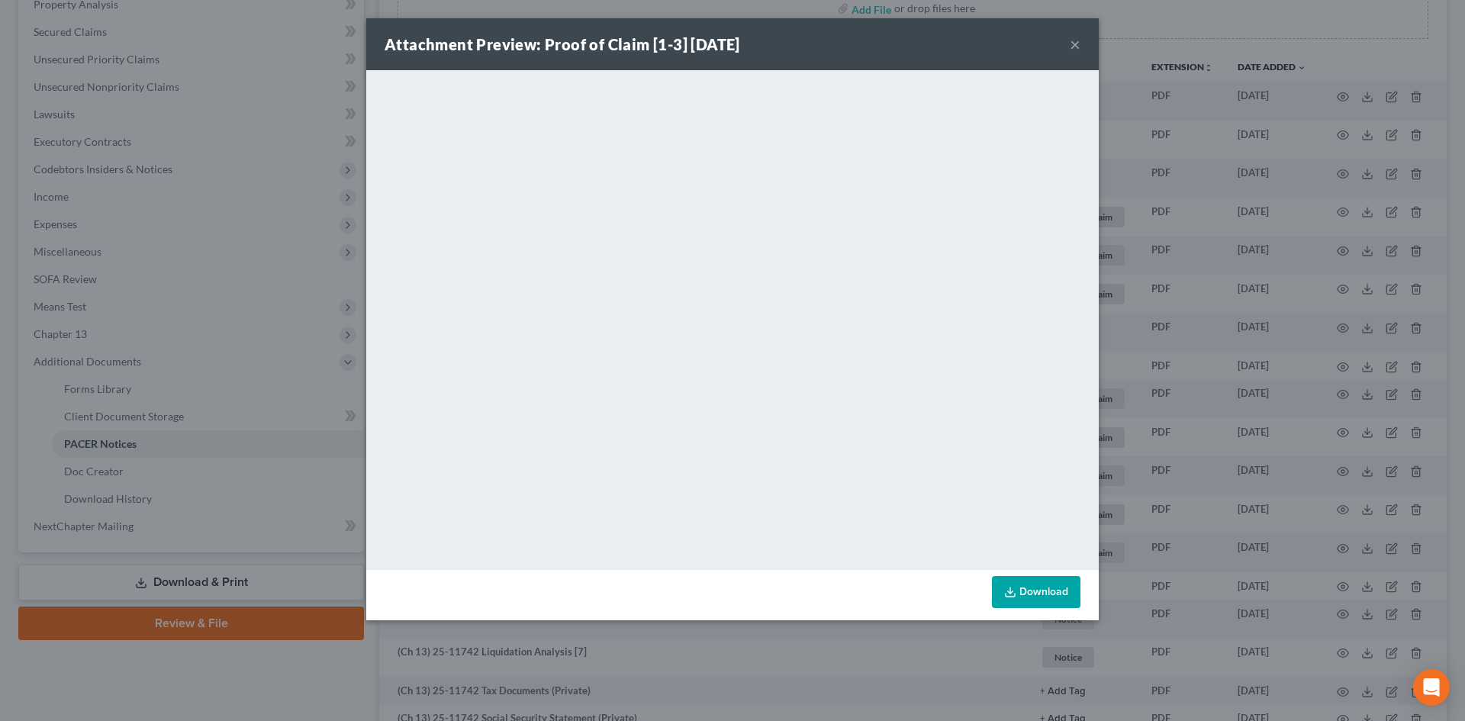
click at [1076, 47] on button "×" at bounding box center [1075, 44] width 11 height 18
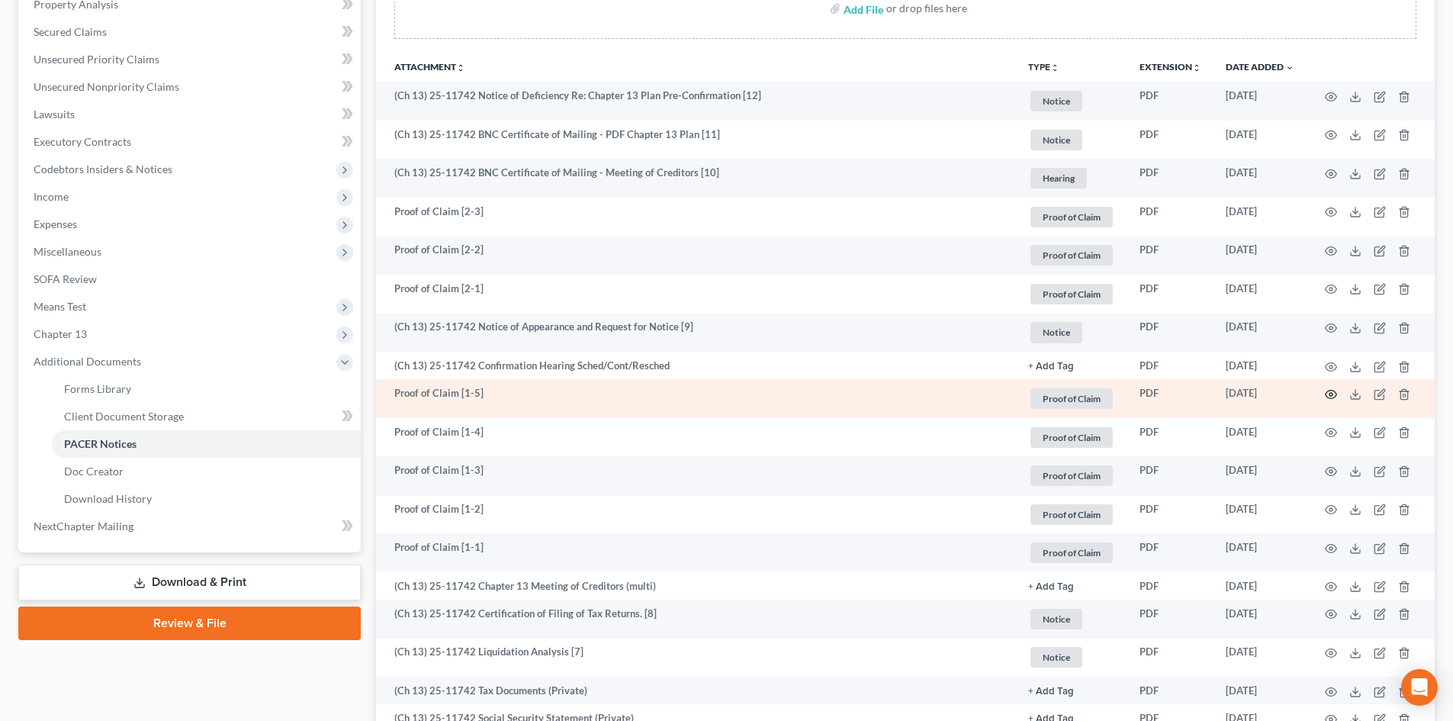
click at [1334, 393] on icon "button" at bounding box center [1331, 394] width 12 height 12
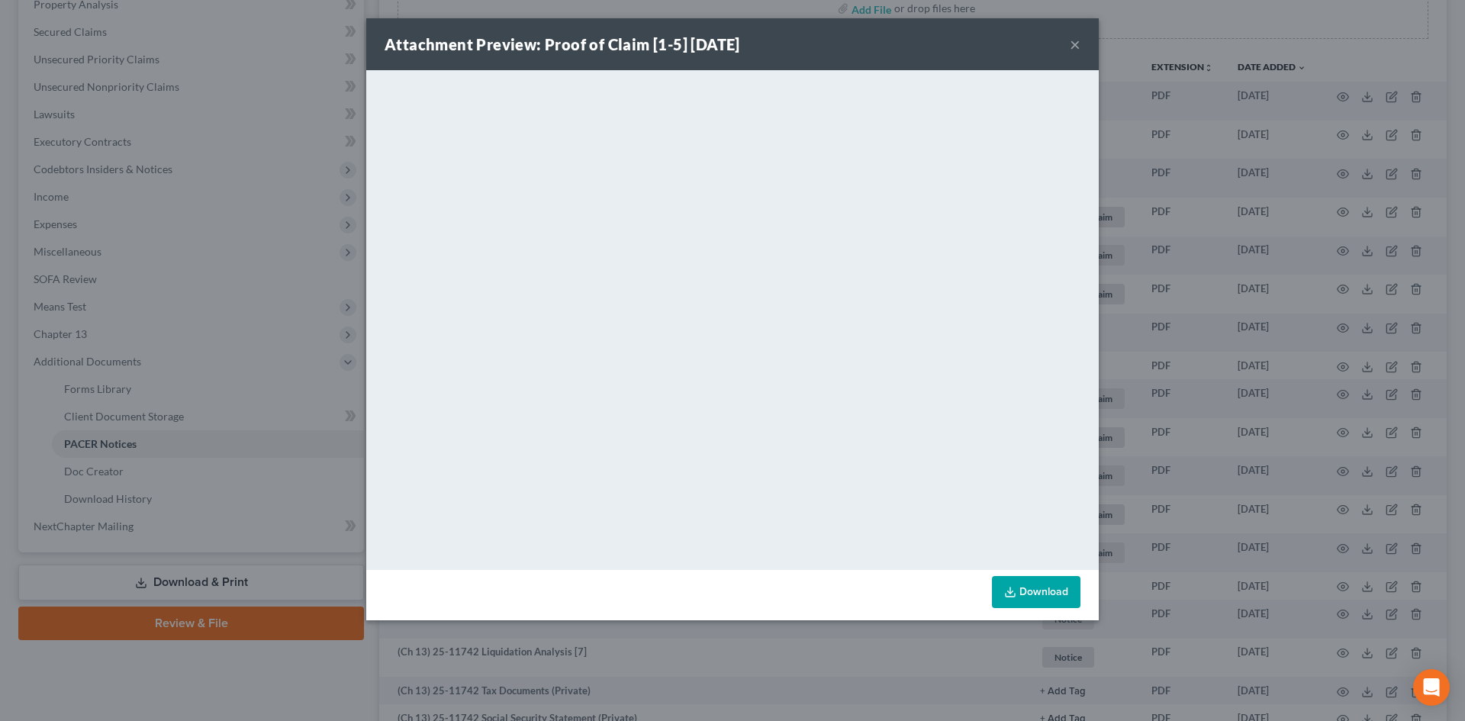
click at [1070, 47] on button "×" at bounding box center [1075, 44] width 11 height 18
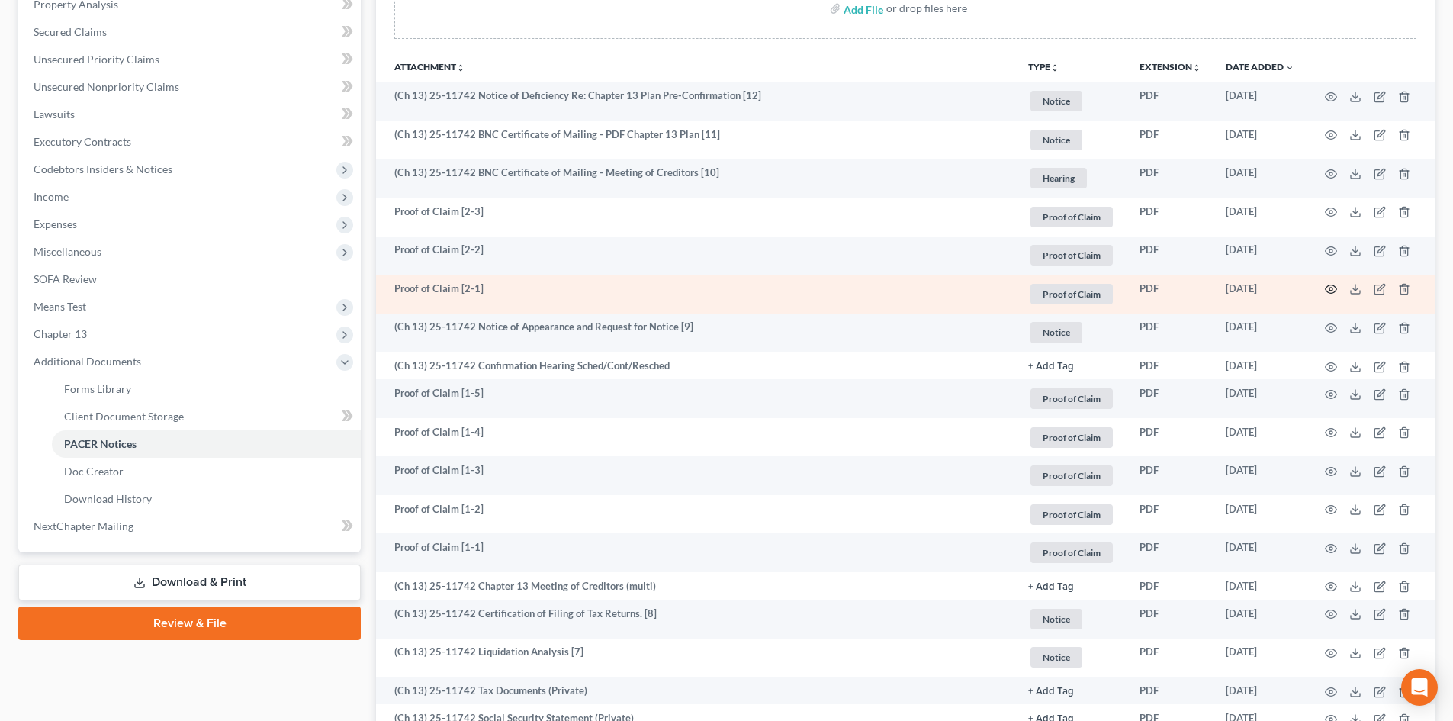
click at [1331, 286] on icon "button" at bounding box center [1331, 289] width 12 height 12
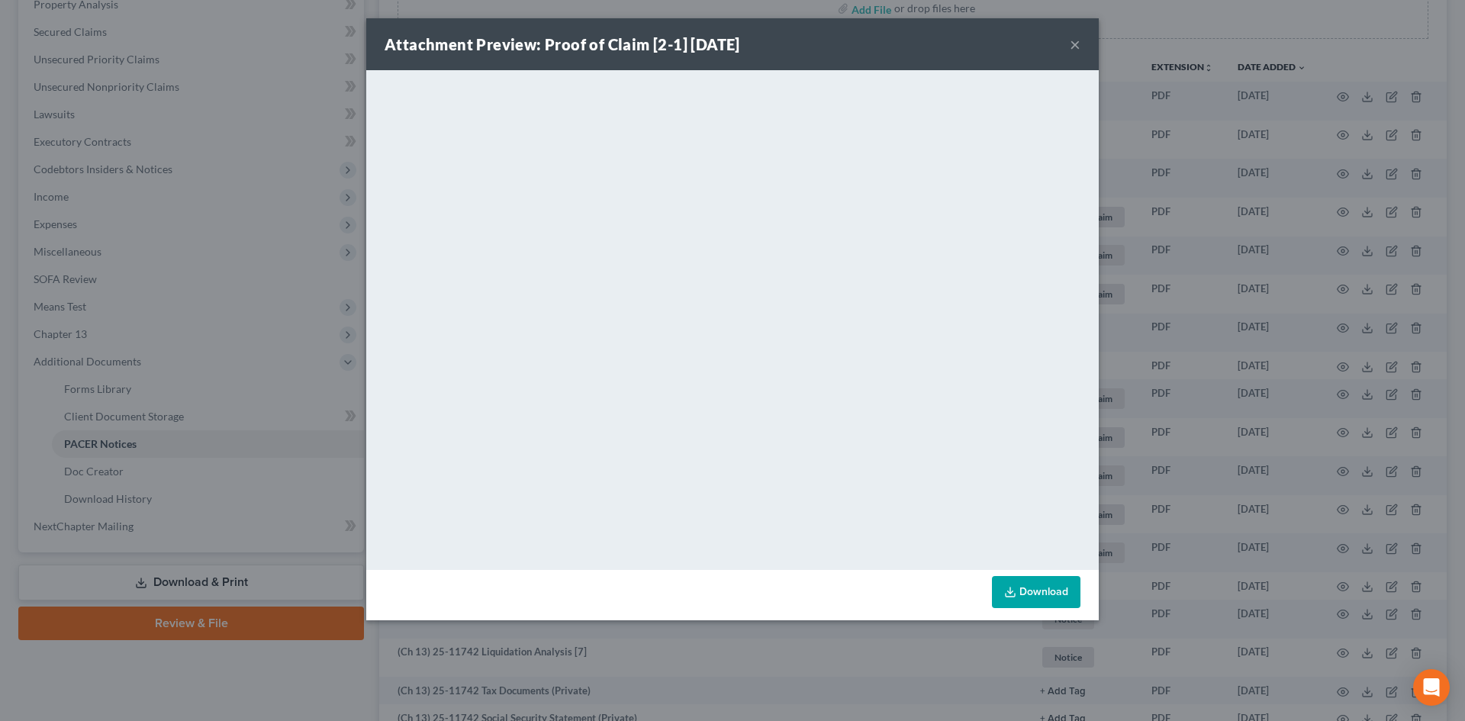
click at [1076, 44] on button "×" at bounding box center [1075, 44] width 11 height 18
